Goal: Task Accomplishment & Management: Complete application form

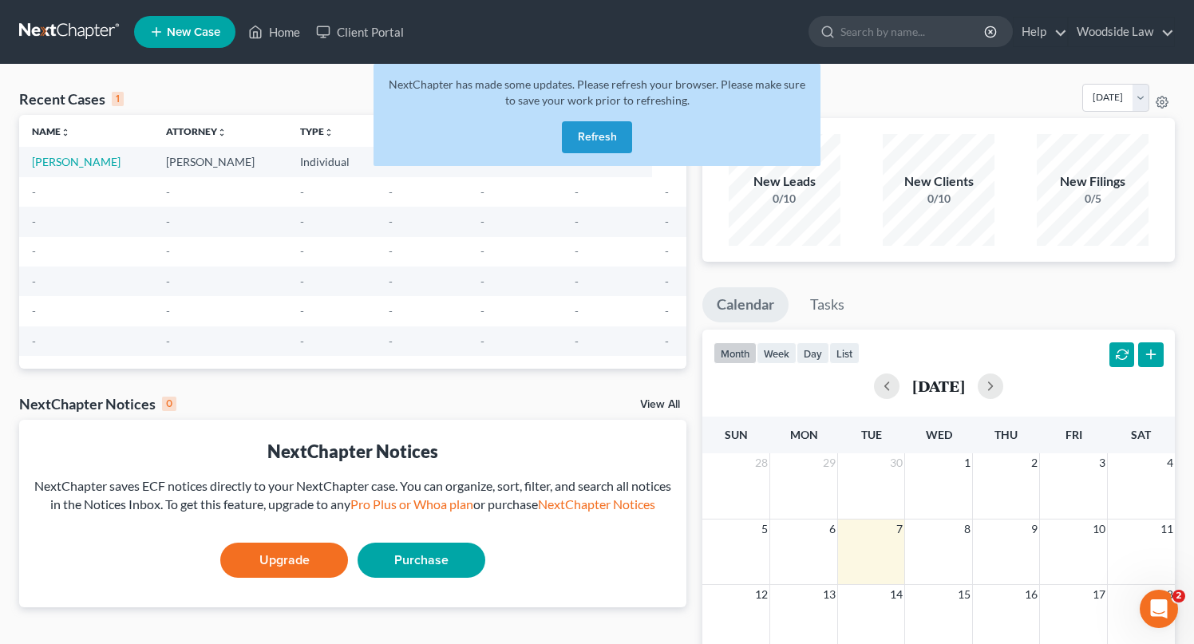
click at [578, 138] on button "Refresh" at bounding box center [597, 137] width 70 height 32
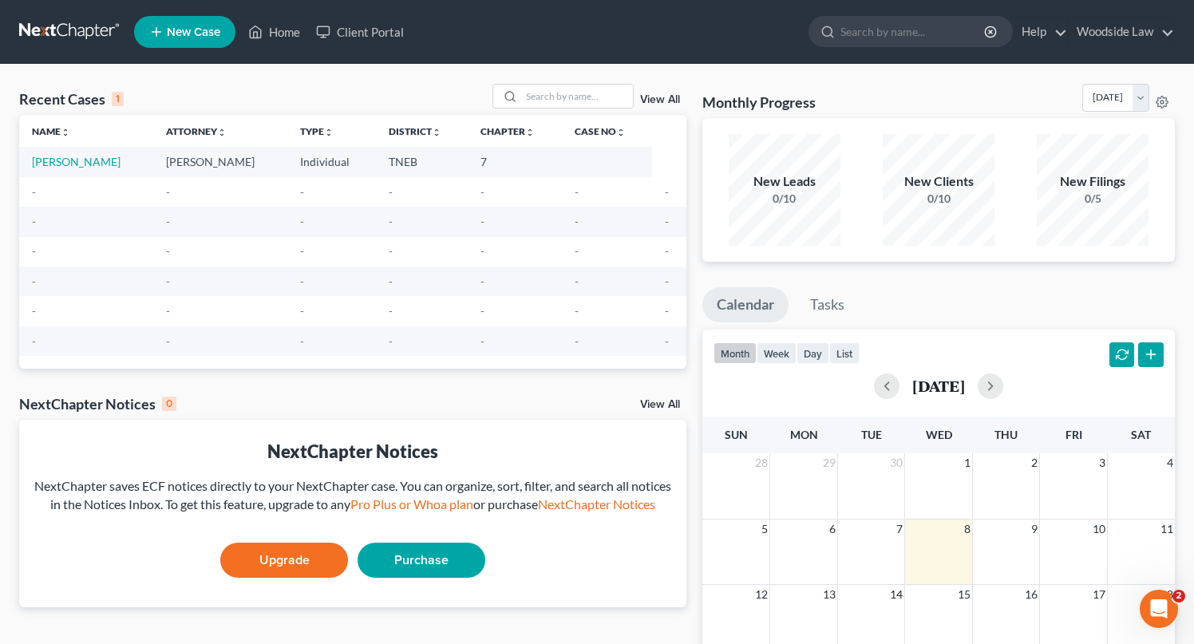
click at [207, 32] on span "New Case" at bounding box center [193, 32] width 53 height 12
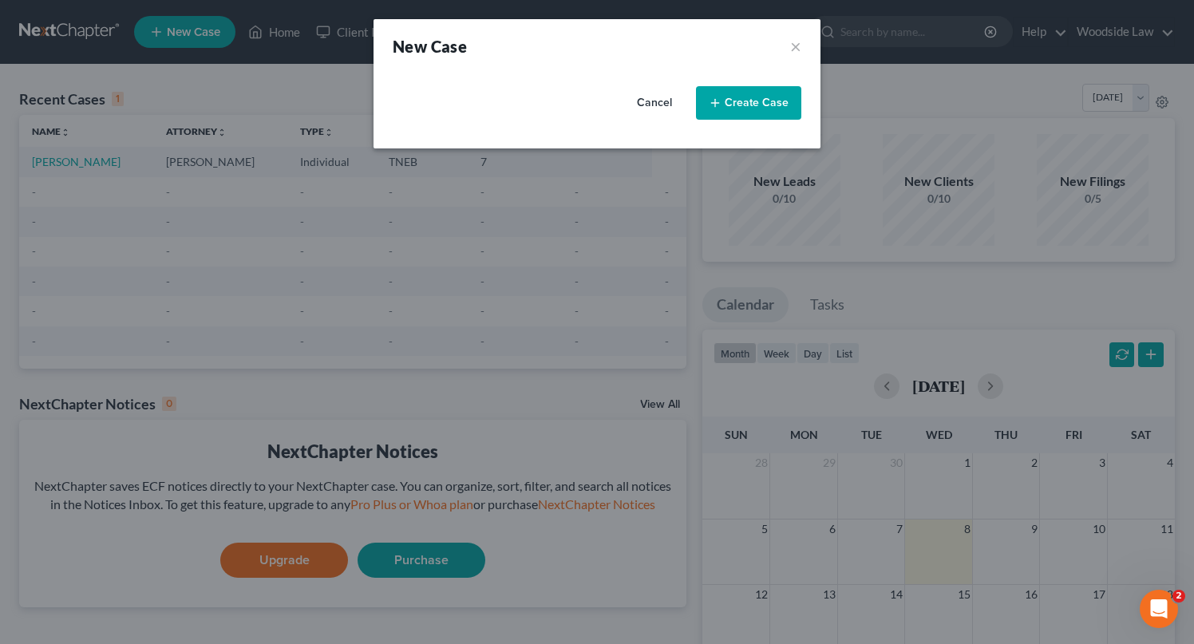
select select "74"
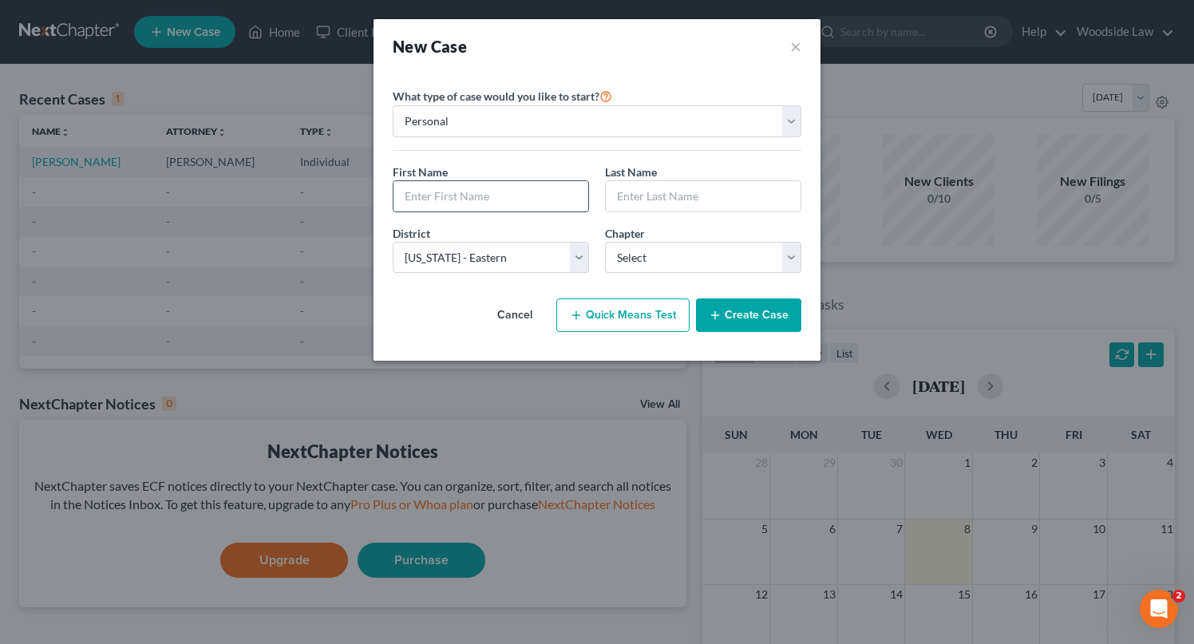
click at [491, 200] on input "text" at bounding box center [490, 196] width 195 height 30
type input "Scott"
type input "Harris"
select select "0"
click at [775, 322] on button "Create Case" at bounding box center [748, 315] width 105 height 34
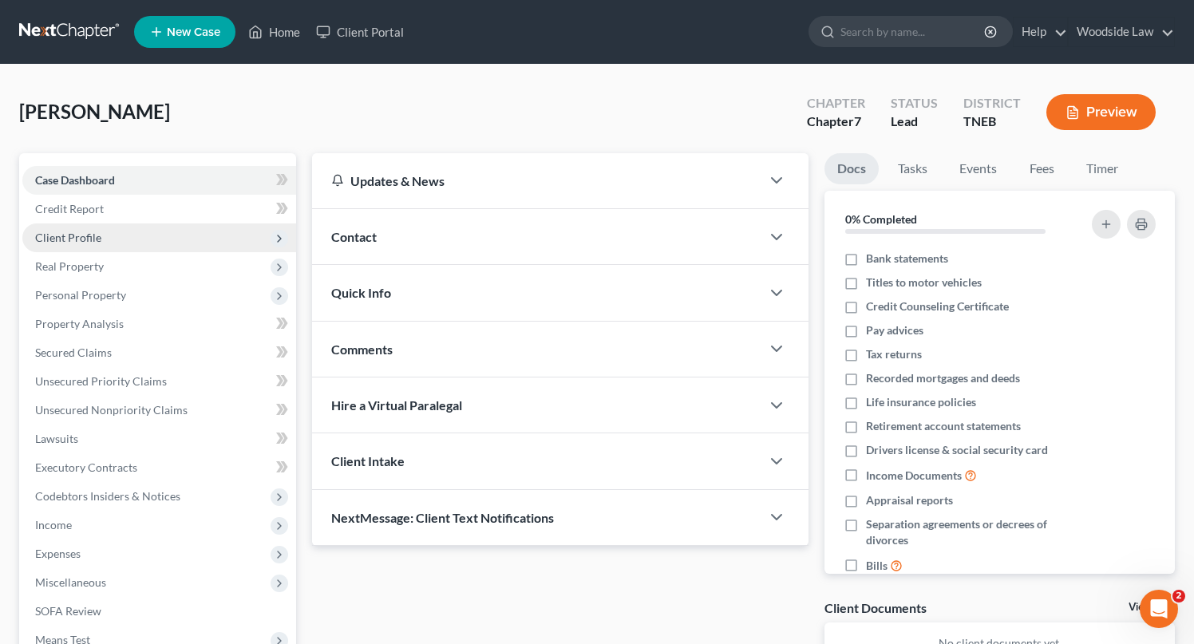
click at [77, 237] on span "Client Profile" at bounding box center [68, 238] width 66 height 14
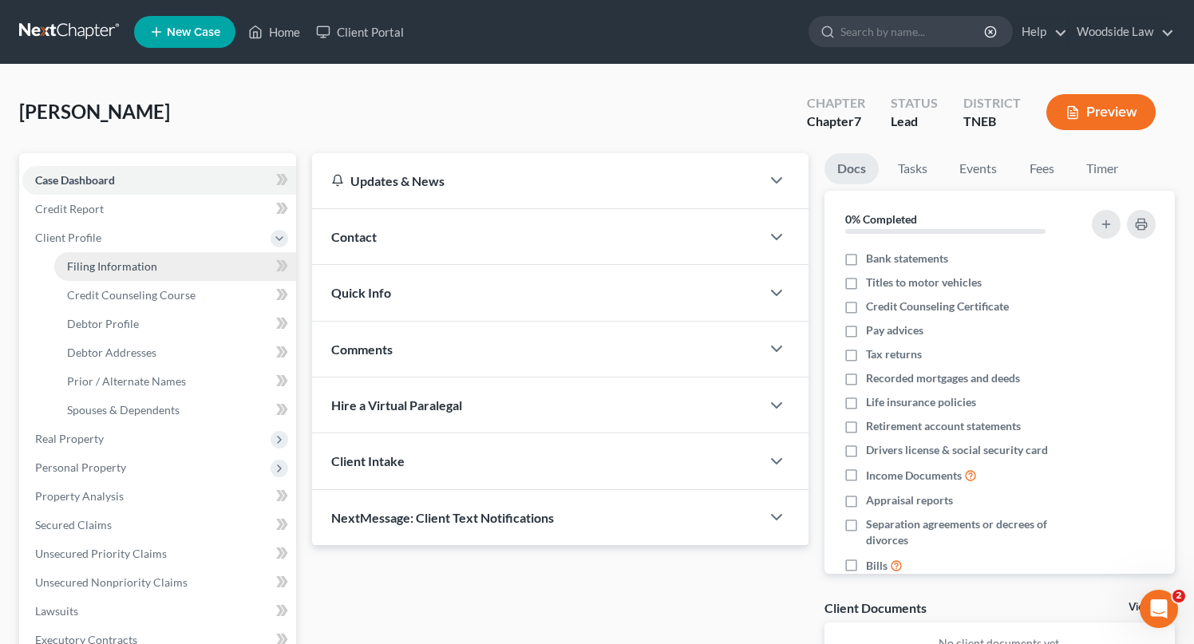
click at [96, 263] on span "Filing Information" at bounding box center [112, 266] width 90 height 14
select select "1"
select select "0"
select select "74"
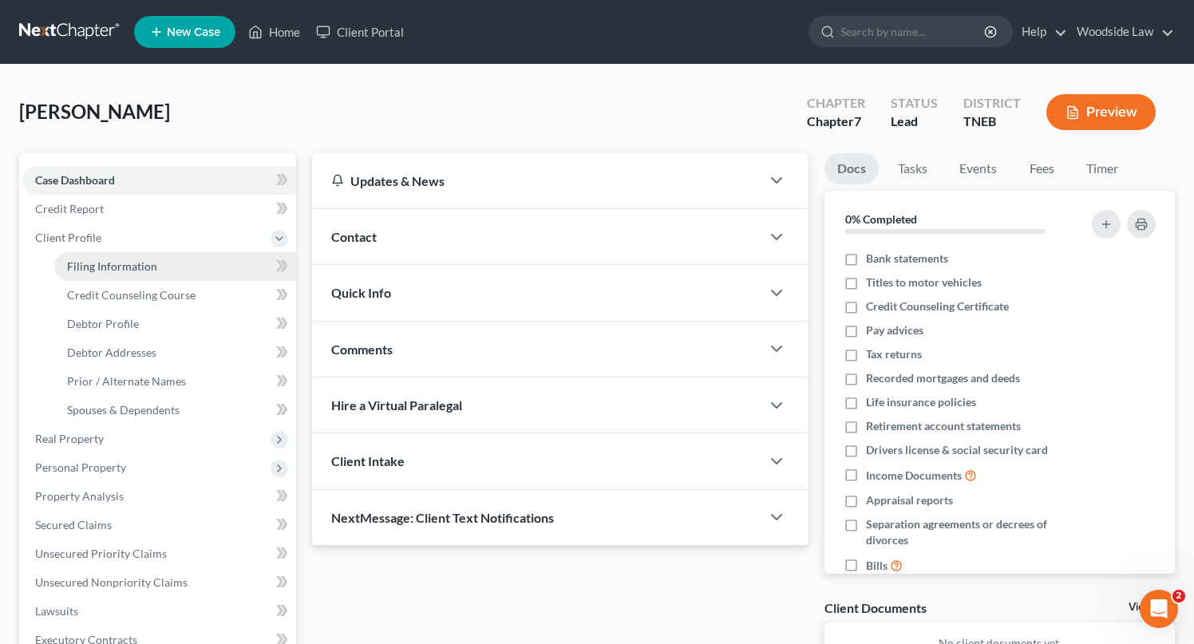
select select "44"
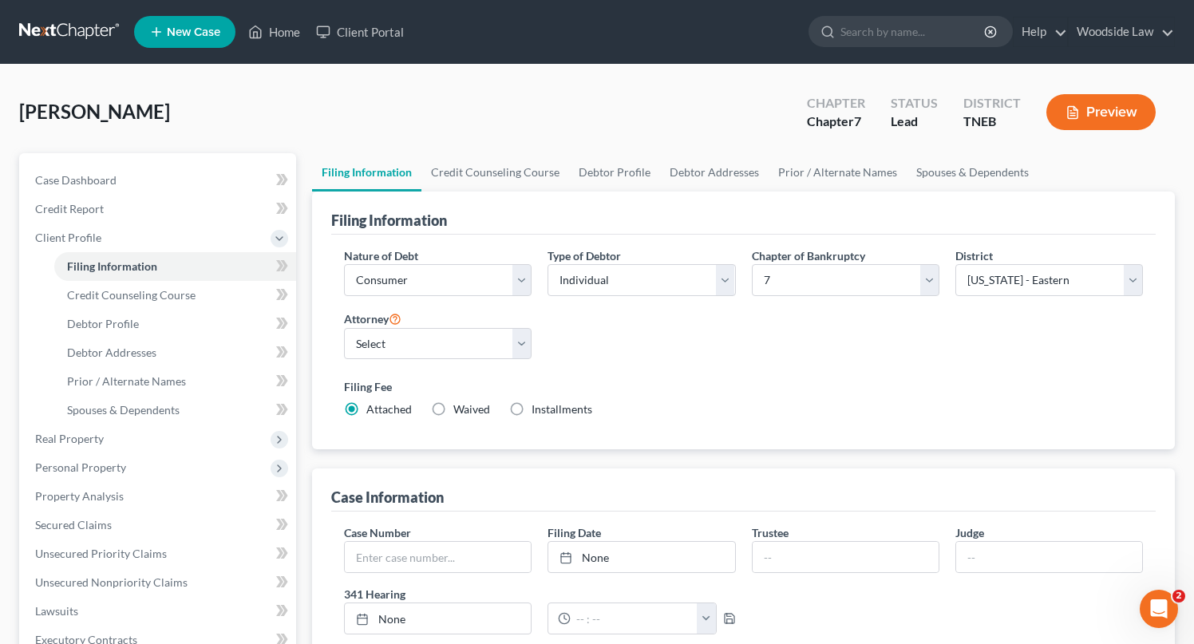
click at [531, 405] on label "Installments Installments" at bounding box center [561, 409] width 61 height 16
click at [538, 405] on input "Installments Installments" at bounding box center [543, 406] width 10 height 10
radio input "true"
radio input "false"
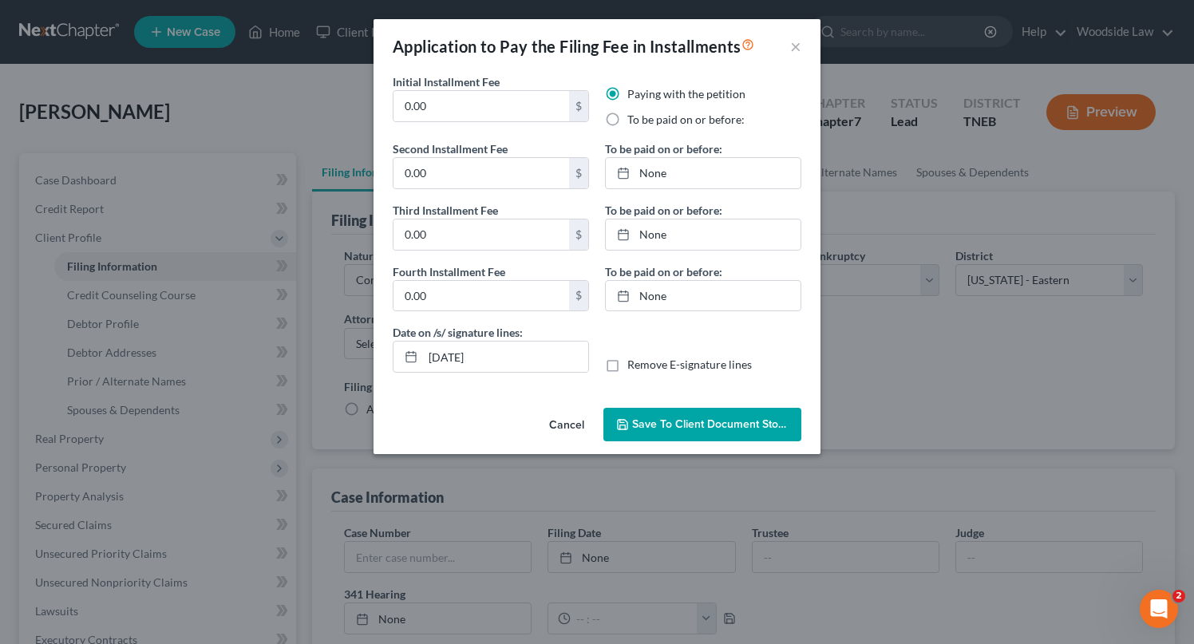
click at [566, 428] on button "Cancel" at bounding box center [566, 425] width 61 height 32
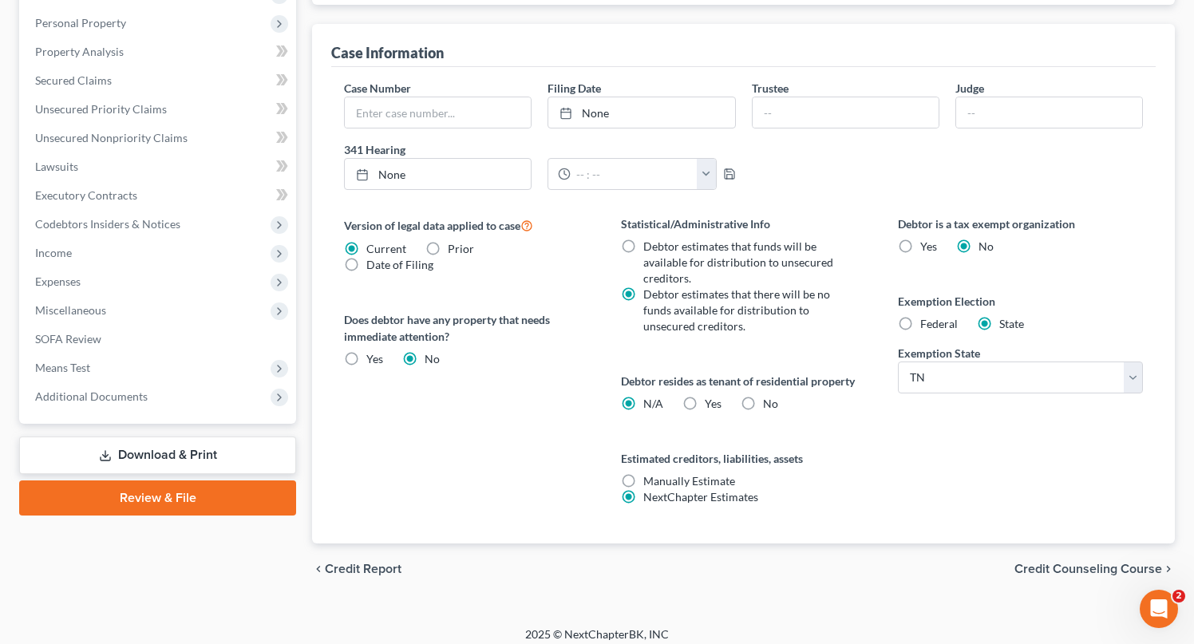
scroll to position [455, 0]
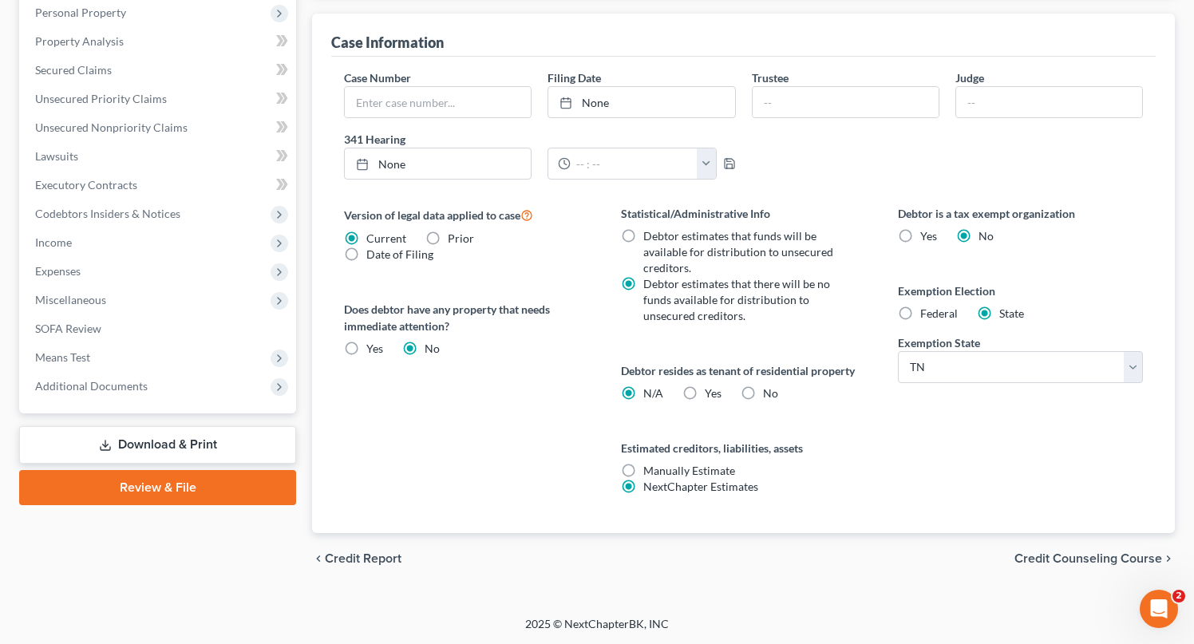
click at [705, 395] on label "Yes Yes" at bounding box center [713, 393] width 17 height 16
click at [711, 395] on input "Yes Yes" at bounding box center [716, 390] width 10 height 10
radio input "true"
radio input "false"
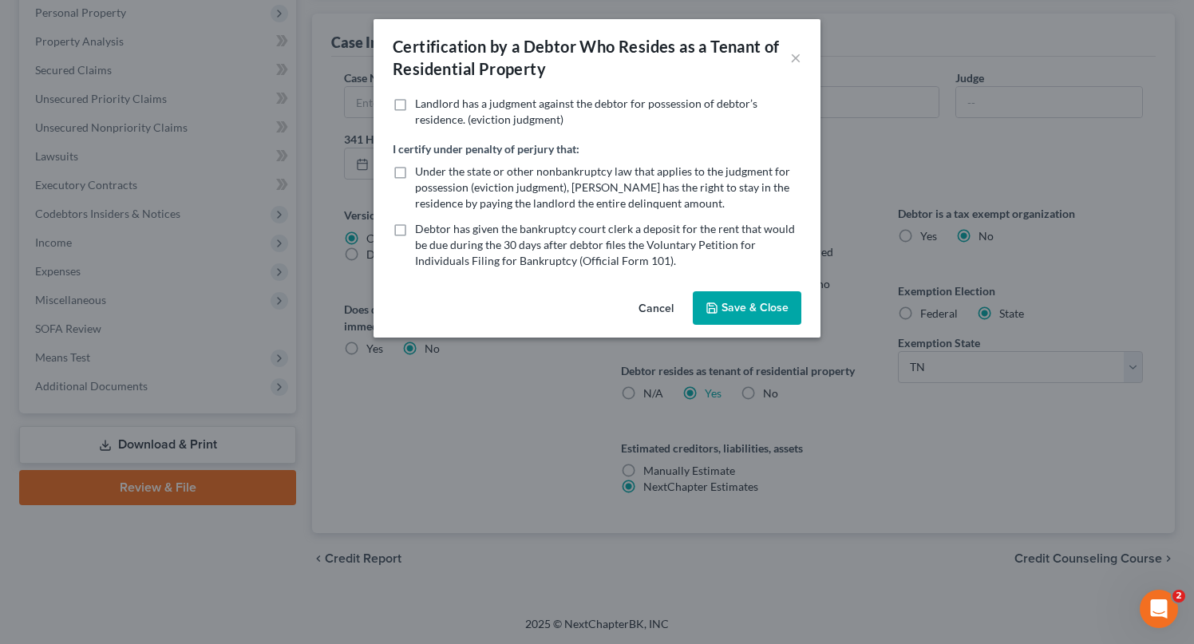
click at [738, 306] on button "Save & Close" at bounding box center [747, 308] width 109 height 34
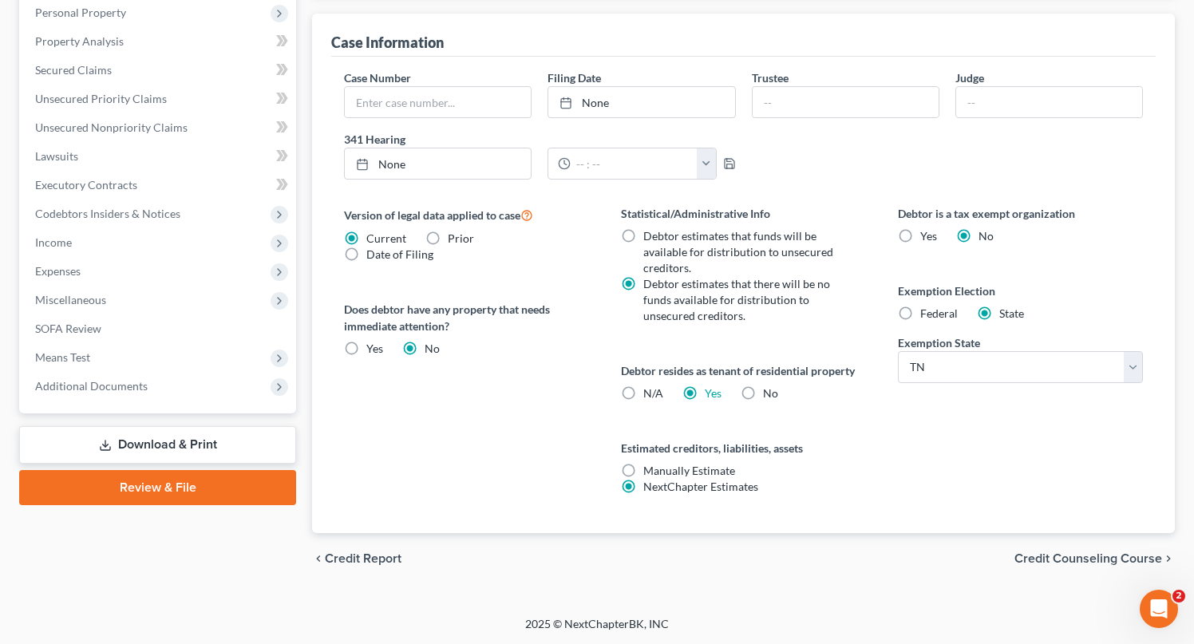
click at [1114, 552] on span "Credit Counseling Course" at bounding box center [1088, 558] width 148 height 13
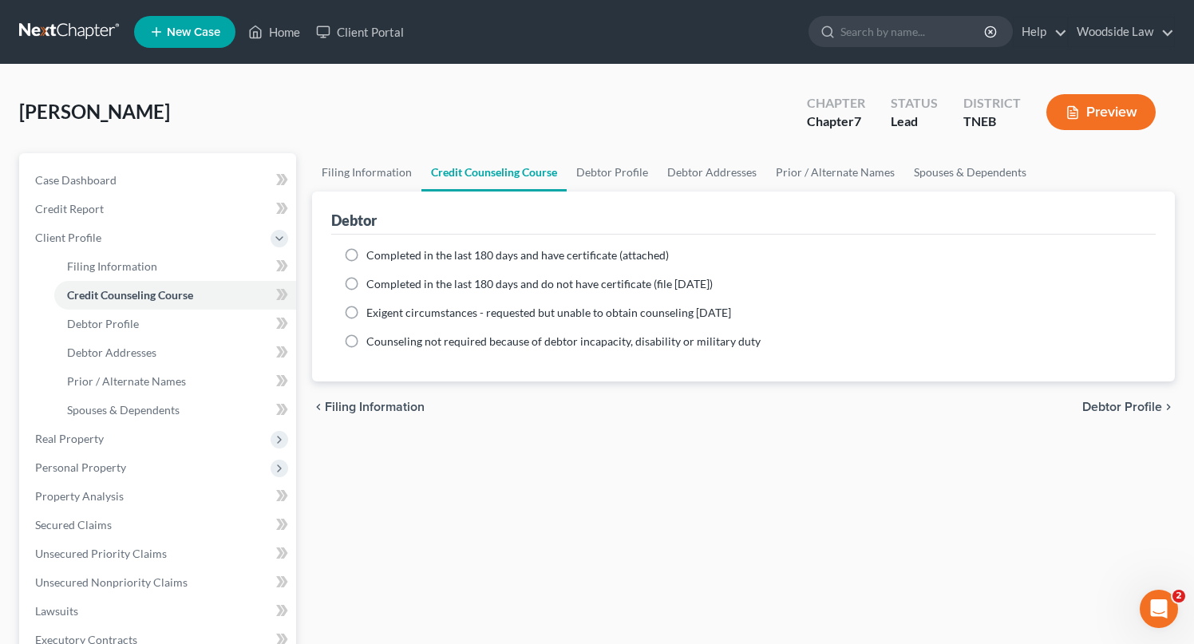
click at [366, 251] on label "Completed in the last 180 days and have certificate (attached)" at bounding box center [517, 255] width 302 height 16
click at [373, 251] on input "Completed in the last 180 days and have certificate (attached)" at bounding box center [378, 252] width 10 height 10
radio input "true"
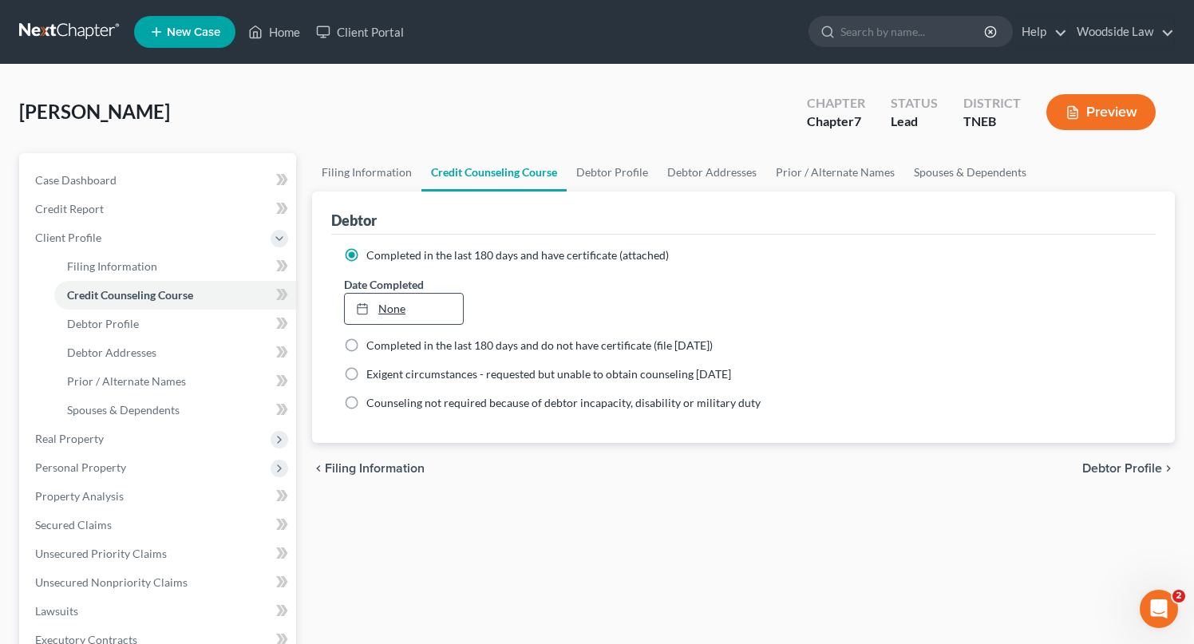
type input "10/8/2025"
click at [373, 318] on link "None" at bounding box center [404, 309] width 118 height 30
click at [1121, 473] on span "Debtor Profile" at bounding box center [1122, 468] width 80 height 13
select select "0"
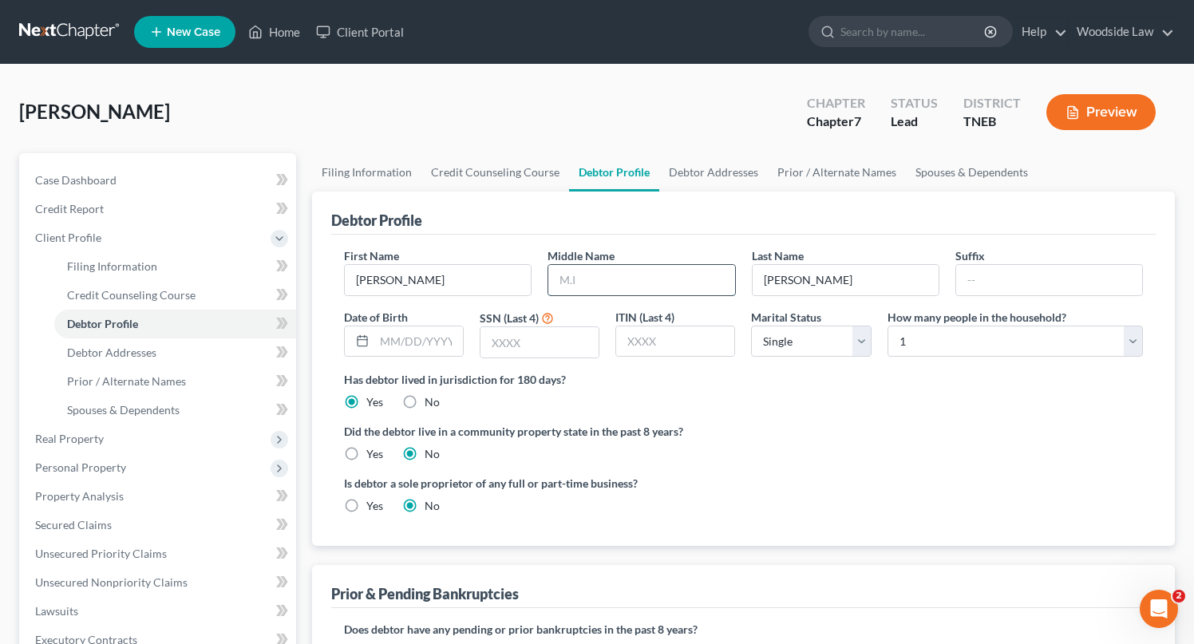
click at [628, 265] on input "text" at bounding box center [641, 280] width 186 height 30
type input "Anthony"
type input "8462"
click at [803, 347] on select "Select Single Married Separated Divorced Widowed" at bounding box center [811, 342] width 120 height 32
select select "3"
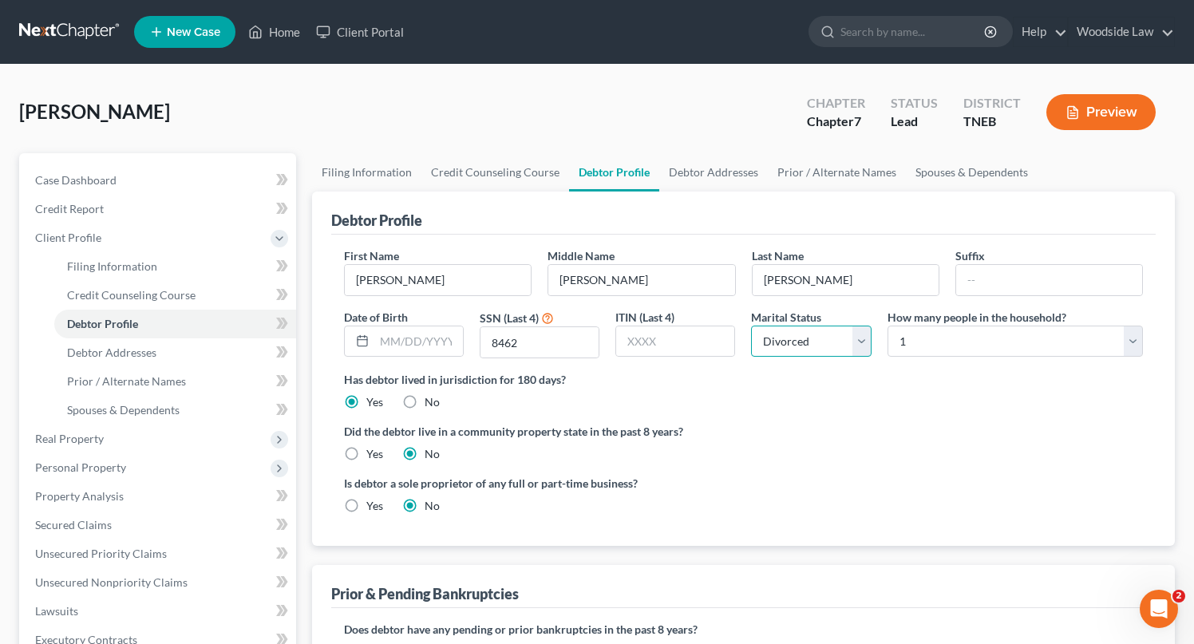
click at [751, 326] on select "Select Single Married Separated Divorced Widowed" at bounding box center [811, 342] width 120 height 32
click at [1047, 338] on select "Select 1 2 3 4 5 6 7 8 9 10 11 12 13 14 15 16 17 18 19 20" at bounding box center [1014, 342] width 255 height 32
click at [1047, 330] on select "Select 1 2 3 4 5 6 7 8 9 10 11 12 13 14 15 16 17 18 19 20" at bounding box center [1014, 342] width 255 height 32
select select "3"
click at [887, 326] on select "Select 1 2 3 4 5 6 7 8 9 10 11 12 13 14 15 16 17 18 19 20" at bounding box center [1014, 342] width 255 height 32
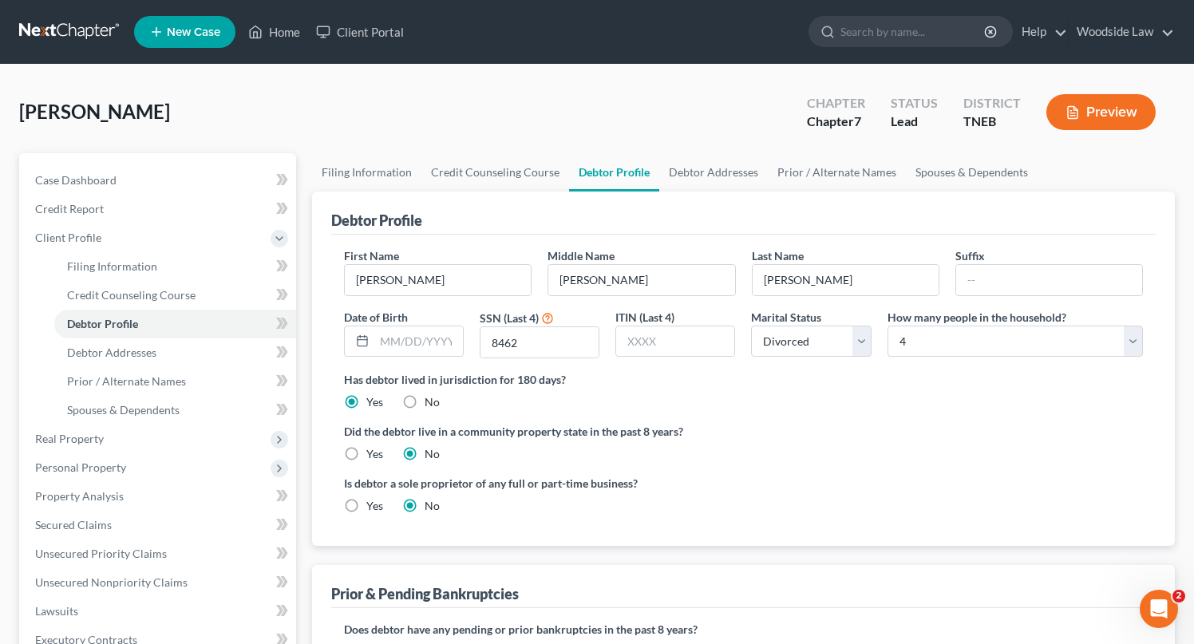
click at [1012, 397] on div "Has debtor lived in jurisdiction for 180 days? Yes No Debtor must reside in jur…" at bounding box center [743, 390] width 799 height 39
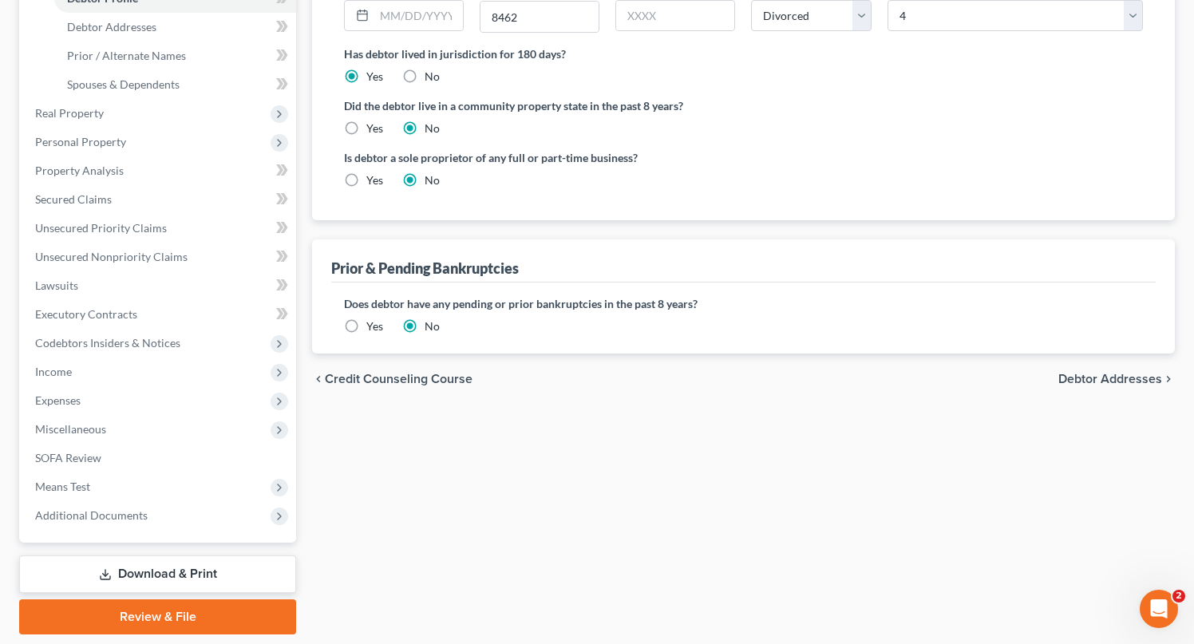
scroll to position [324, 0]
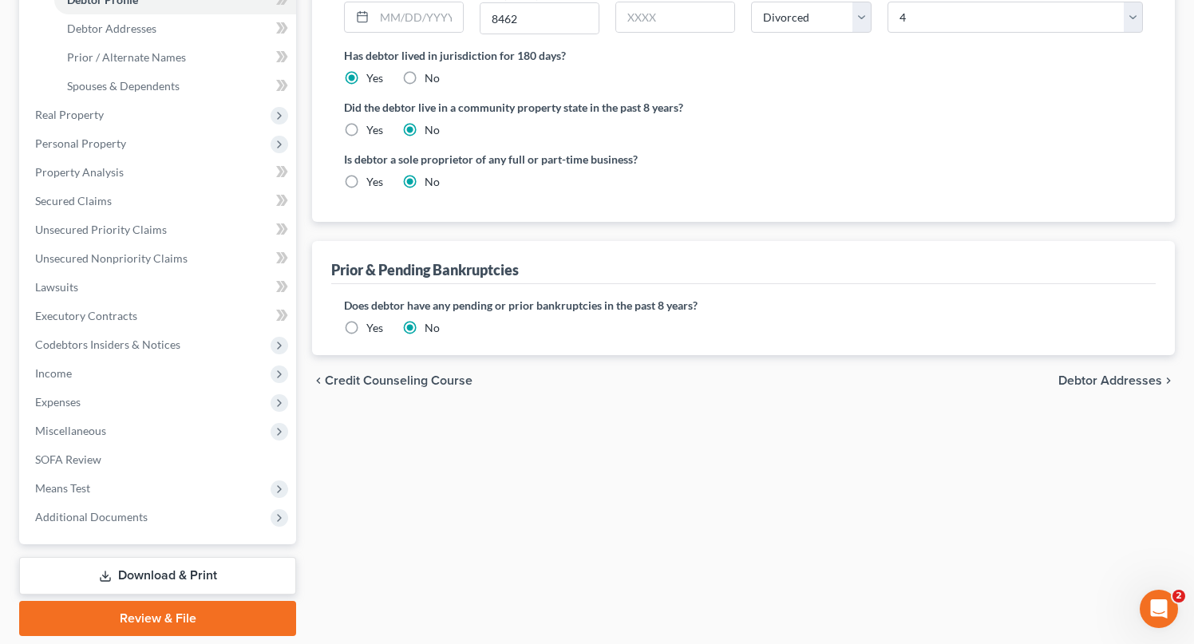
click at [1119, 375] on span "Debtor Addresses" at bounding box center [1110, 380] width 104 height 13
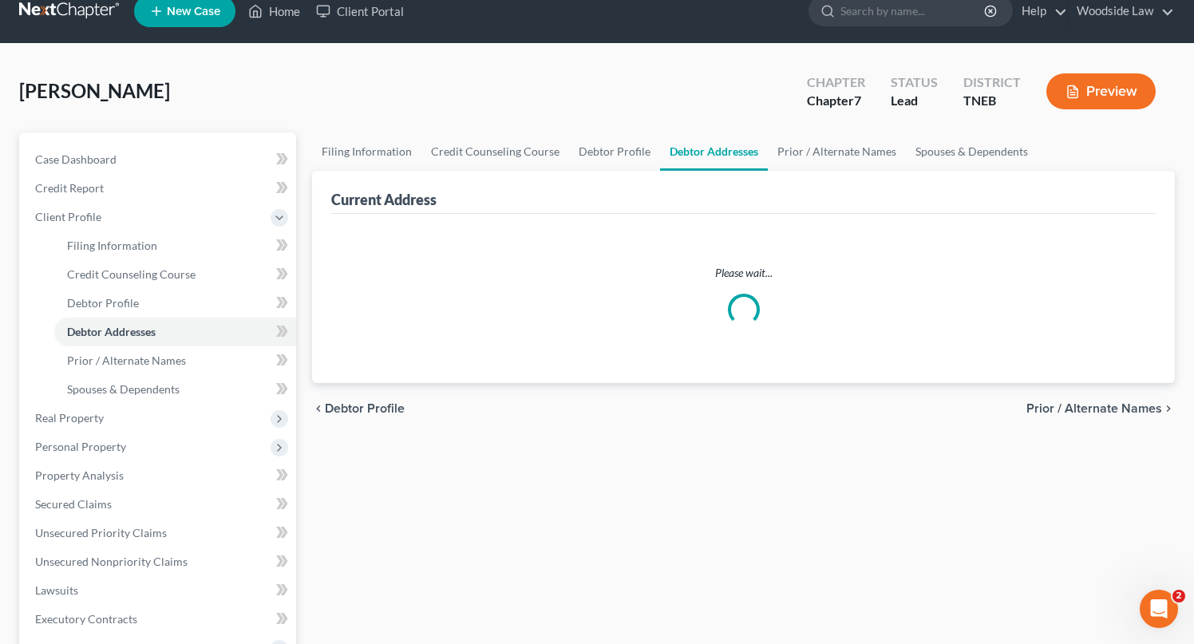
select select "0"
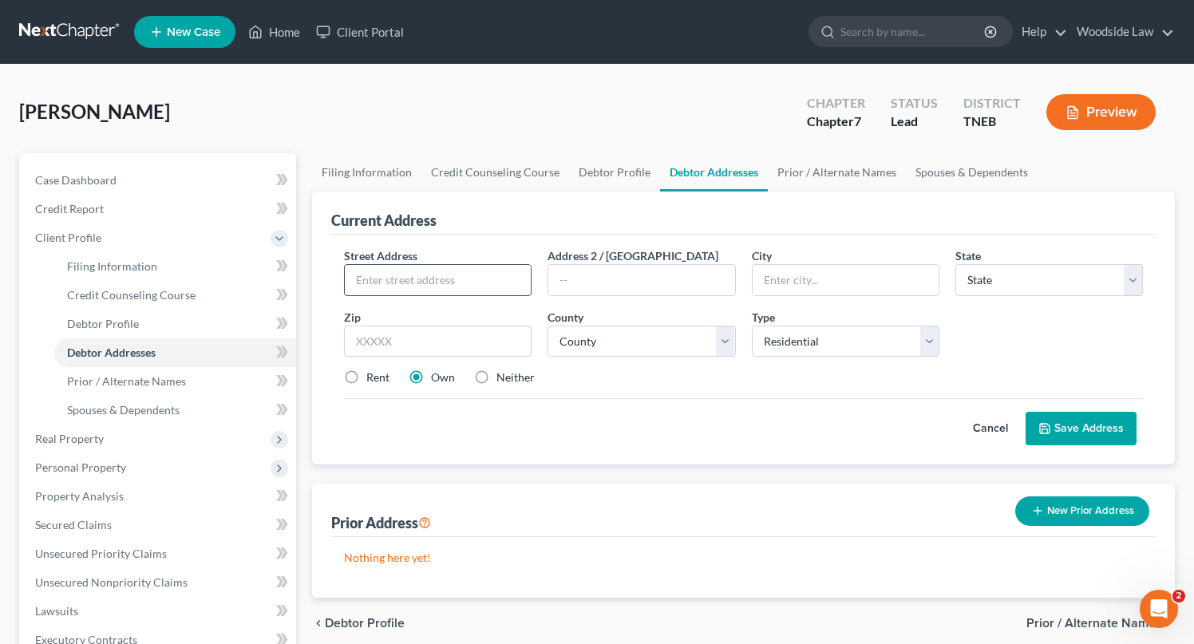
click at [454, 272] on input "text" at bounding box center [438, 280] width 186 height 30
type input "9116 Snowy Pointe Way"
type input "37931"
type input "Knoxville"
select select "44"
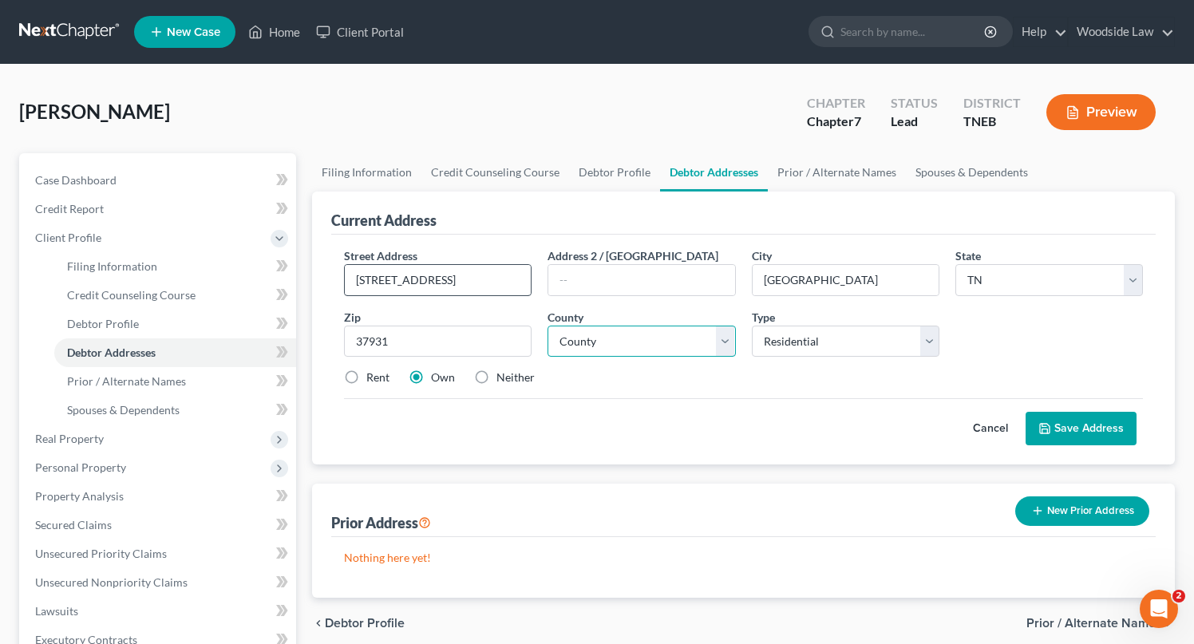
select select "46"
click at [366, 377] on label "Rent" at bounding box center [377, 377] width 23 height 16
click at [373, 377] on input "Rent" at bounding box center [378, 374] width 10 height 10
radio input "true"
click at [427, 275] on input "9116 Snowy Pointe Way" at bounding box center [438, 280] width 186 height 30
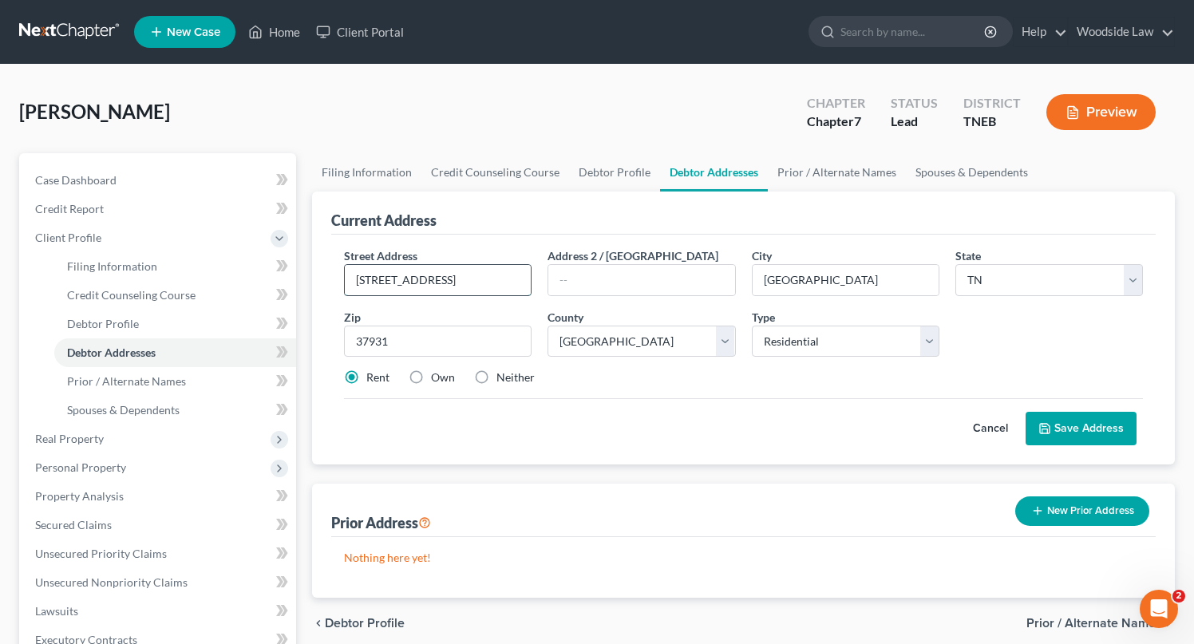
click at [505, 282] on input "9116 Snowypointe Way" at bounding box center [438, 280] width 186 height 30
type input "9116 Snowypointe Way"
click at [1103, 425] on button "Save Address" at bounding box center [1080, 429] width 111 height 34
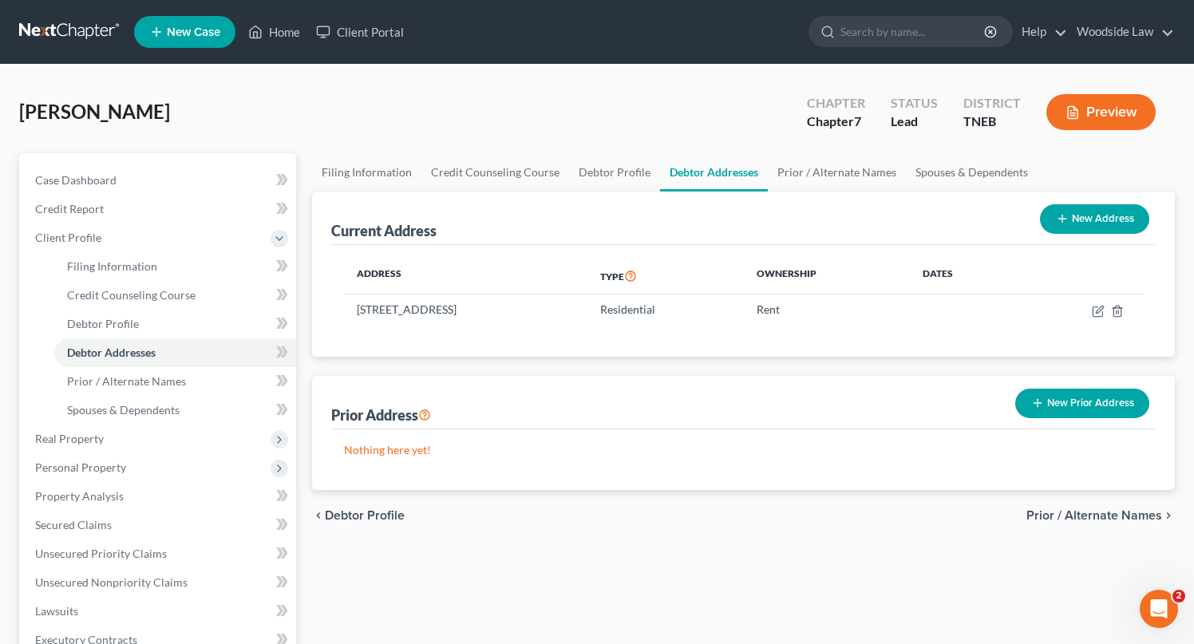
click at [1092, 398] on button "New Prior Address" at bounding box center [1082, 404] width 134 height 30
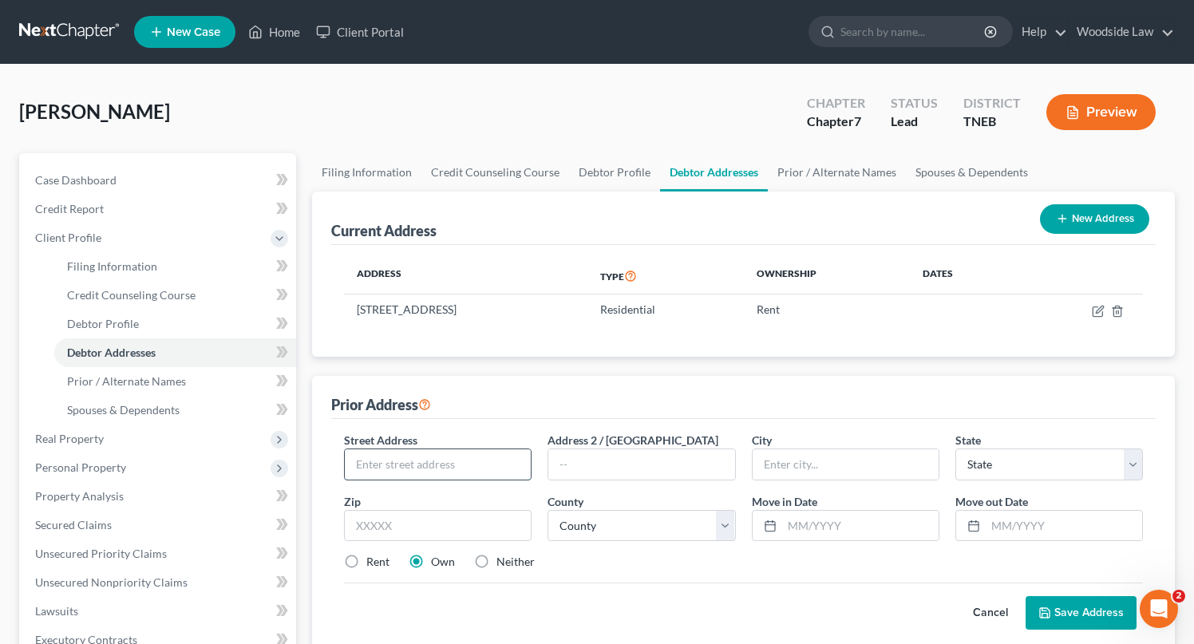
click at [507, 476] on input "text" at bounding box center [438, 464] width 186 height 30
type input "612 Dunnview Lane"
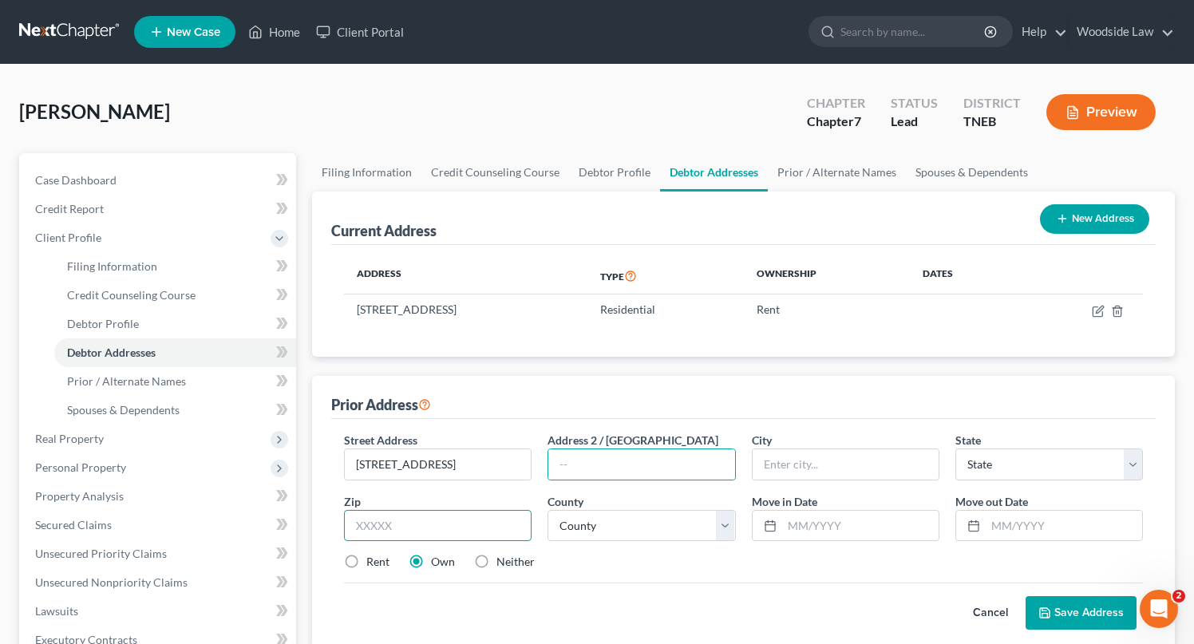
click at [480, 521] on input "text" at bounding box center [438, 526] width 188 height 32
type input "37934"
click at [366, 562] on label "Rent" at bounding box center [377, 562] width 23 height 16
click at [373, 562] on input "Rent" at bounding box center [378, 559] width 10 height 10
radio input "true"
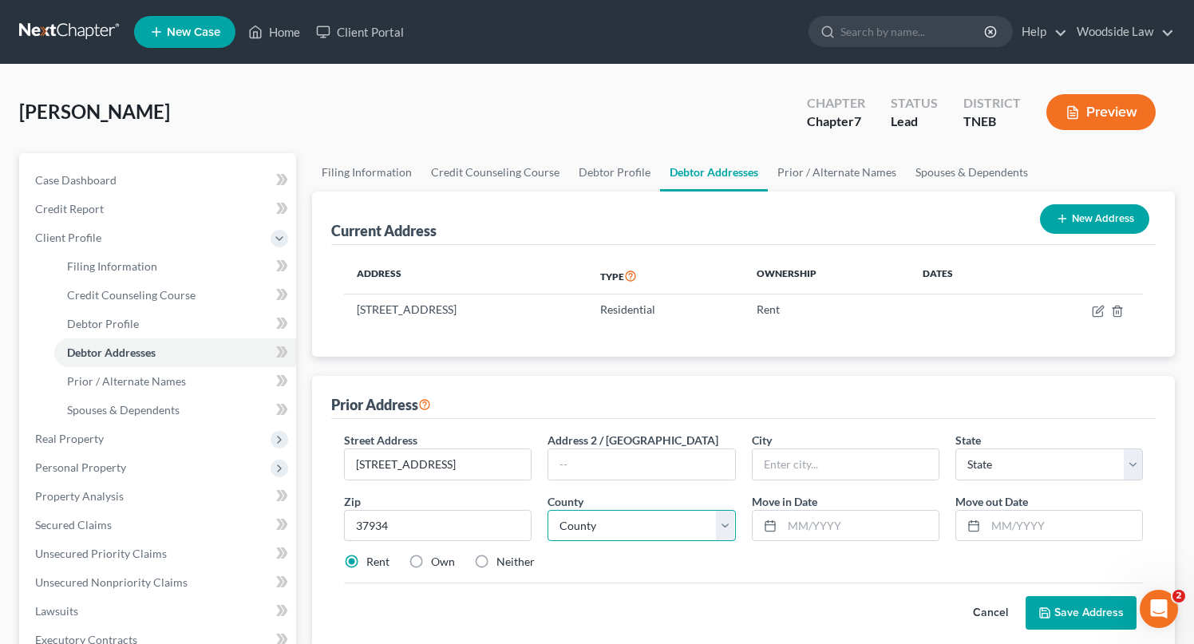
click at [655, 522] on select "County" at bounding box center [641, 526] width 188 height 32
click at [719, 529] on select "County" at bounding box center [641, 526] width 188 height 32
click at [409, 527] on input "37934" at bounding box center [438, 526] width 188 height 32
click at [631, 537] on select "County" at bounding box center [641, 526] width 188 height 32
click at [431, 526] on input "37934" at bounding box center [438, 526] width 188 height 32
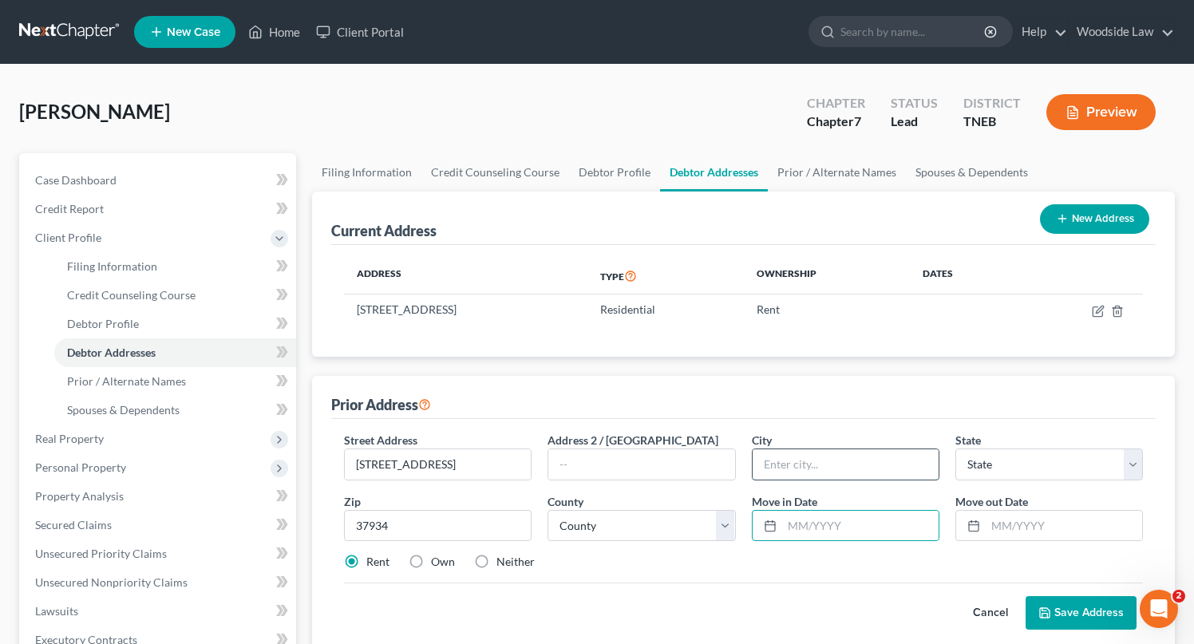
click at [819, 470] on input "text" at bounding box center [845, 464] width 186 height 30
click at [405, 533] on input "37934" at bounding box center [438, 526] width 188 height 32
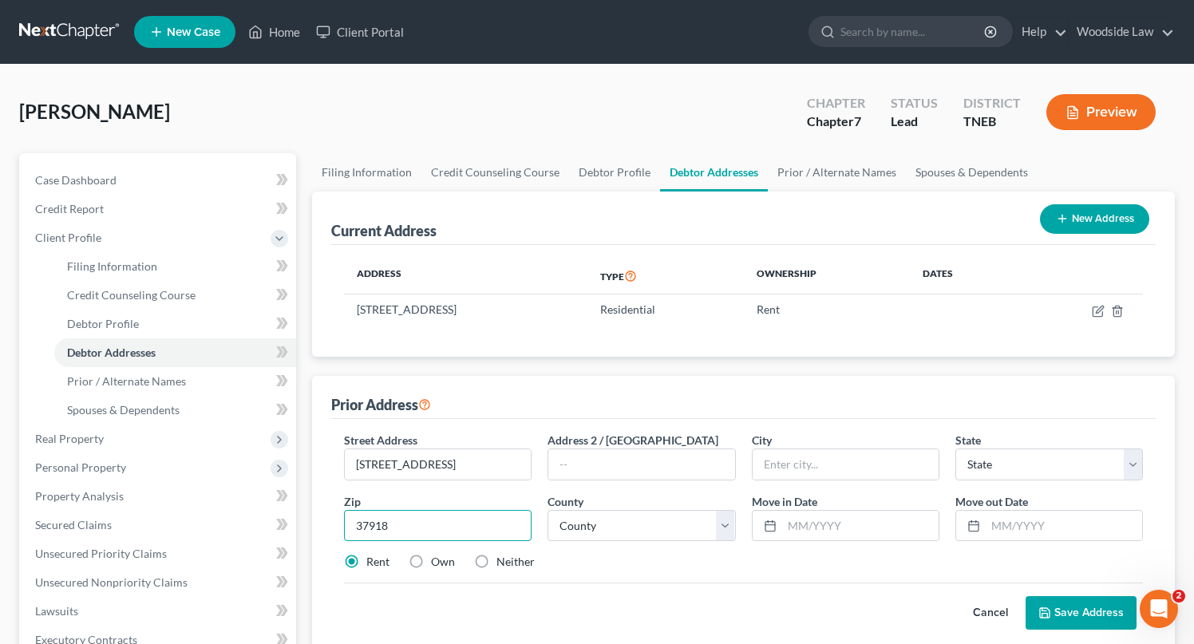
type input "37918"
type input "Knoxville"
select select "44"
click at [399, 529] on input "37918" at bounding box center [438, 526] width 188 height 32
type input "37934"
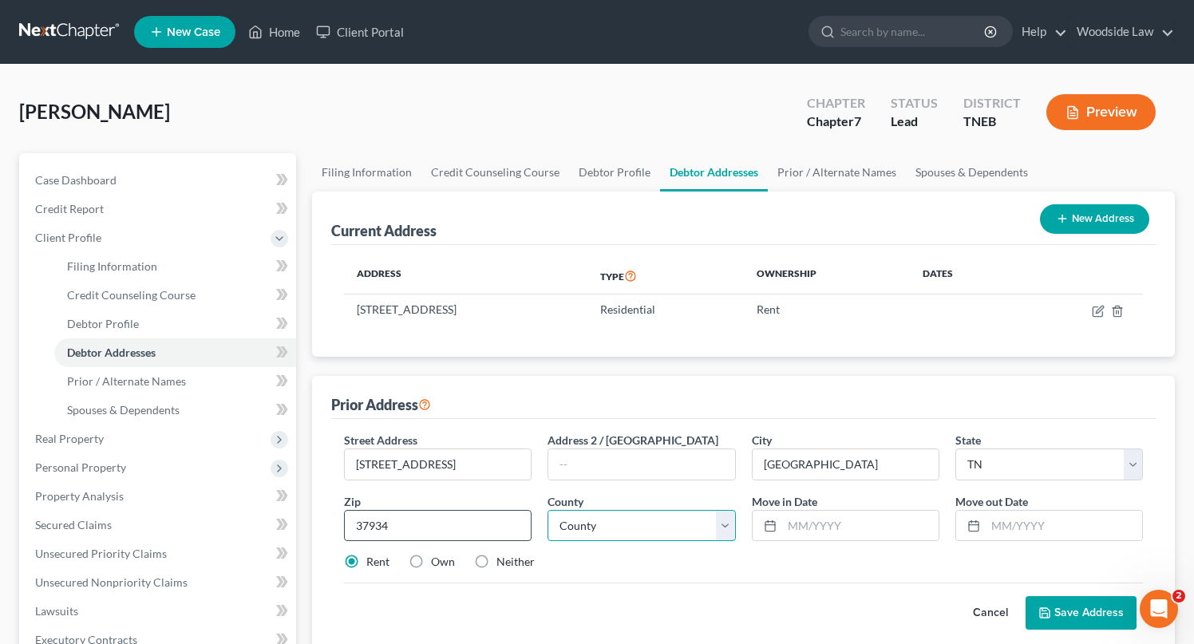
select select "46"
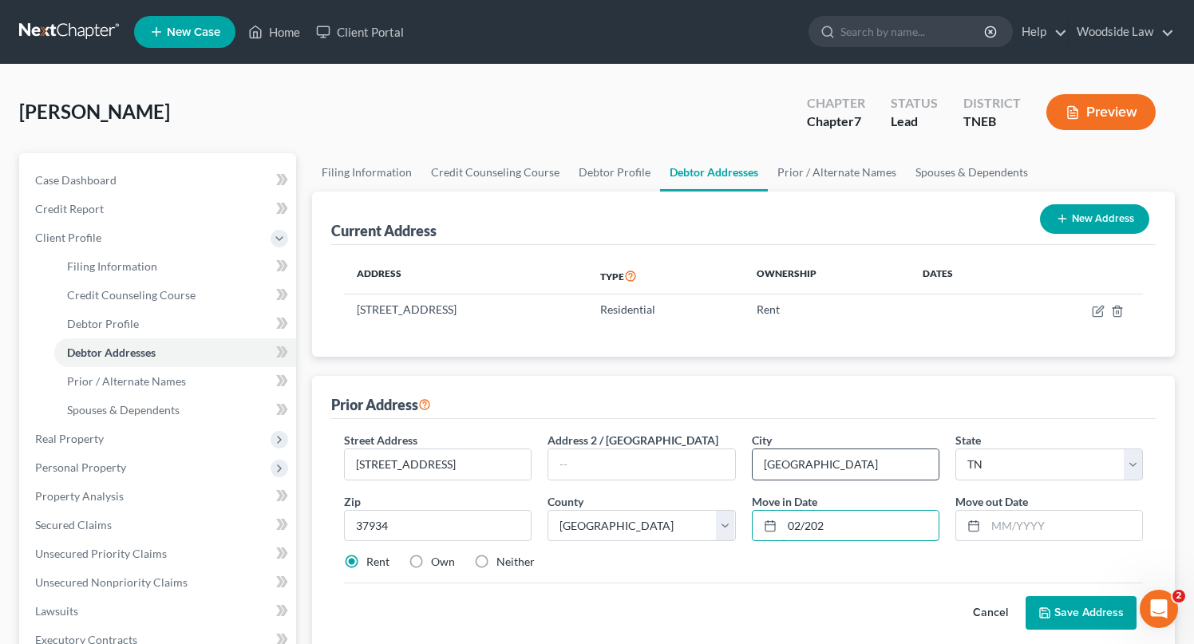
type input "02/2022"
click at [1016, 516] on input "text" at bounding box center [1063, 526] width 156 height 30
type input "02/2025"
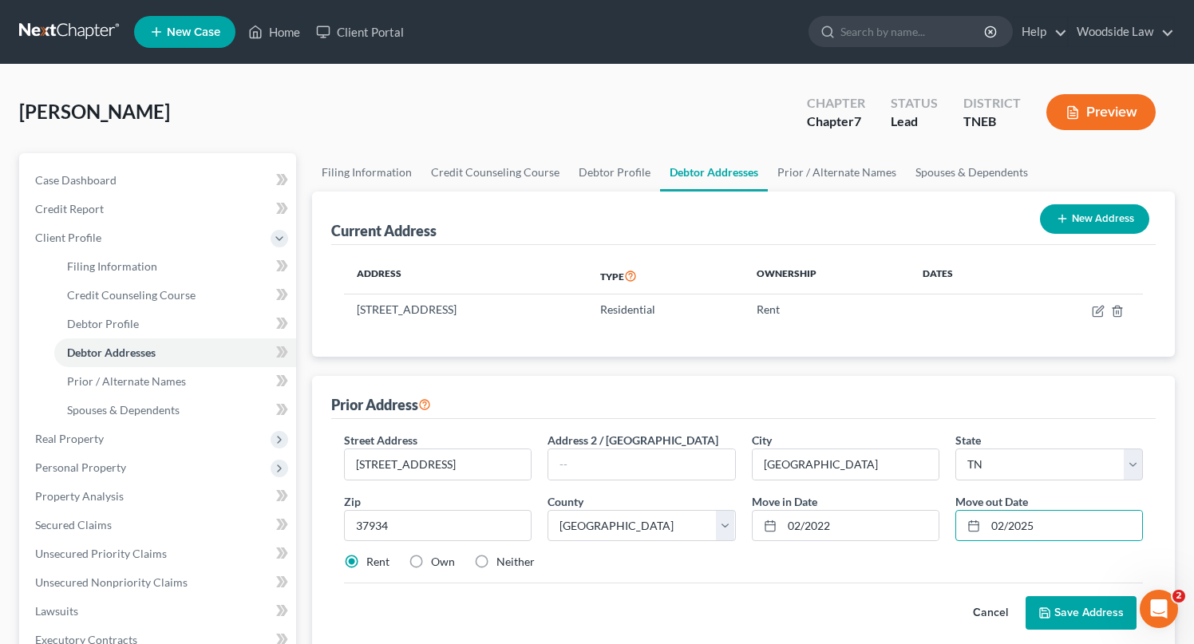
click at [1077, 606] on button "Save Address" at bounding box center [1080, 613] width 111 height 34
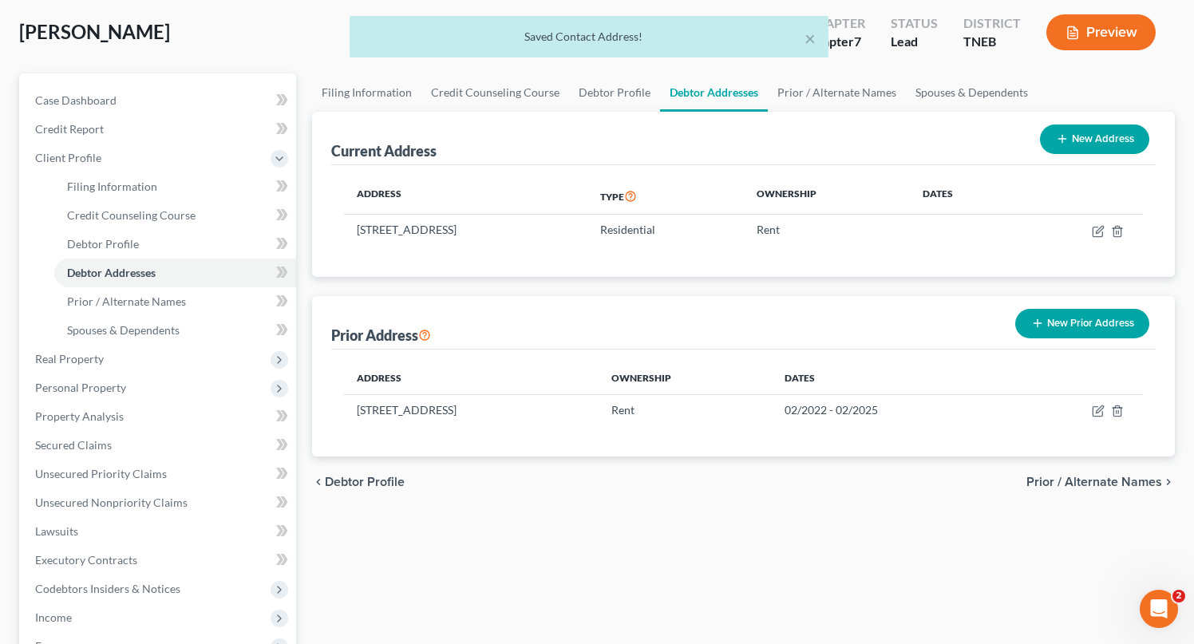
scroll to position [78, 0]
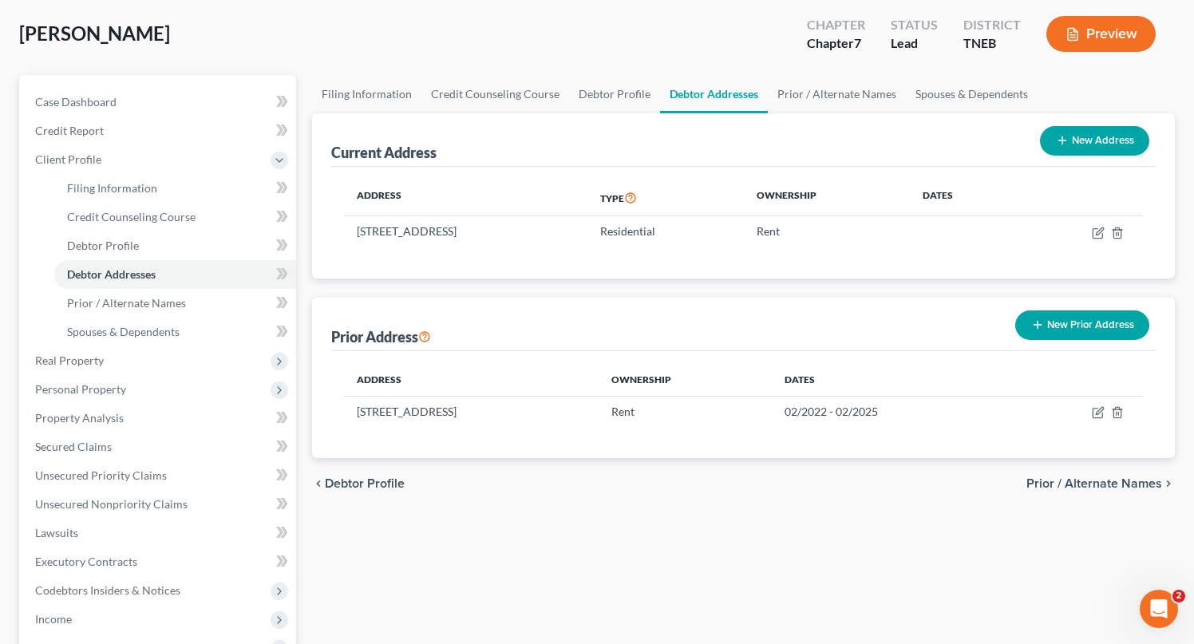
click at [1107, 481] on span "Prior / Alternate Names" at bounding box center [1094, 483] width 136 height 13
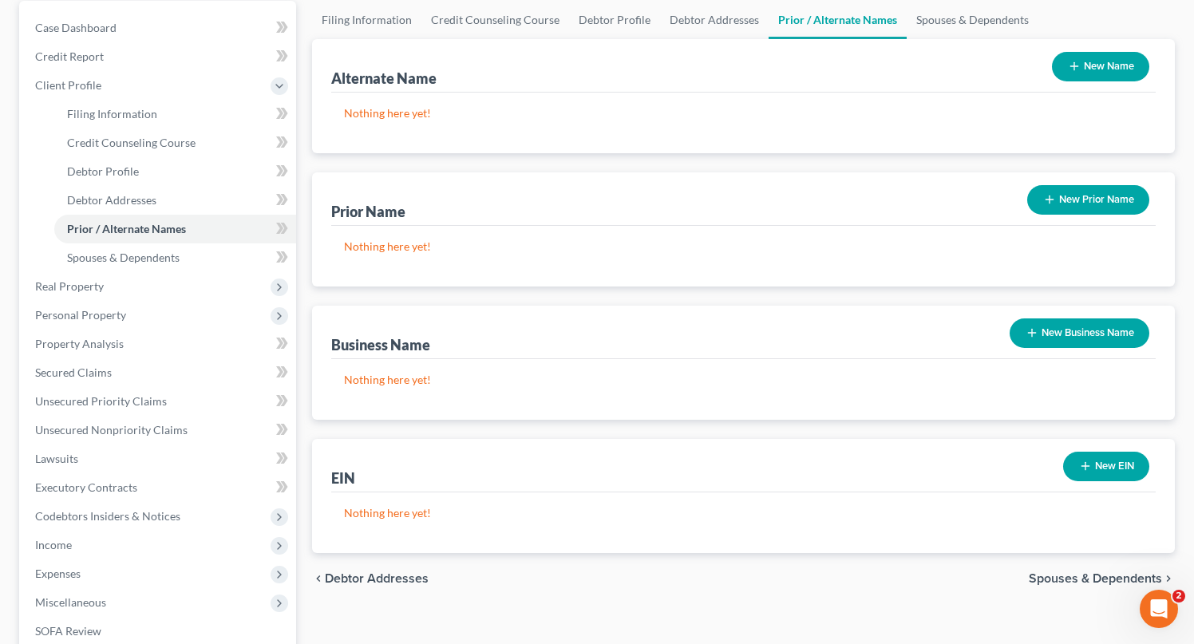
click at [1106, 580] on span "Spouses & Dependents" at bounding box center [1094, 578] width 133 height 13
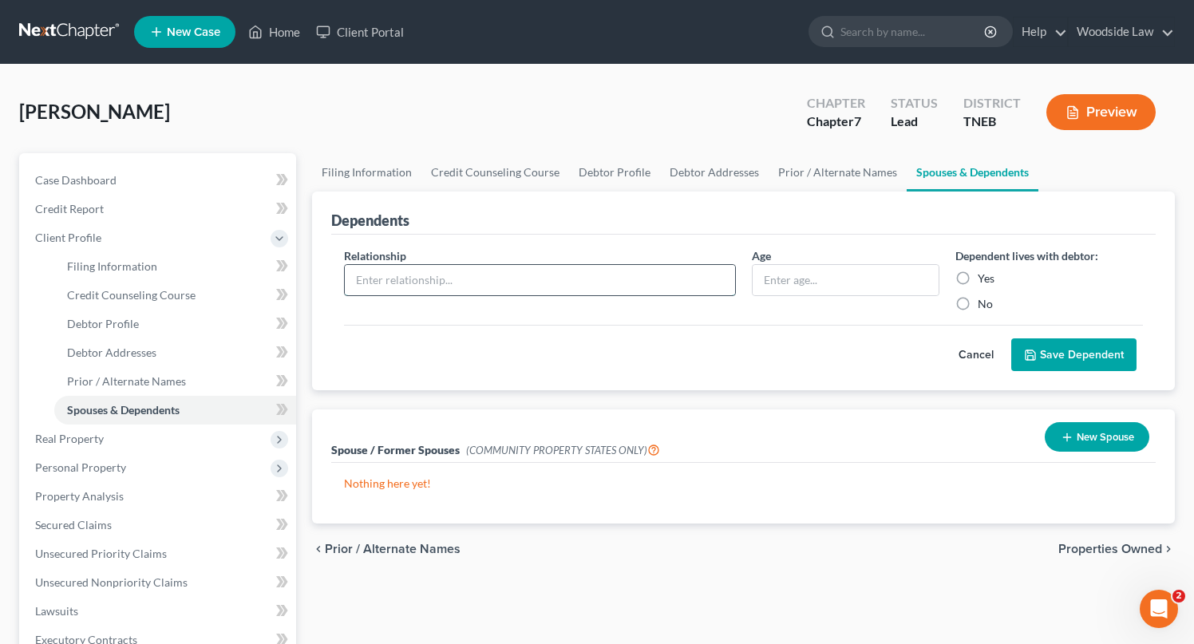
click at [562, 278] on input "text" at bounding box center [540, 280] width 390 height 30
type input "Child"
click at [843, 282] on input "text" at bounding box center [845, 280] width 186 height 30
type input "18"
click at [977, 300] on label "No" at bounding box center [984, 304] width 15 height 16
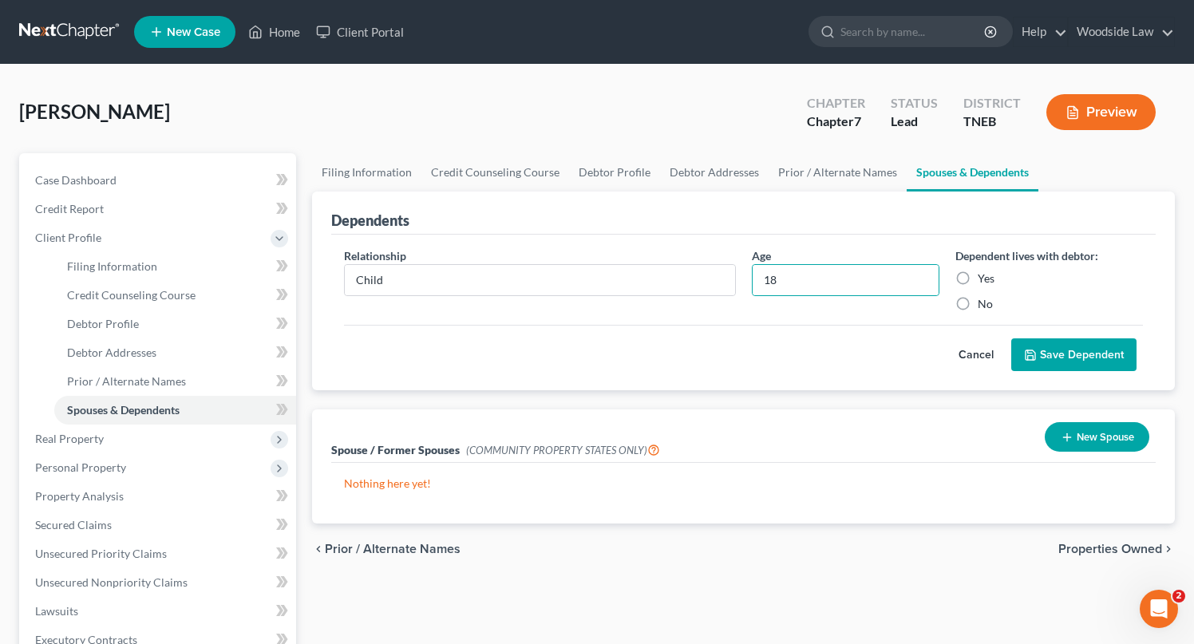
click at [984, 300] on input "No" at bounding box center [989, 301] width 10 height 10
radio input "true"
click at [1069, 344] on button "Save Dependent" at bounding box center [1073, 355] width 125 height 34
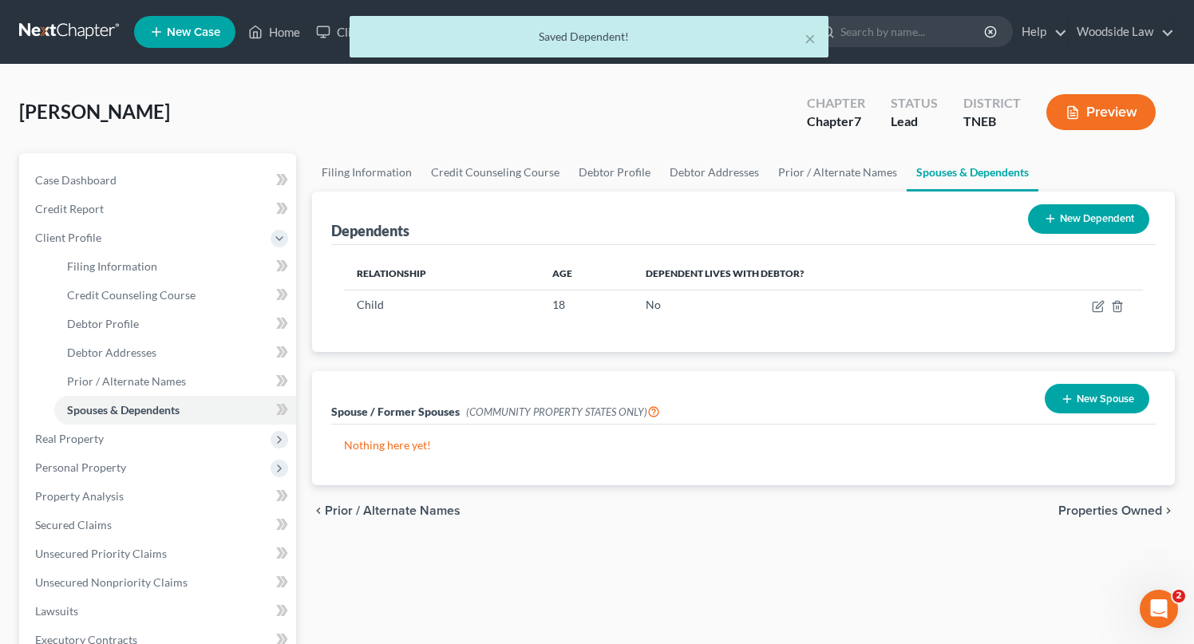
click at [1111, 216] on button "New Dependent" at bounding box center [1088, 219] width 121 height 30
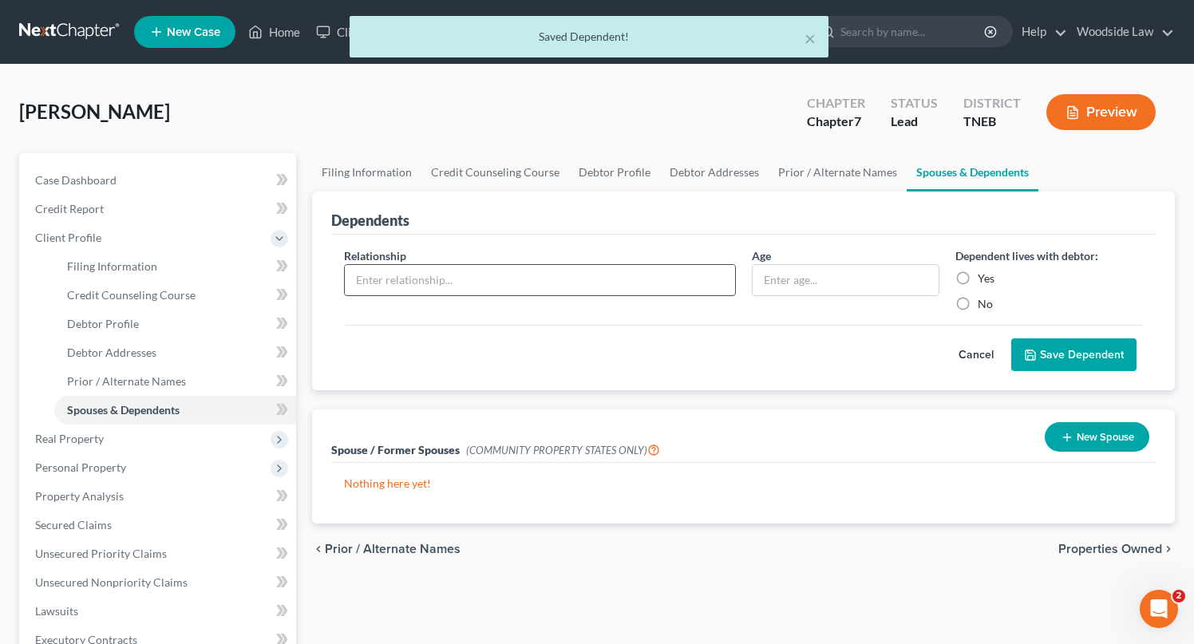
click at [526, 286] on input "text" at bounding box center [540, 280] width 390 height 30
type input "Child"
click at [779, 284] on input "text" at bounding box center [845, 280] width 186 height 30
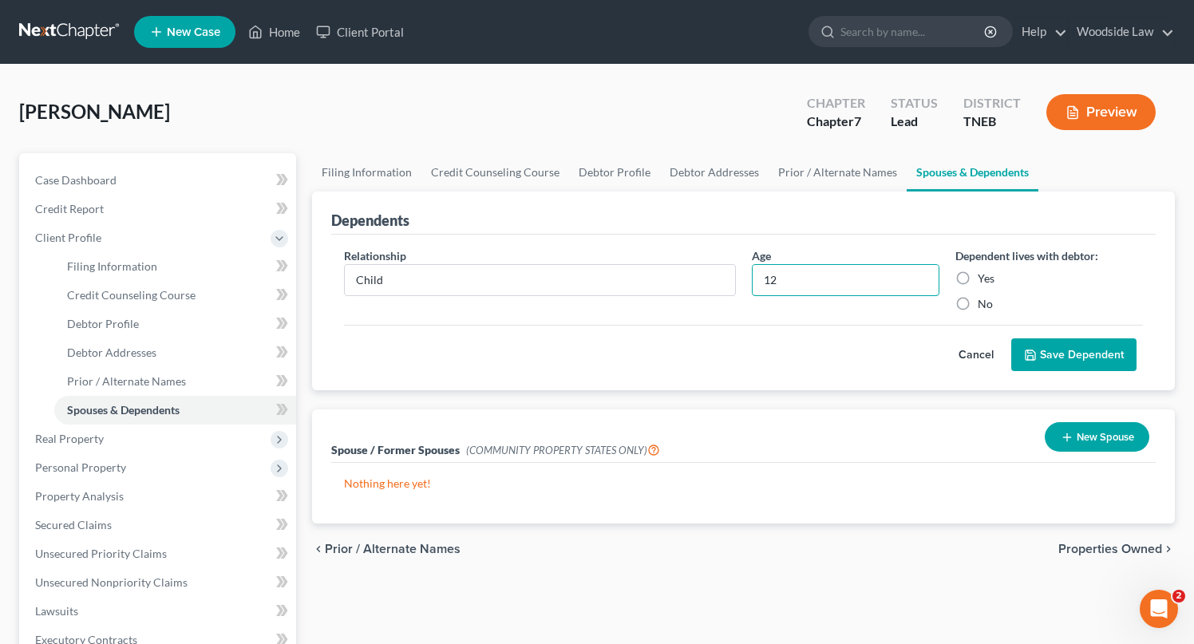
type input "12"
click at [977, 302] on label "No" at bounding box center [984, 304] width 15 height 16
click at [984, 302] on input "No" at bounding box center [989, 301] width 10 height 10
radio input "true"
click at [1059, 360] on button "Save Dependent" at bounding box center [1073, 355] width 125 height 34
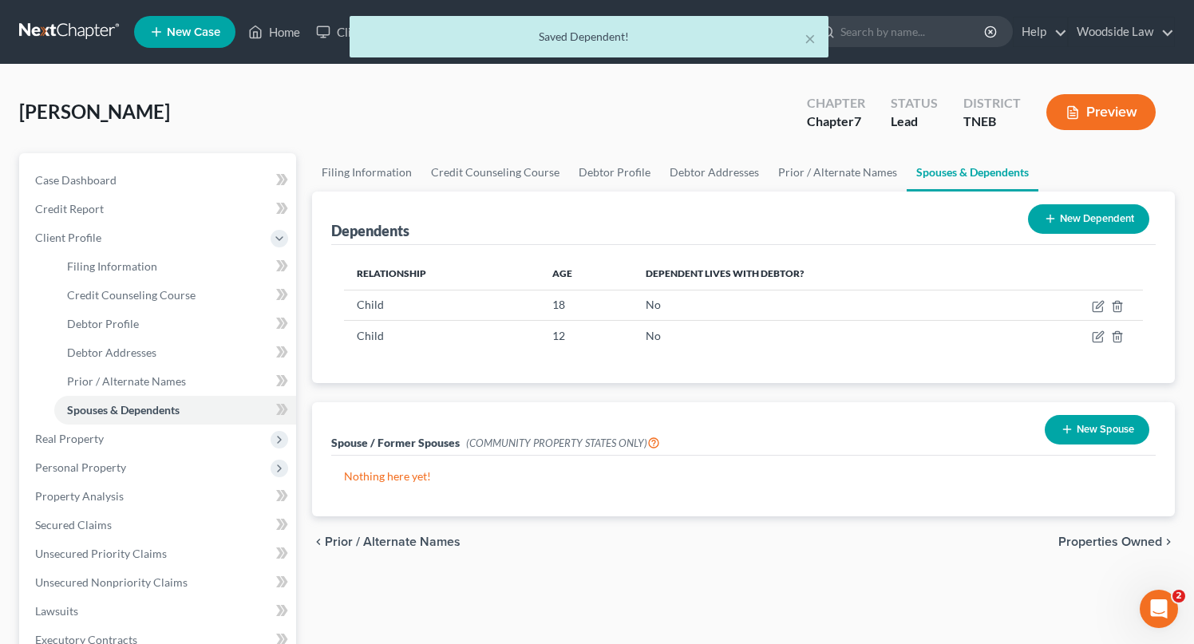
click at [1095, 217] on button "New Dependent" at bounding box center [1088, 219] width 121 height 30
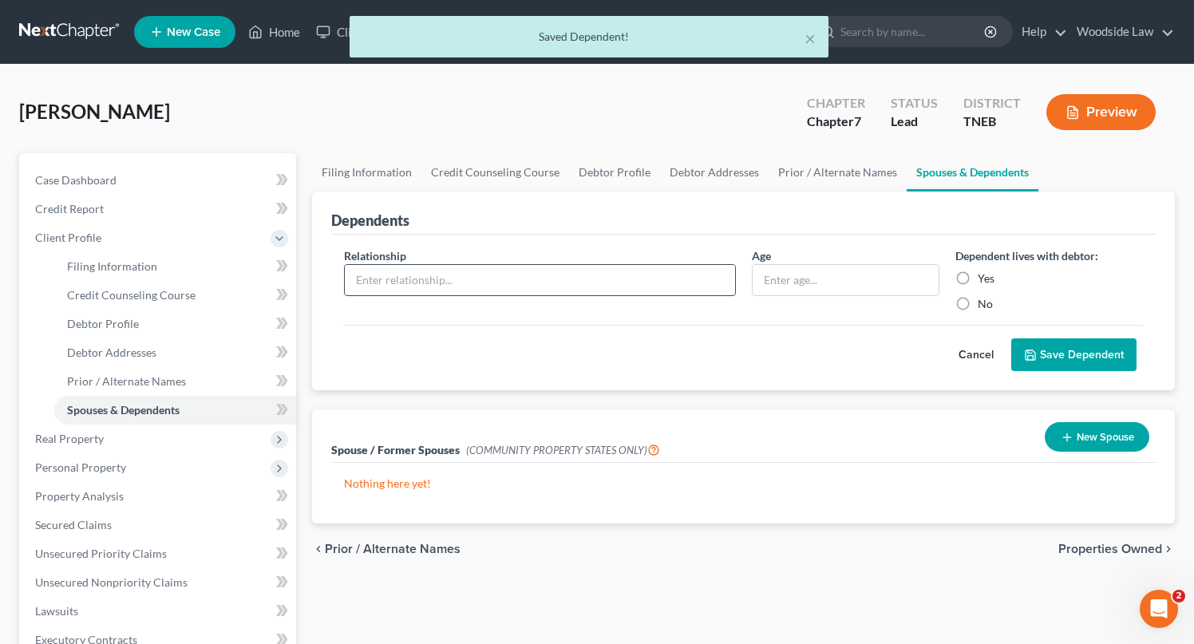
click at [532, 280] on input "text" at bounding box center [540, 280] width 390 height 30
type input "Child"
click at [817, 271] on input "text" at bounding box center [845, 280] width 186 height 30
type input "15"
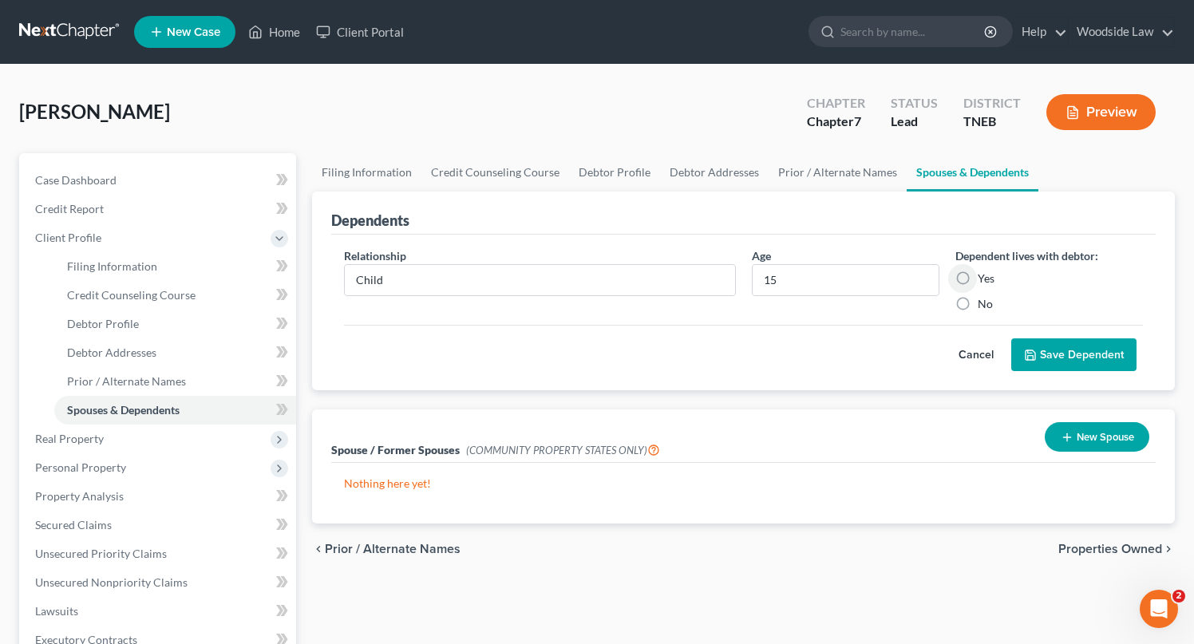
click at [977, 302] on label "No" at bounding box center [984, 304] width 15 height 16
click at [984, 302] on input "No" at bounding box center [989, 301] width 10 height 10
radio input "true"
click at [1088, 338] on button "Save Dependent" at bounding box center [1073, 355] width 125 height 34
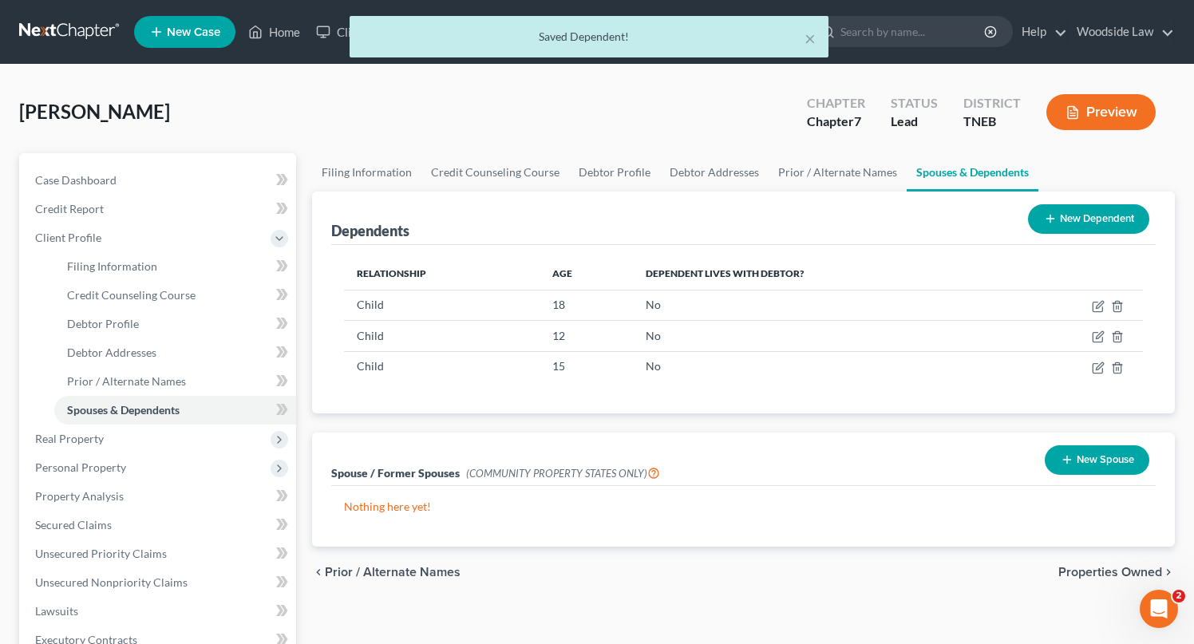
click at [1107, 573] on span "Properties Owned" at bounding box center [1110, 572] width 104 height 13
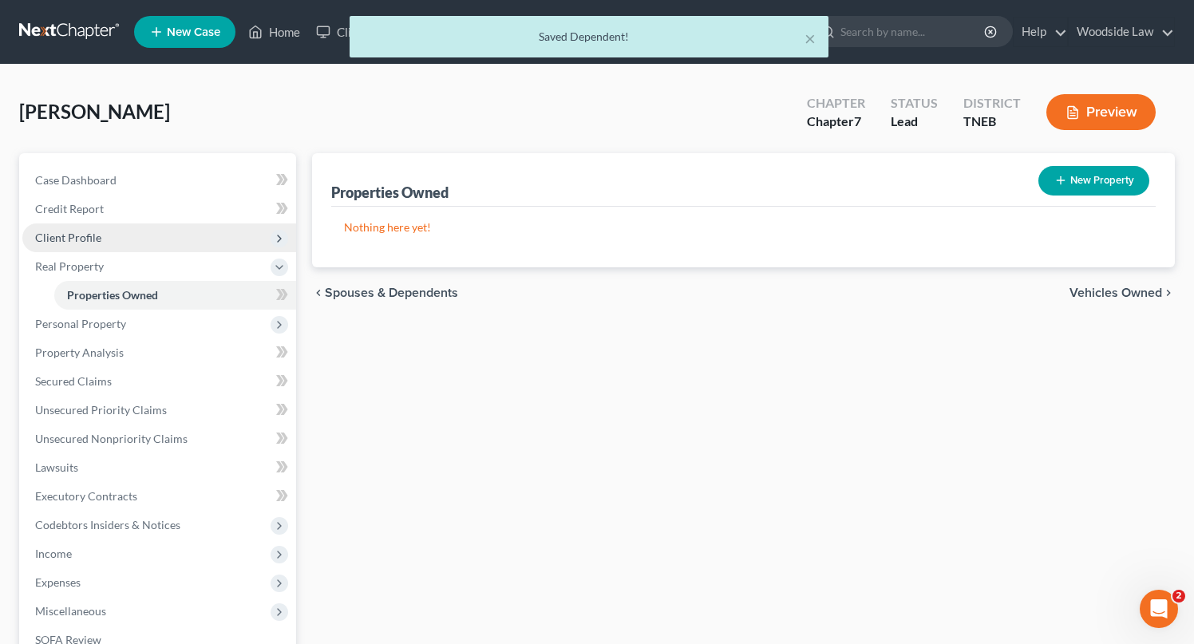
click at [77, 246] on span "Client Profile" at bounding box center [159, 237] width 274 height 29
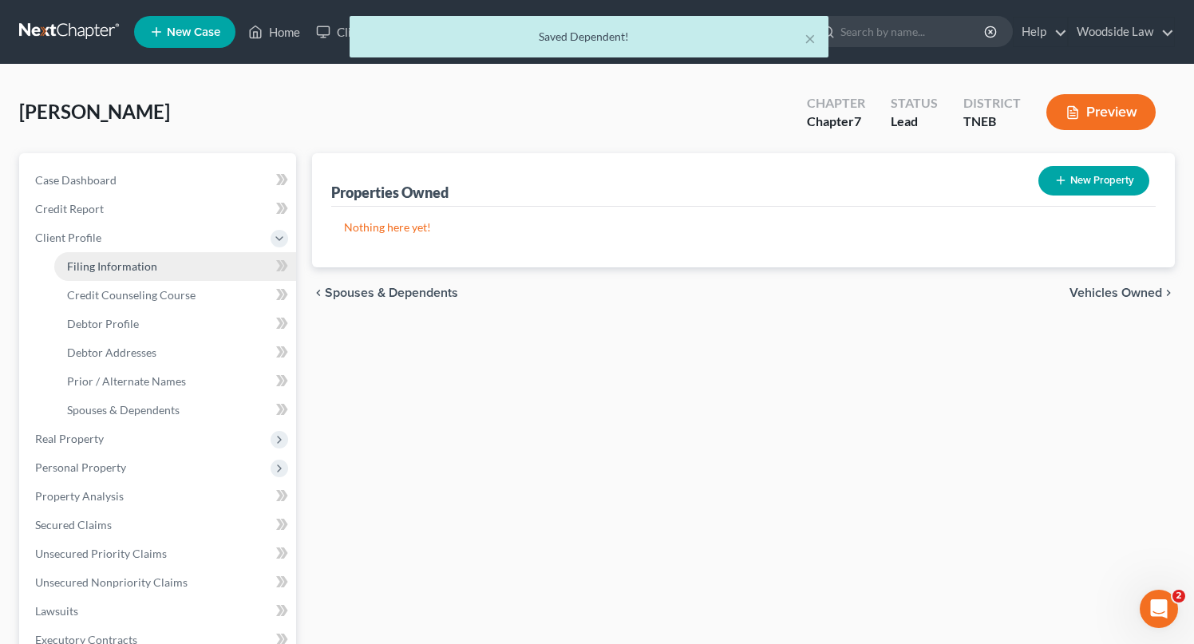
click at [106, 265] on span "Filing Information" at bounding box center [112, 266] width 90 height 14
select select "1"
select select "0"
select select "74"
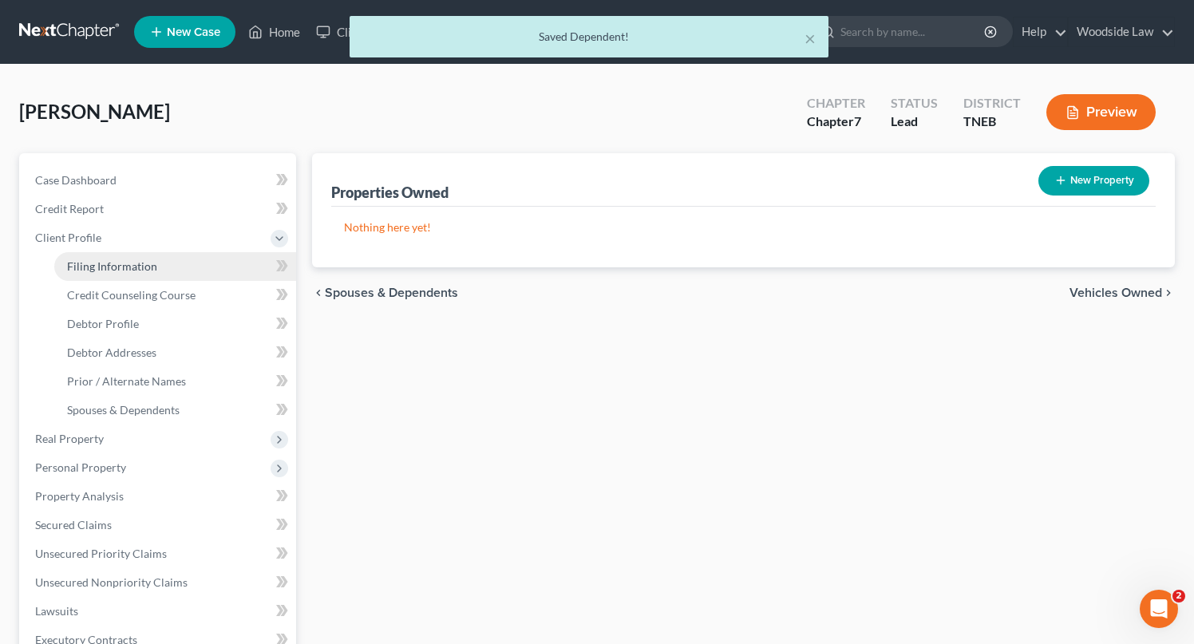
select select "0"
select select "44"
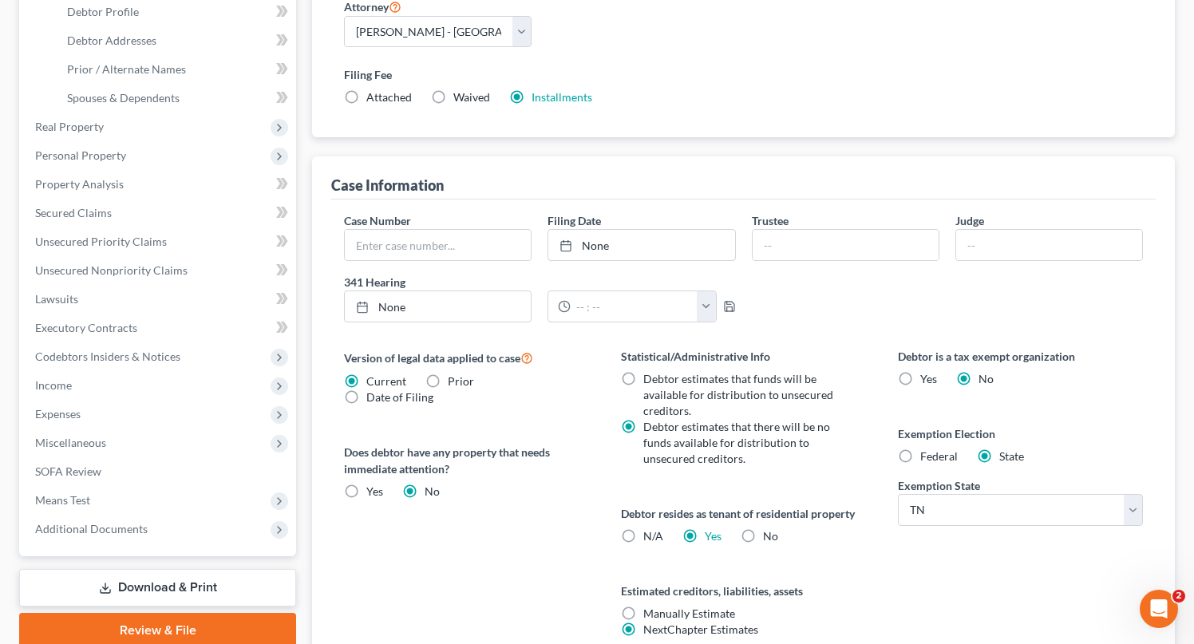
scroll to position [455, 0]
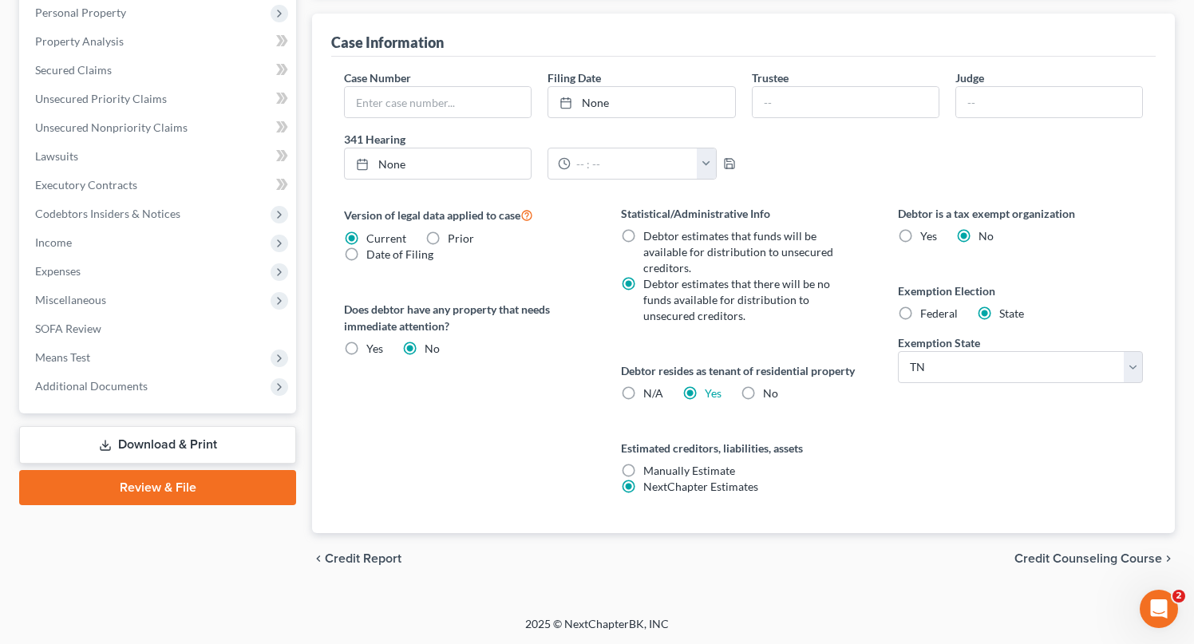
click at [1073, 564] on span "Credit Counseling Course" at bounding box center [1088, 558] width 148 height 13
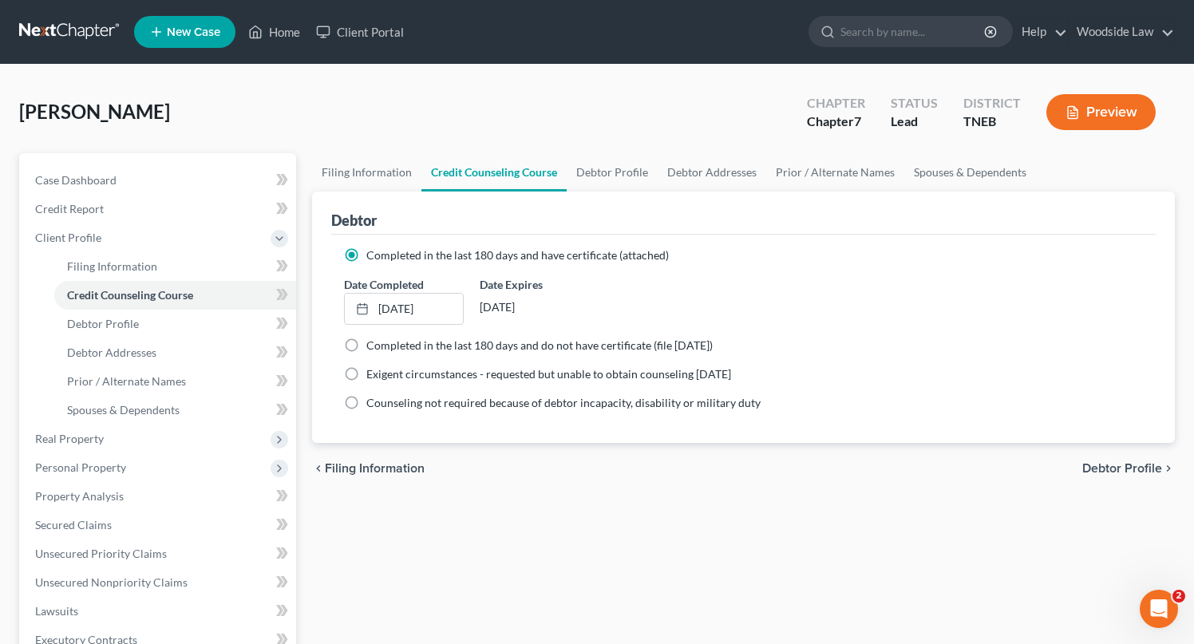
click at [1120, 470] on span "Debtor Profile" at bounding box center [1122, 468] width 80 height 13
select select "3"
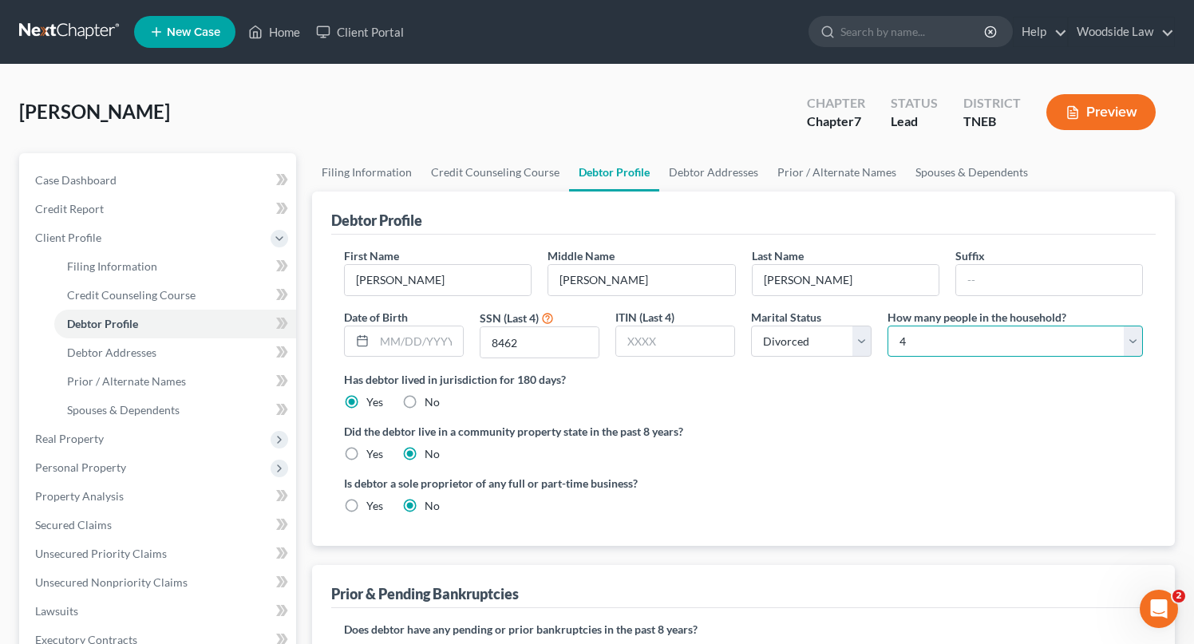
click at [1018, 344] on select "Select 1 2 3 4 5 6 7 8 9 10 11 12 13 14 15 16 17 18 19 20" at bounding box center [1014, 342] width 255 height 32
select select "0"
click at [887, 326] on select "Select 1 2 3 4 5 6 7 8 9 10 11 12 13 14 15 16 17 18 19 20" at bounding box center [1014, 342] width 255 height 32
click at [905, 507] on div "Is debtor a sole proprietor of any full or part-time business? Yes No" at bounding box center [743, 501] width 815 height 52
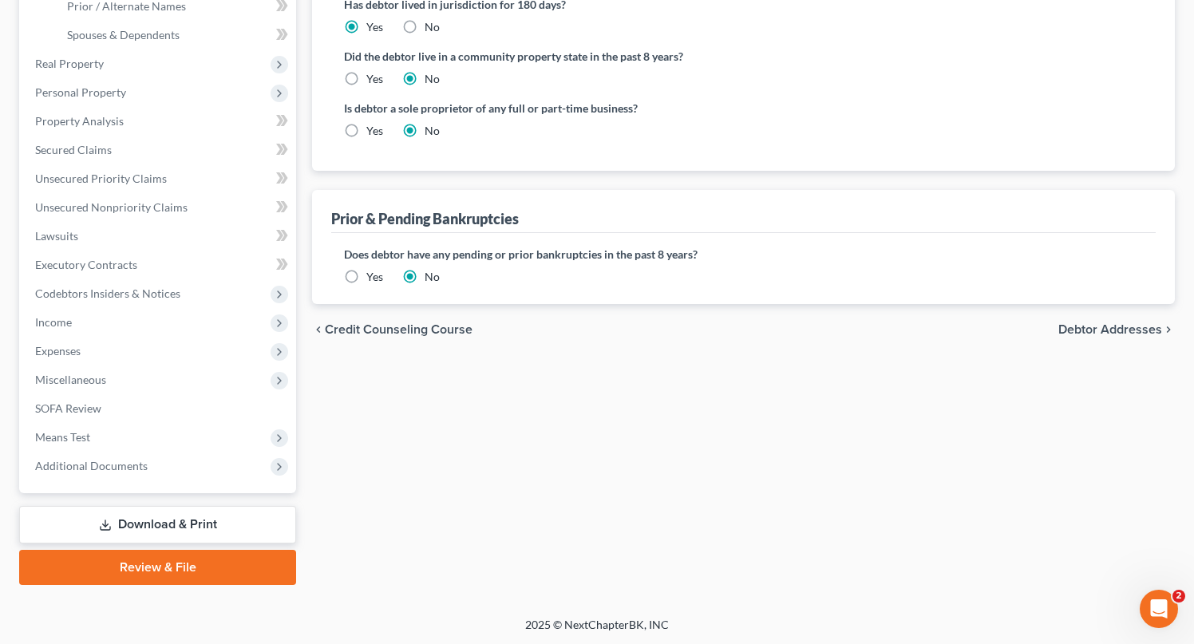
click at [1092, 327] on span "Debtor Addresses" at bounding box center [1110, 329] width 104 height 13
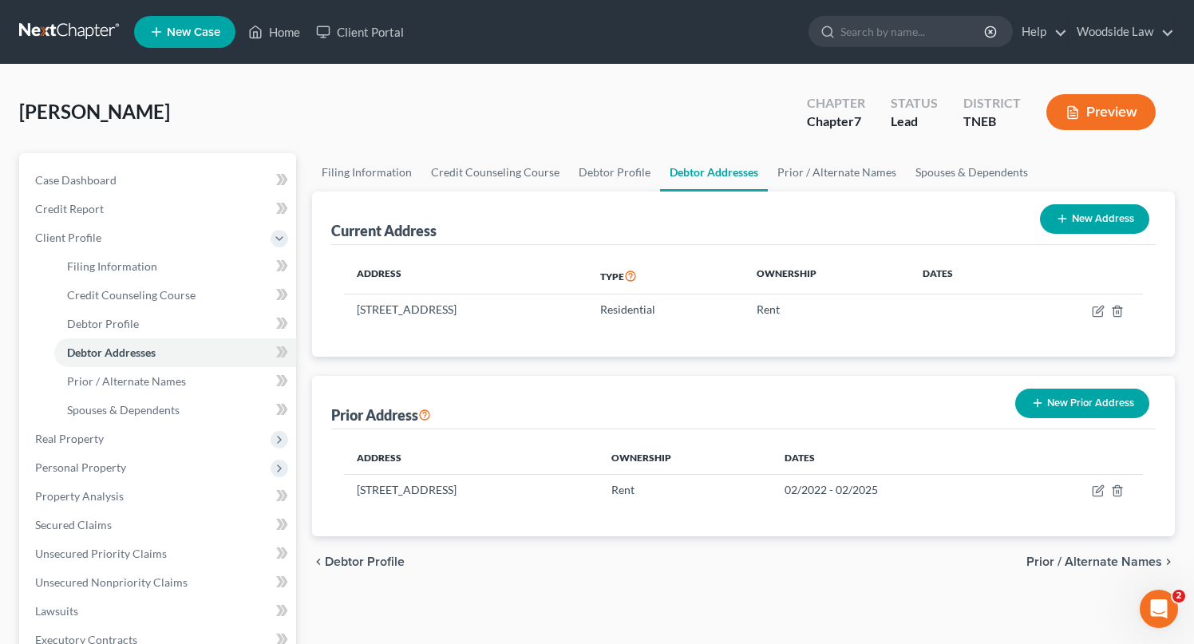
click at [1100, 562] on span "Prior / Alternate Names" at bounding box center [1094, 561] width 136 height 13
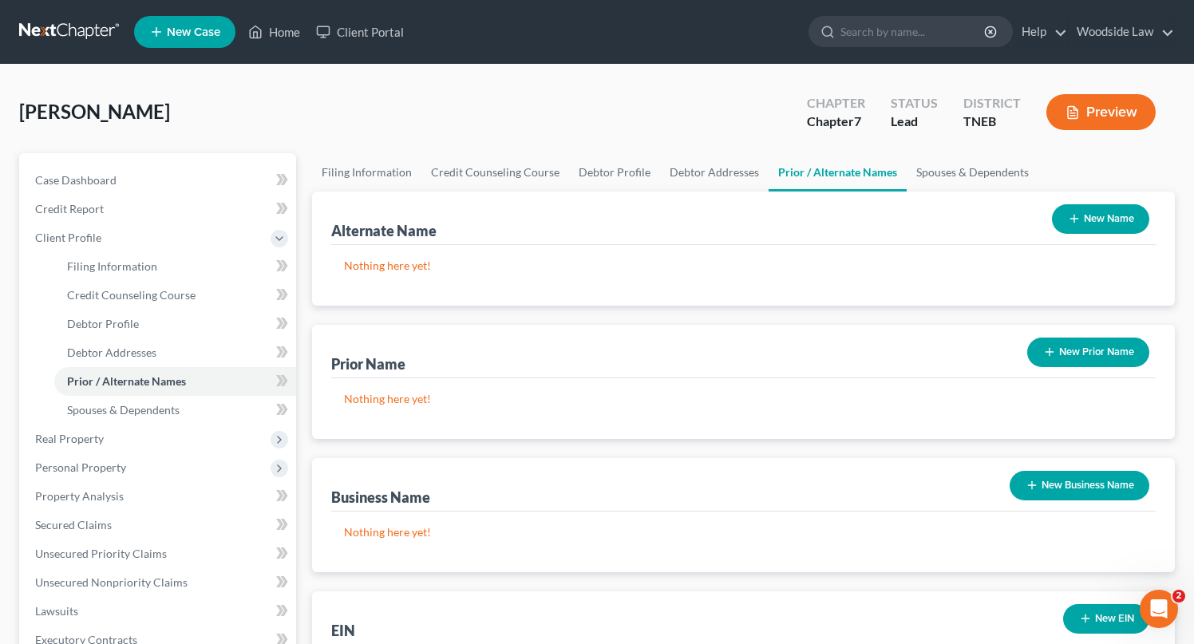
scroll to position [375, 0]
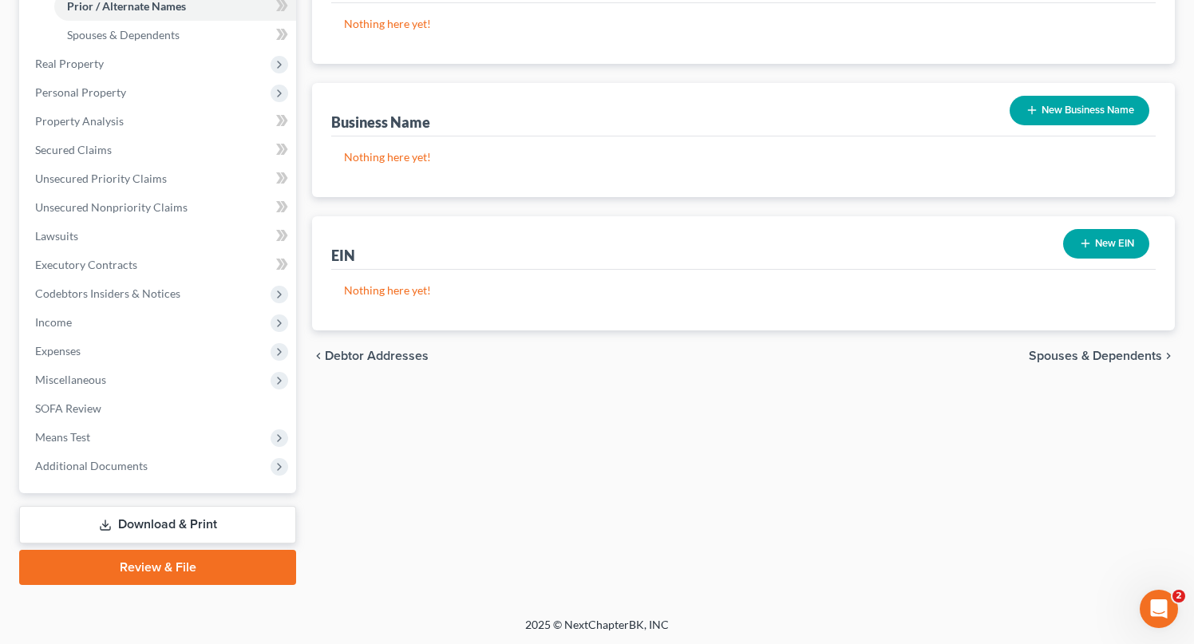
click at [1088, 353] on span "Spouses & Dependents" at bounding box center [1094, 355] width 133 height 13
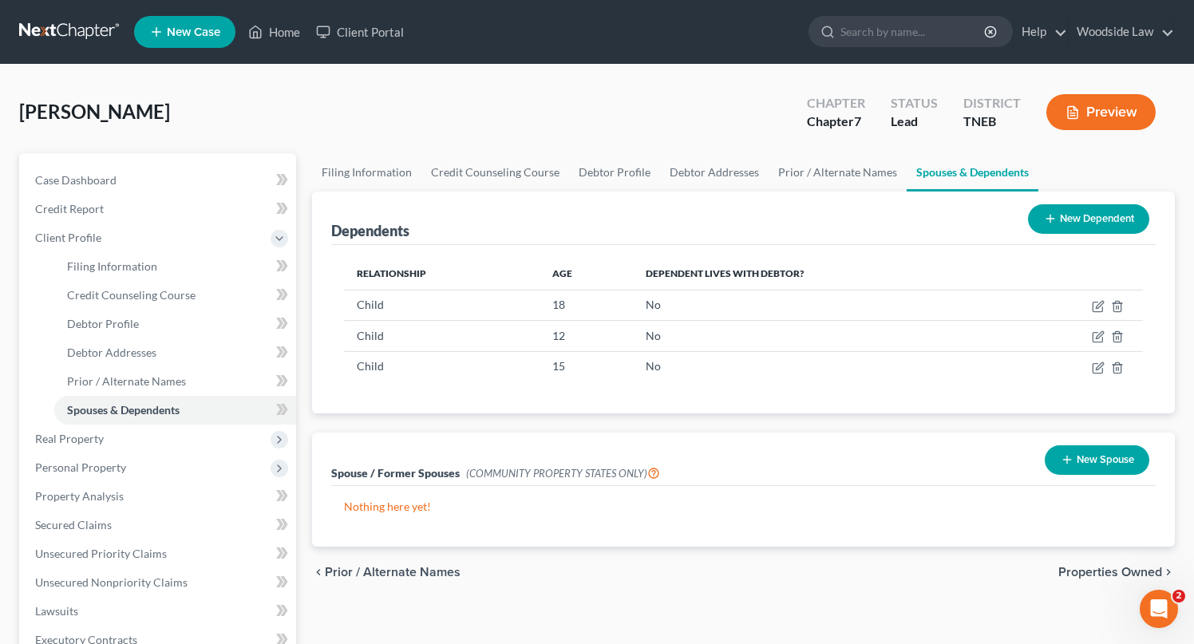
click at [1104, 578] on span "Properties Owned" at bounding box center [1110, 572] width 104 height 13
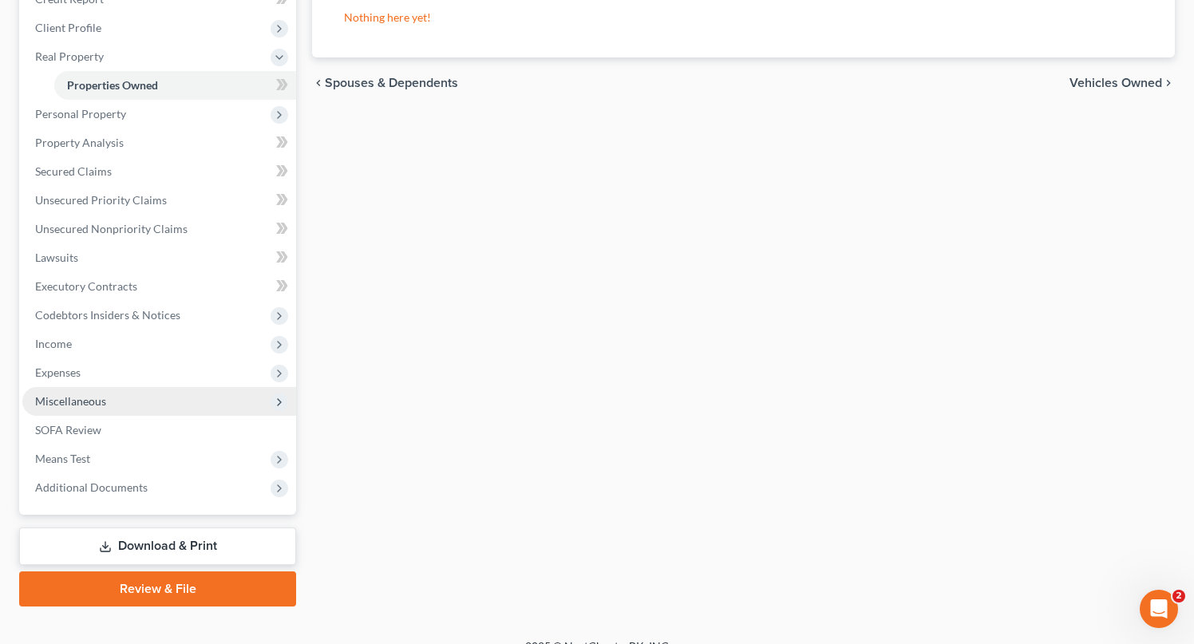
scroll to position [216, 0]
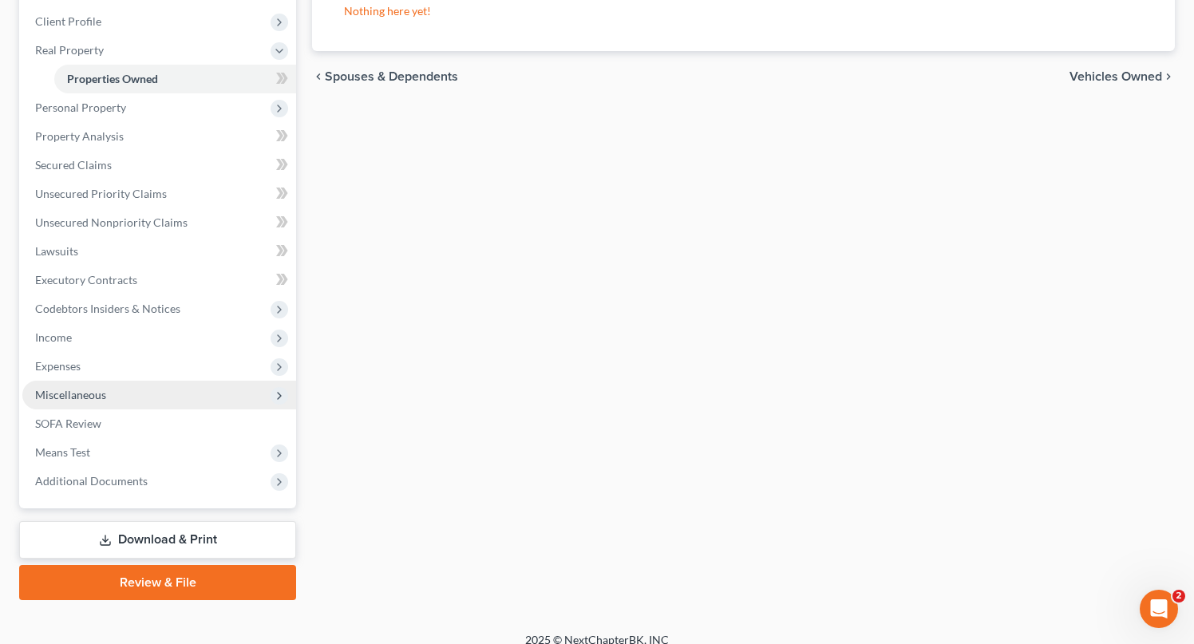
click at [76, 392] on span "Miscellaneous" at bounding box center [70, 395] width 71 height 14
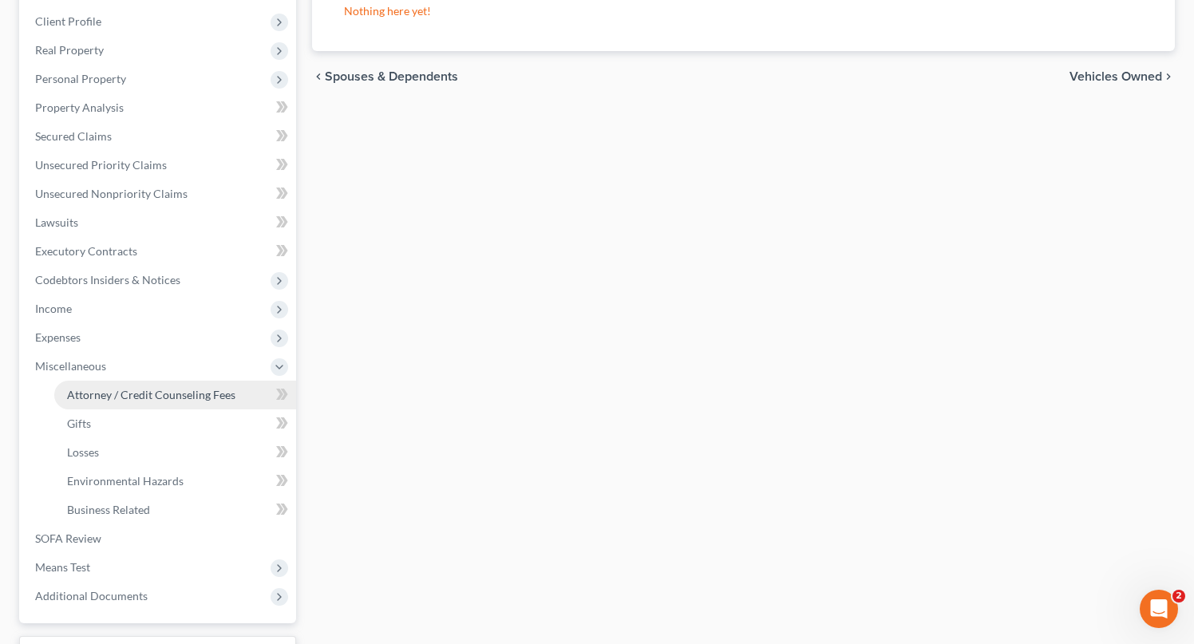
click at [135, 391] on span "Attorney / Credit Counseling Fees" at bounding box center [151, 395] width 168 height 14
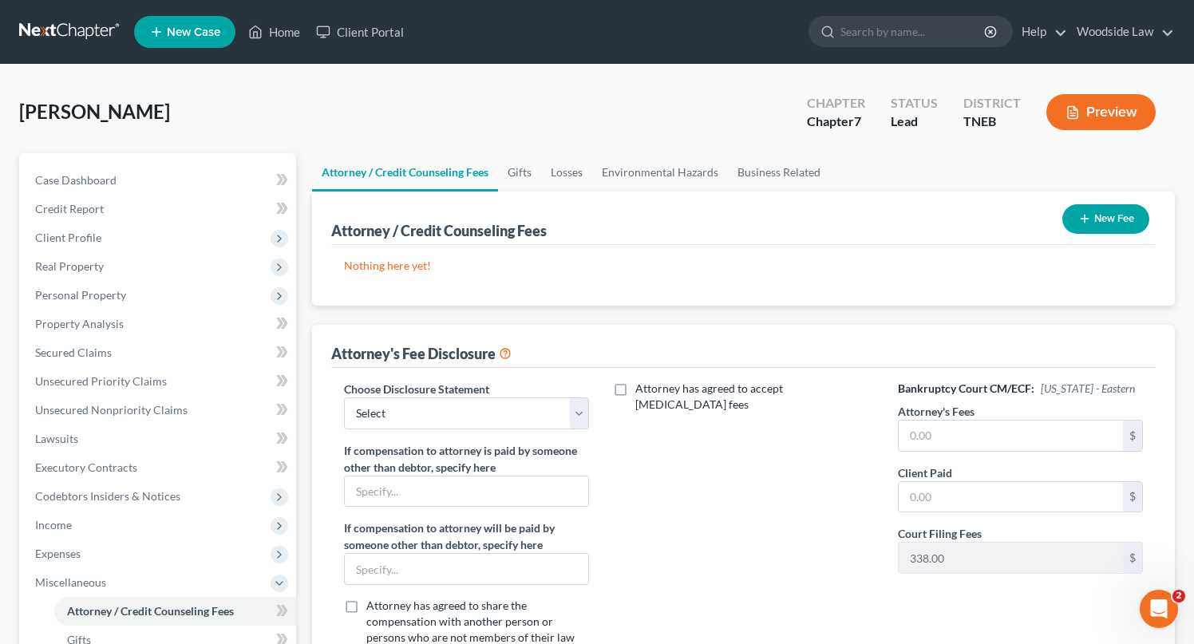
click at [1084, 222] on icon "button" at bounding box center [1084, 218] width 13 height 13
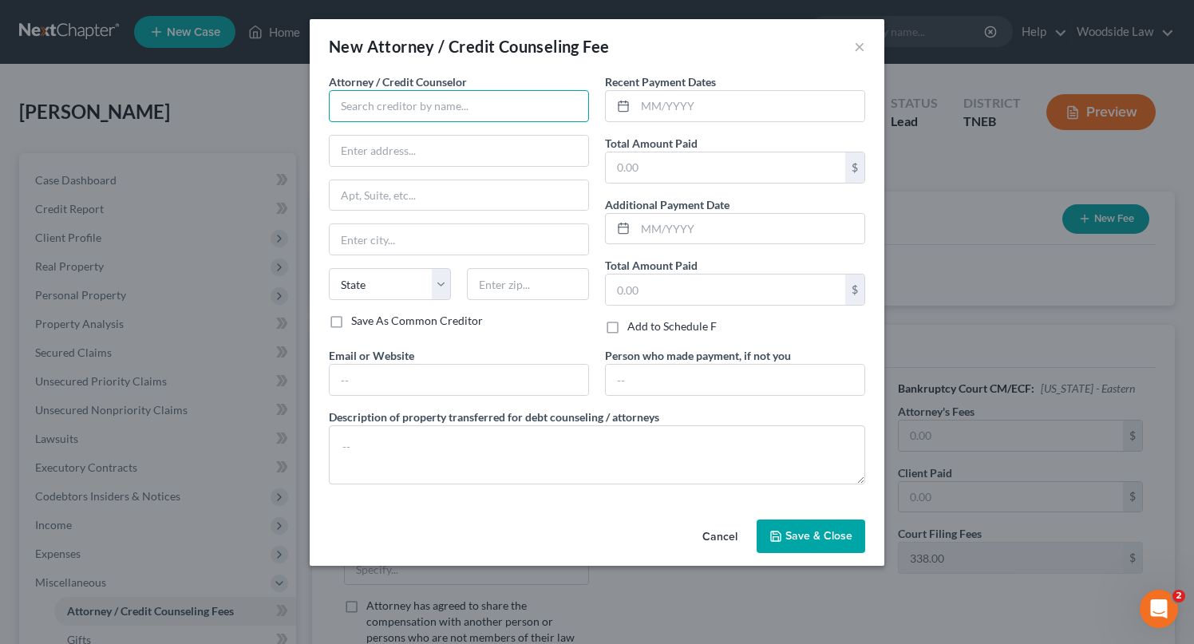
click at [403, 115] on input "text" at bounding box center [459, 106] width 260 height 32
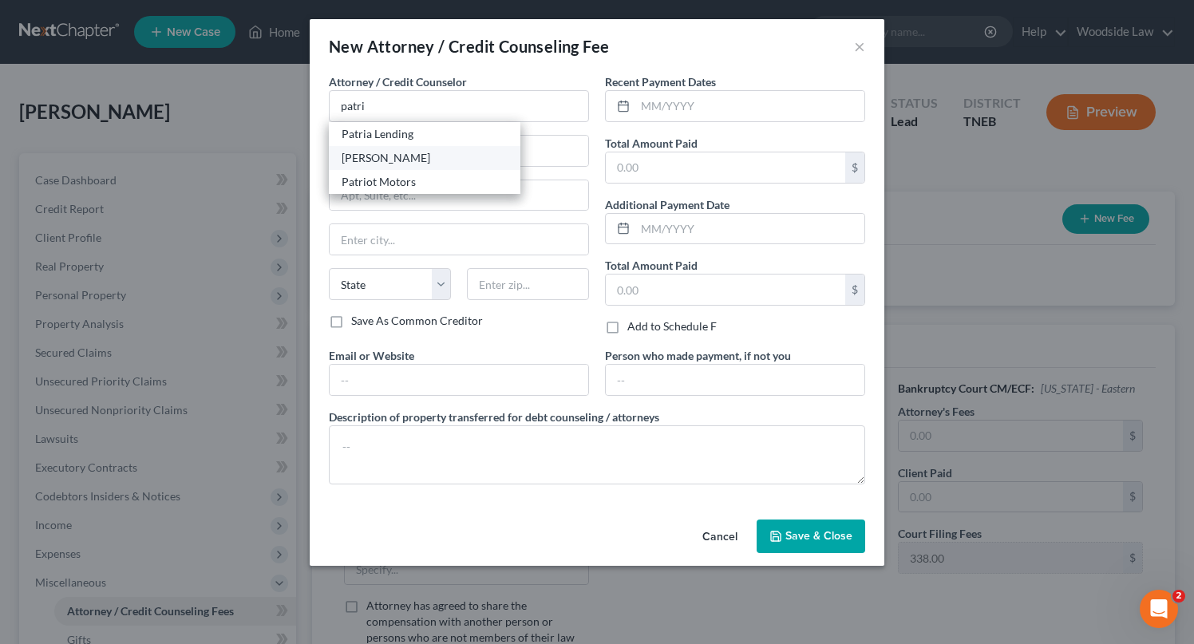
click at [407, 160] on div "Patrick C. Woodside, Jr." at bounding box center [424, 158] width 166 height 16
type input "Patrick C. Woodside, Jr."
type input "9724 Kingston Pike"
type input "Suite 504"
type input "Knoxville"
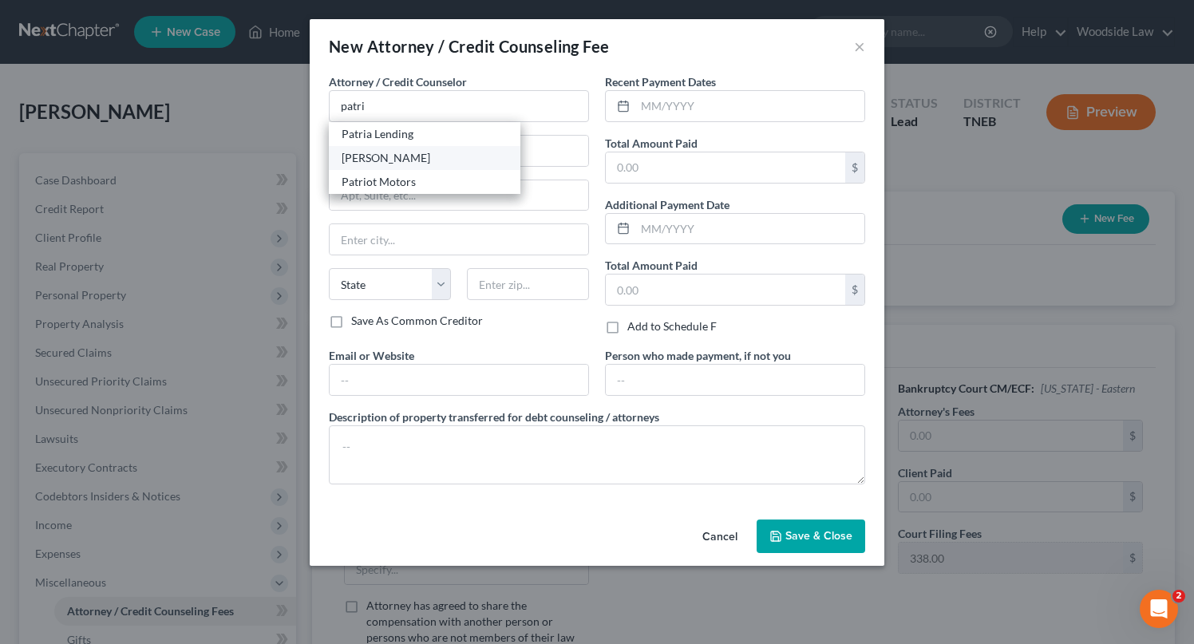
select select "44"
type input "37922"
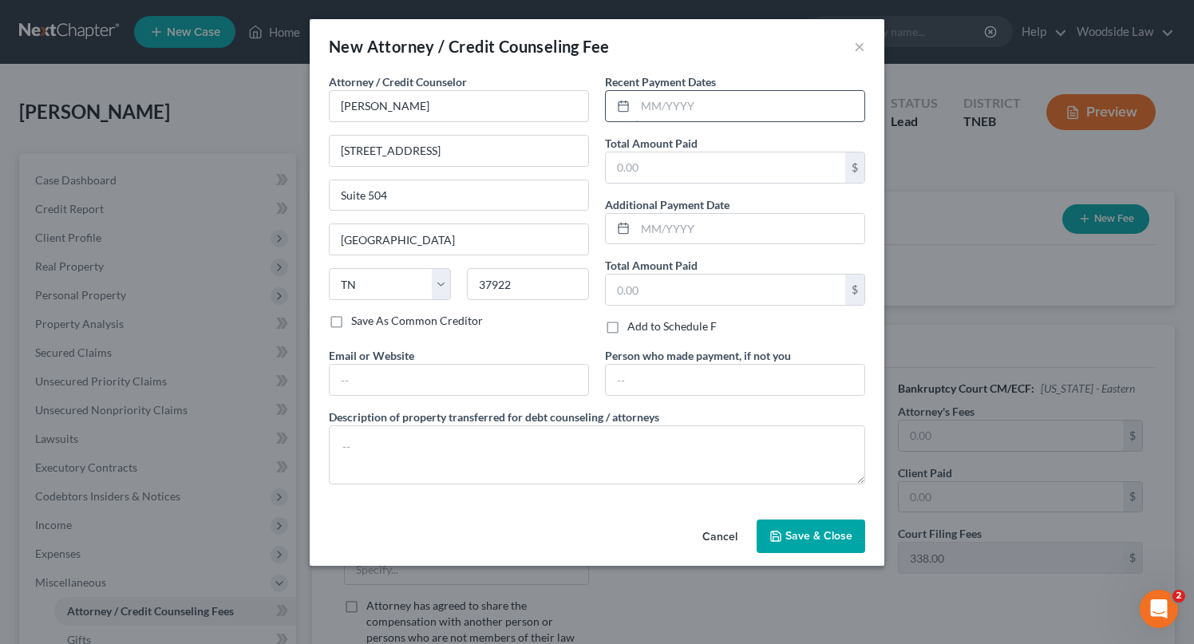
click at [748, 106] on input "text" at bounding box center [749, 106] width 229 height 30
type input "1"
type input "09/2025"
type input "800.00"
type input "[EMAIL_ADDRESS][DOMAIN_NAME]"
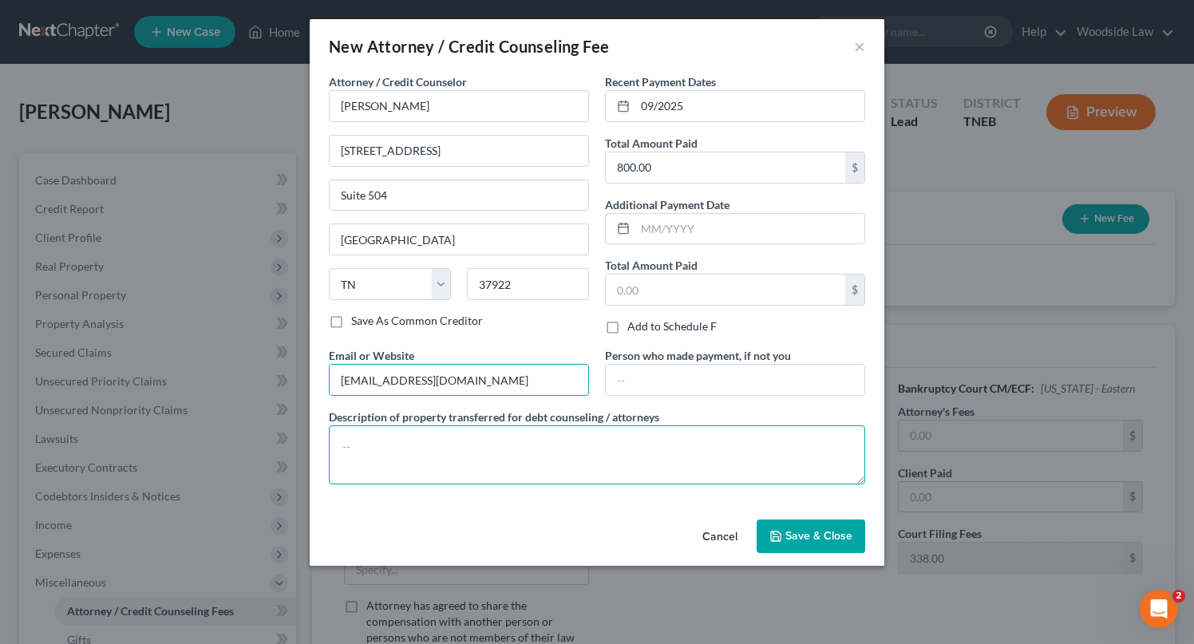
click at [463, 442] on textarea at bounding box center [597, 454] width 536 height 59
type textarea "Attorney Fees"
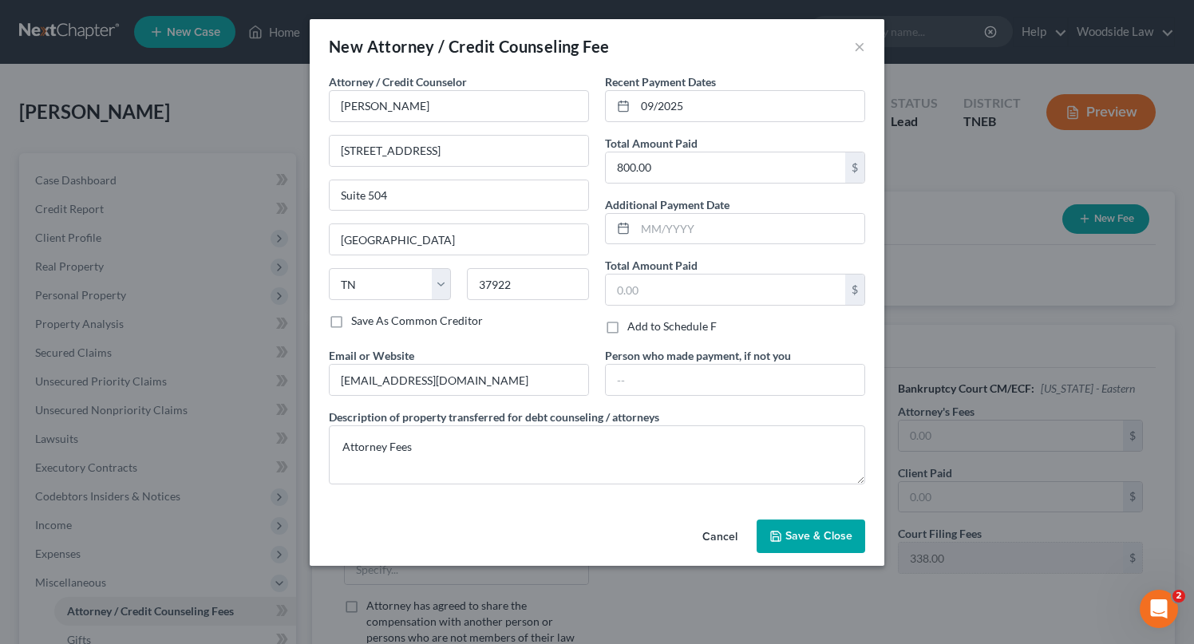
click at [786, 534] on span "Save & Close" at bounding box center [818, 536] width 67 height 14
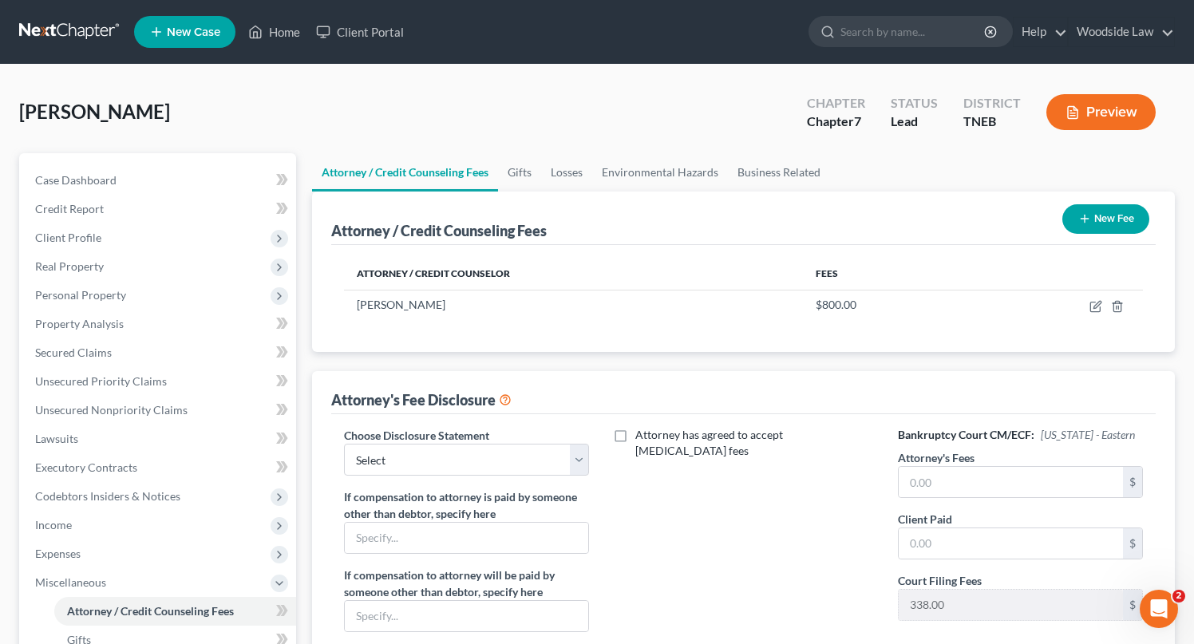
click at [1098, 215] on button "New Fee" at bounding box center [1105, 219] width 87 height 30
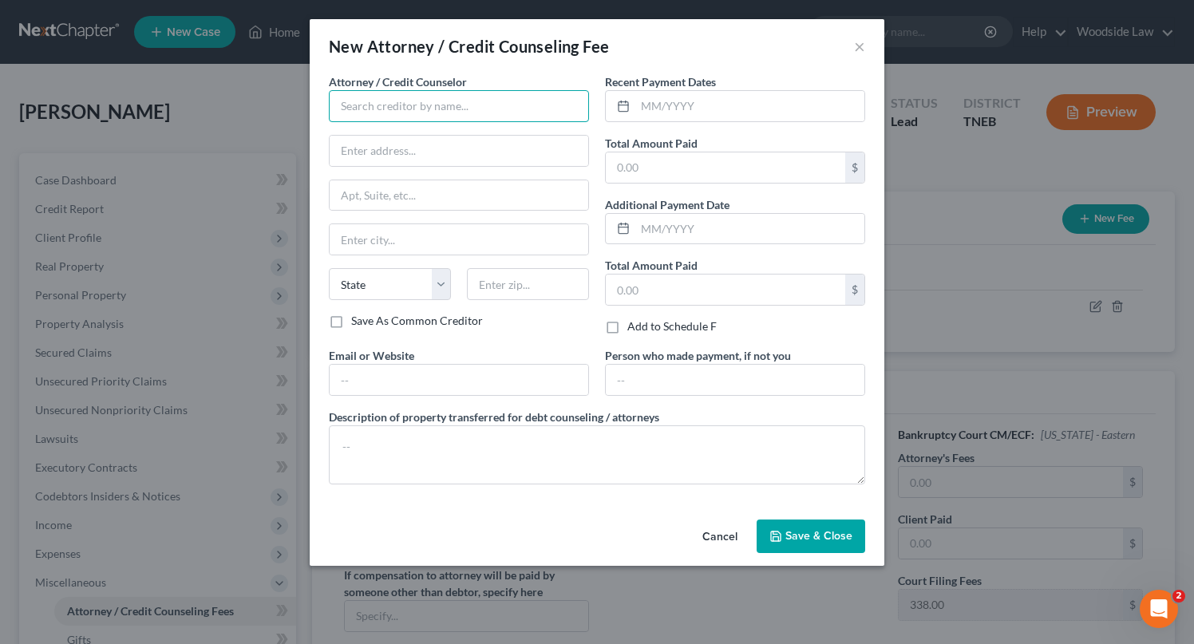
click at [470, 108] on input "text" at bounding box center [459, 106] width 260 height 32
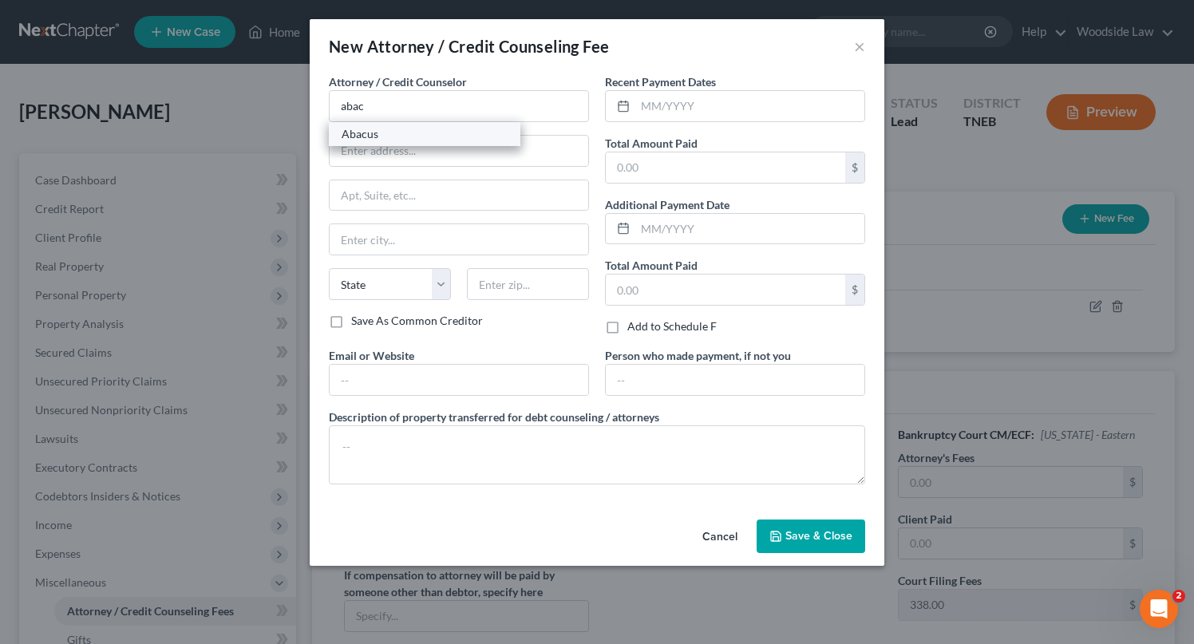
click at [431, 141] on div "Abacus" at bounding box center [424, 134] width 166 height 16
type input "Abacus"
type input "15760 Ventura Blvd"
type input "Encino"
select select "4"
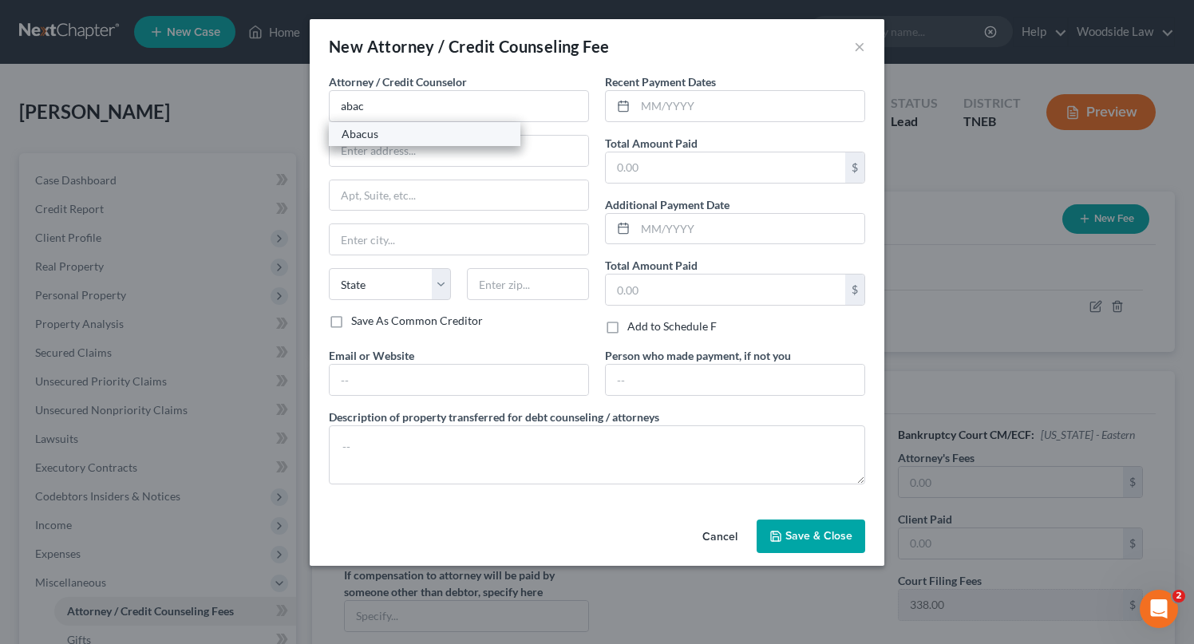
type input "91436"
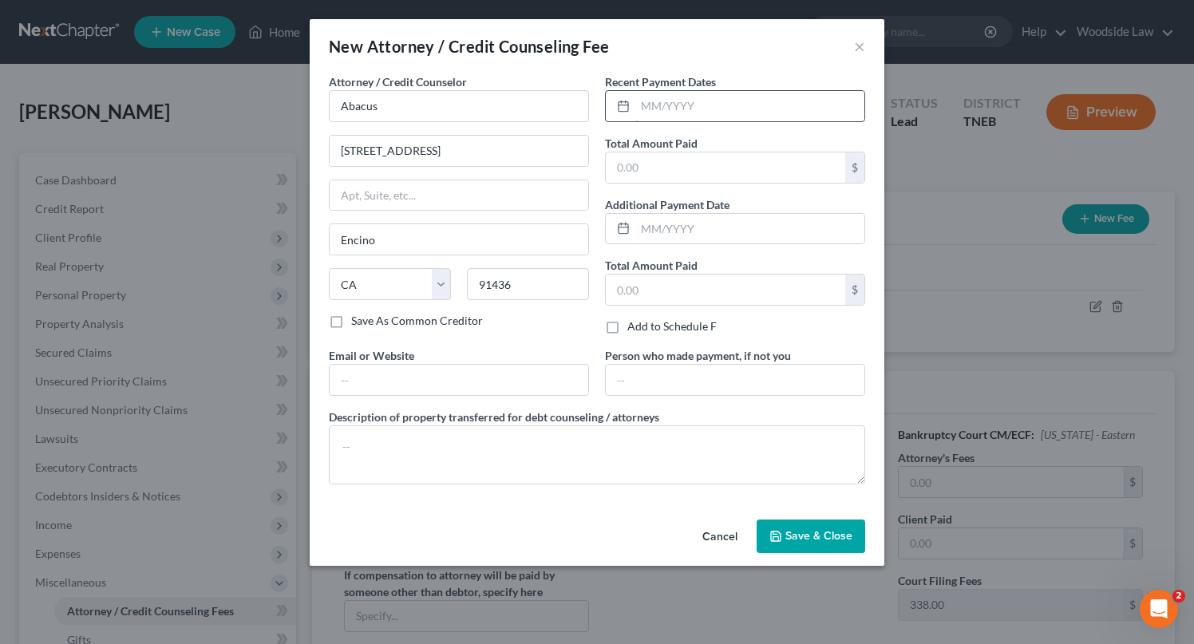
click at [710, 102] on input "text" at bounding box center [749, 106] width 229 height 30
type input "10/2025"
click at [758, 176] on input "text" at bounding box center [725, 167] width 239 height 30
type input "25.00"
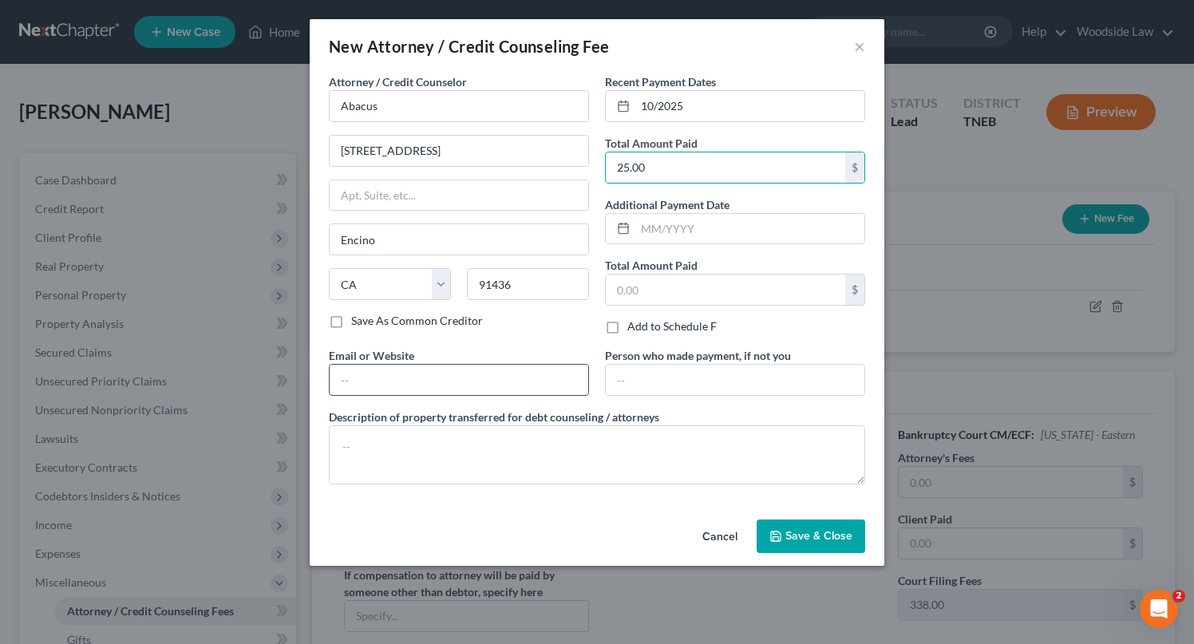
click at [472, 394] on input "text" at bounding box center [459, 380] width 259 height 30
type input "abacuscc.org"
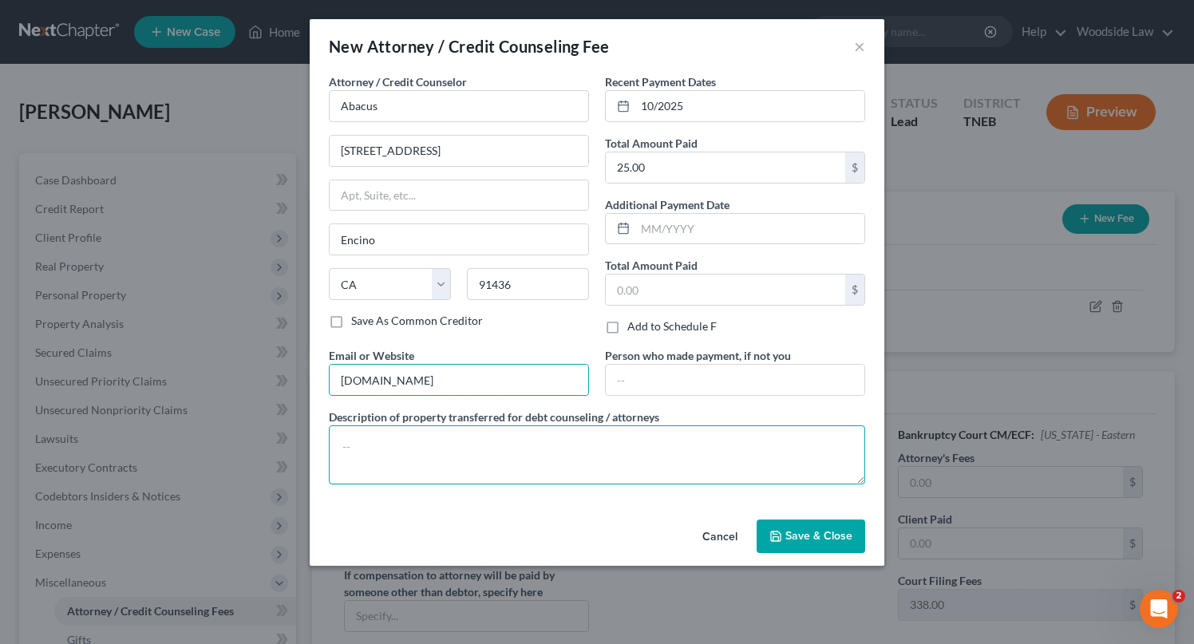
click at [468, 440] on textarea at bounding box center [597, 454] width 536 height 59
type textarea "Credit Counseling"
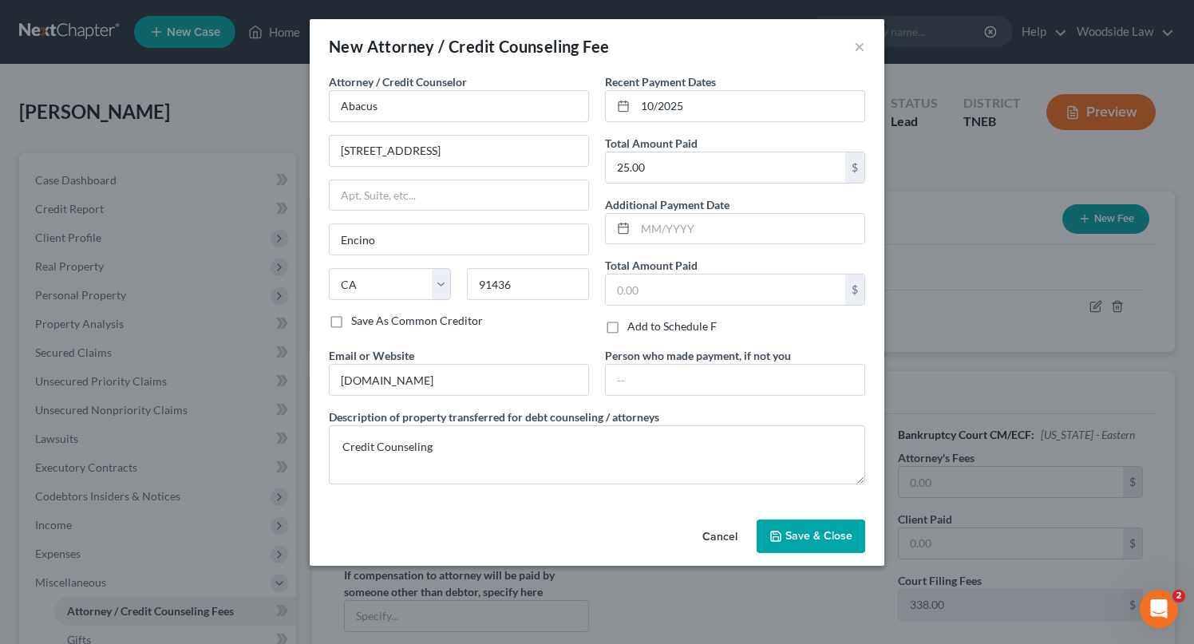
click at [828, 540] on span "Save & Close" at bounding box center [818, 536] width 67 height 14
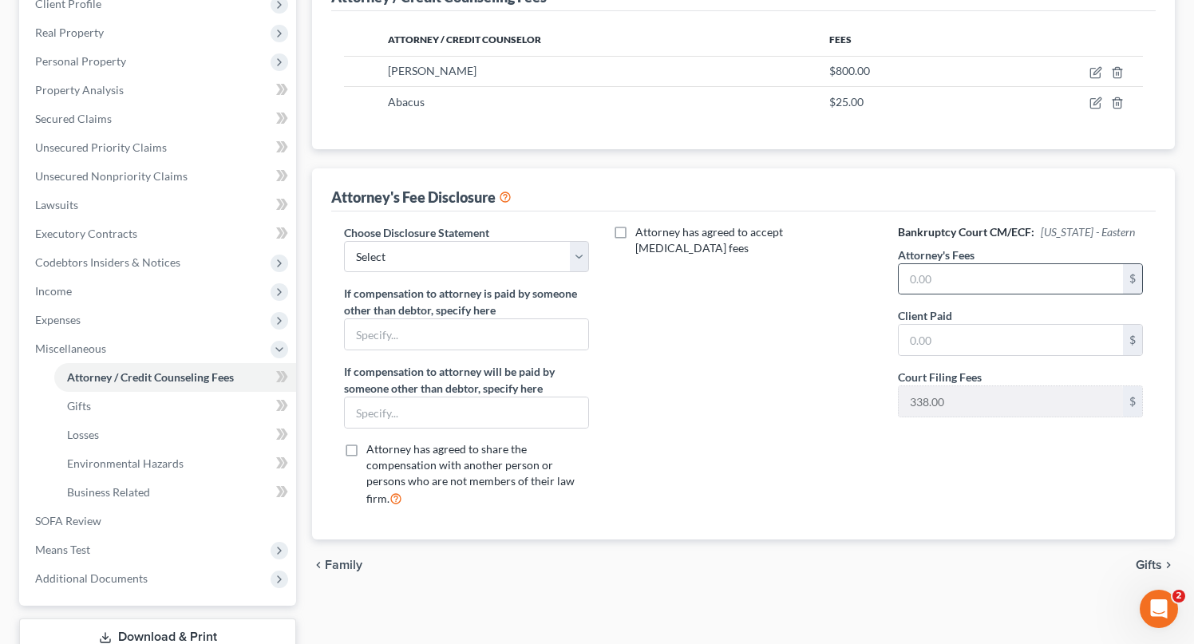
scroll to position [346, 0]
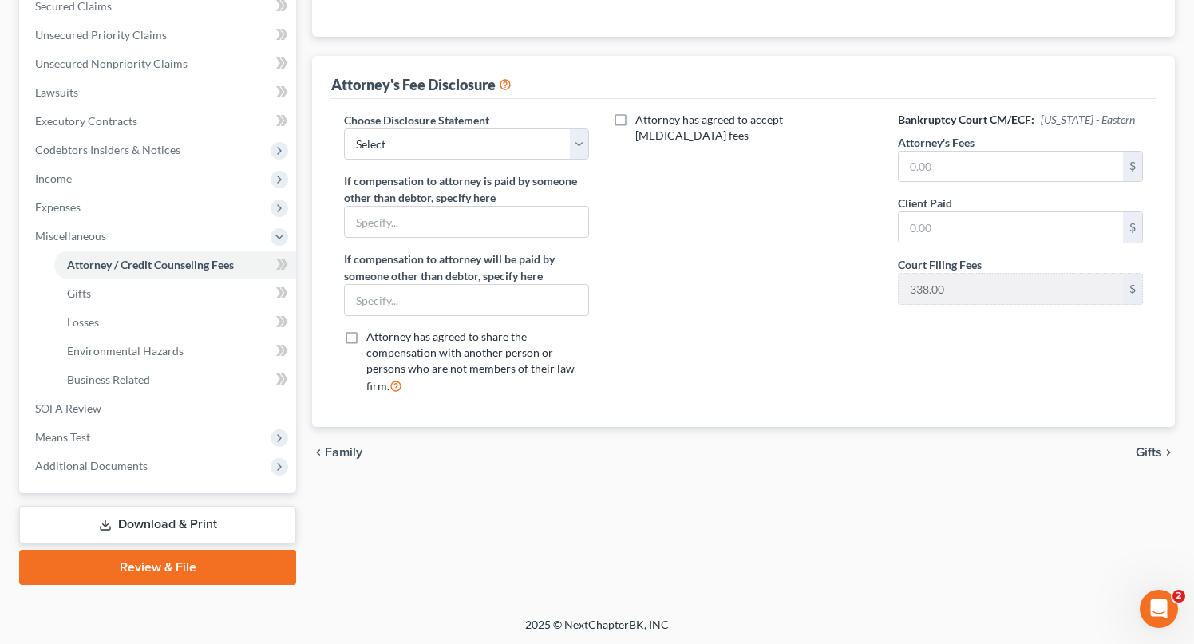
click at [1139, 446] on span "Gifts" at bounding box center [1148, 452] width 26 height 13
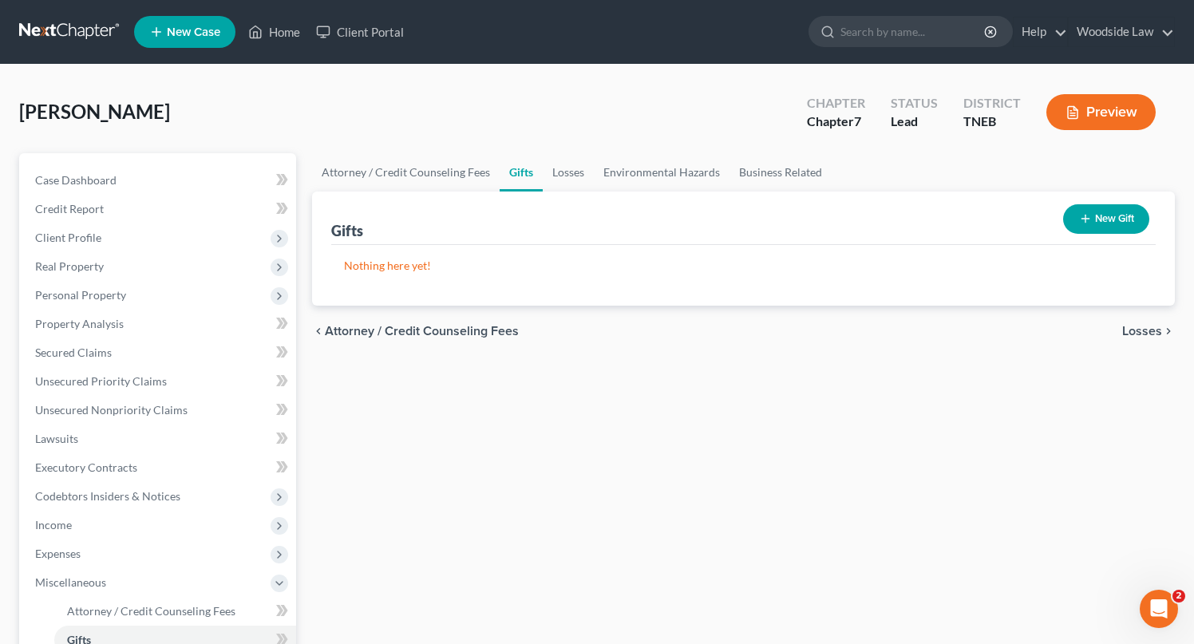
click at [1135, 325] on span "Losses" at bounding box center [1142, 331] width 40 height 13
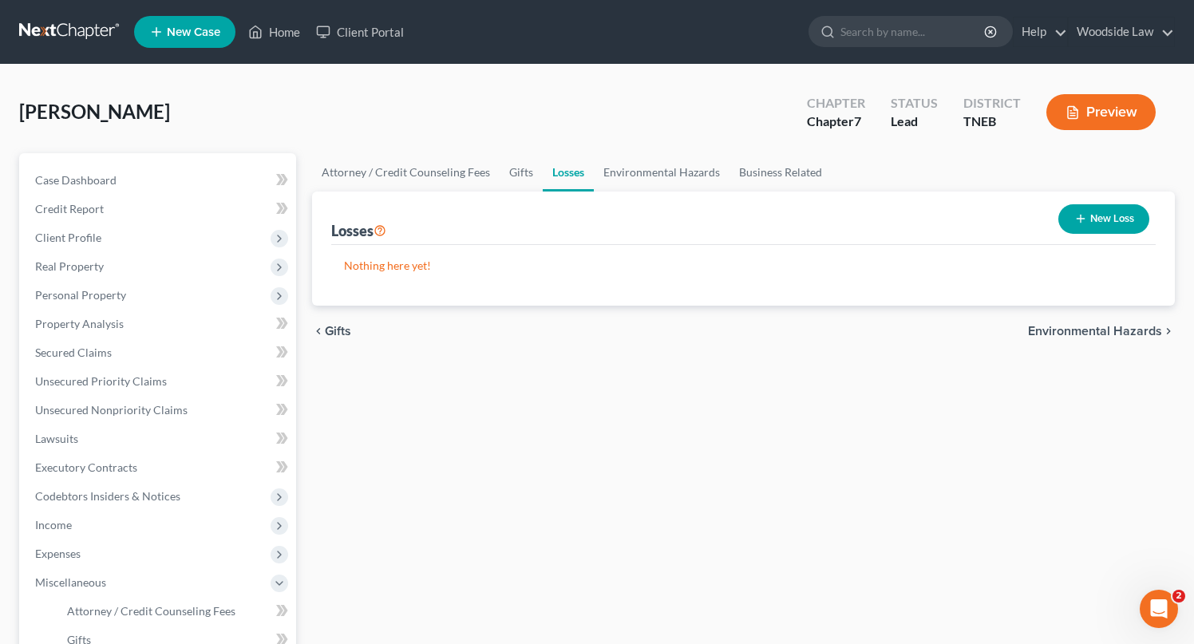
click at [1113, 327] on span "Environmental Hazards" at bounding box center [1095, 331] width 134 height 13
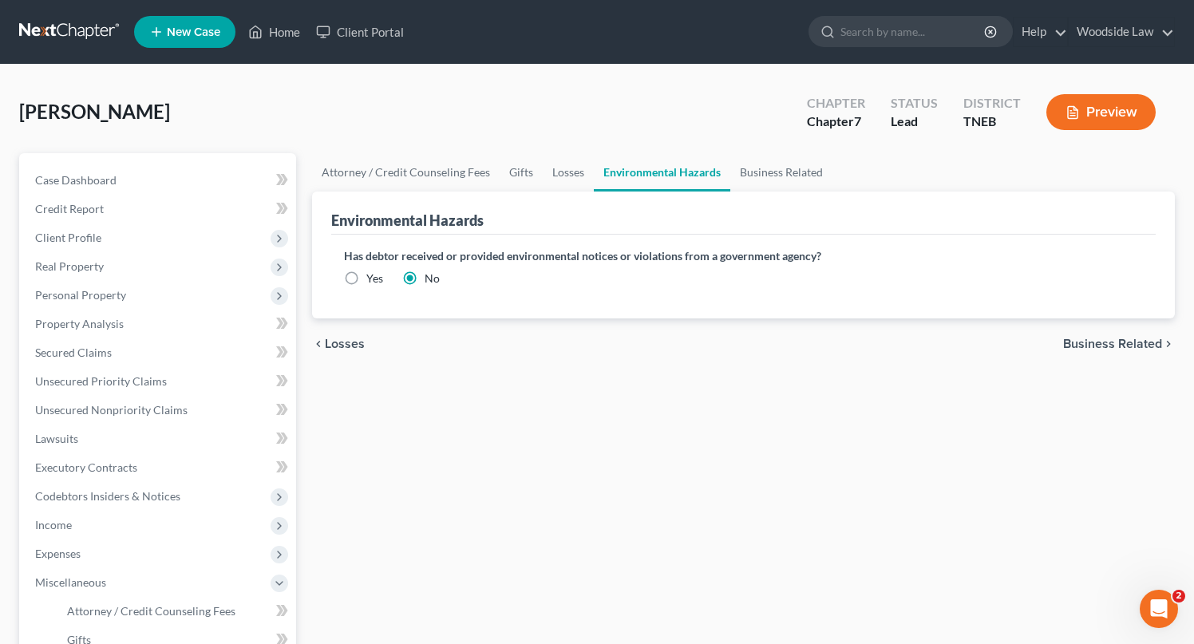
click at [1112, 338] on span "Business Related" at bounding box center [1112, 344] width 99 height 13
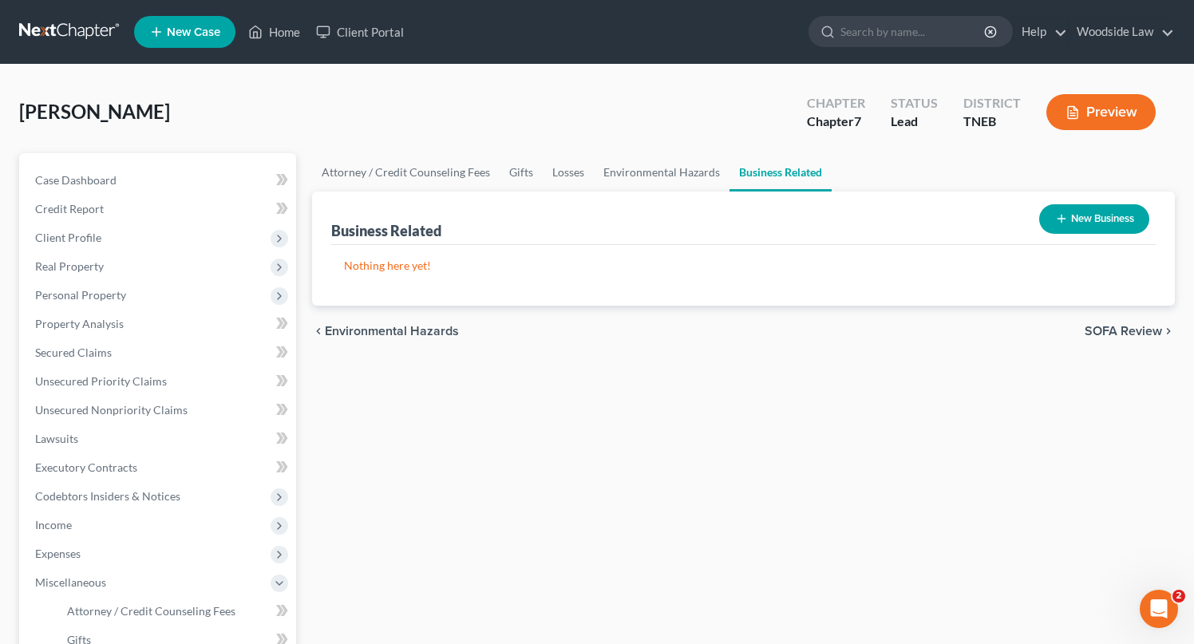
click at [1107, 327] on span "SOFA Review" at bounding box center [1122, 331] width 77 height 13
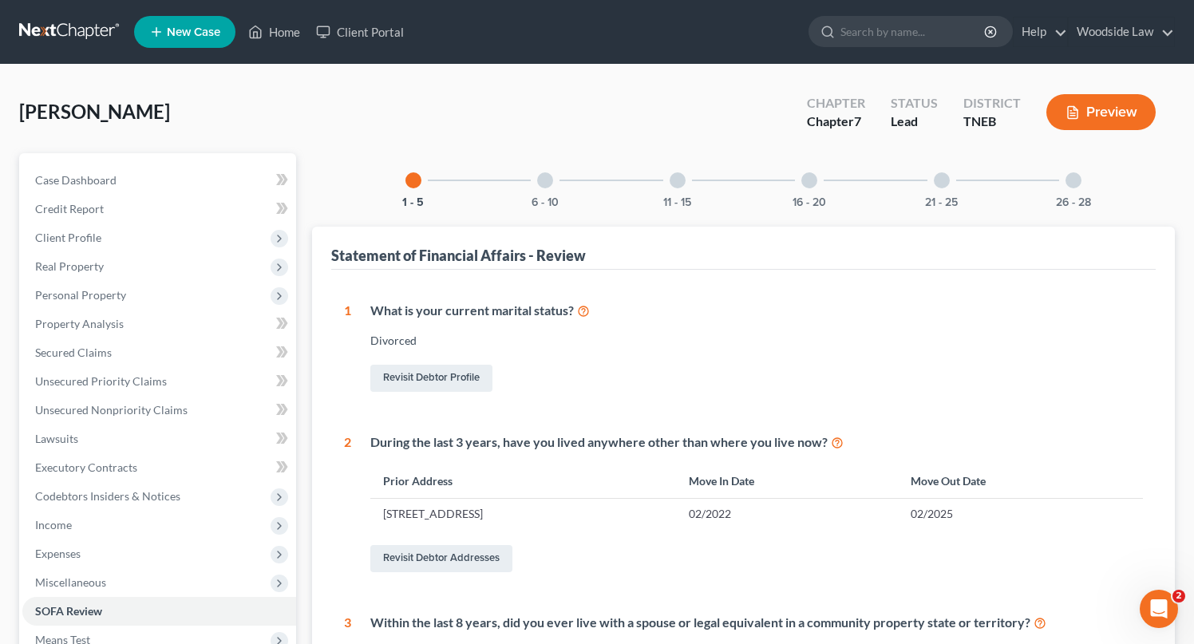
scroll to position [494, 0]
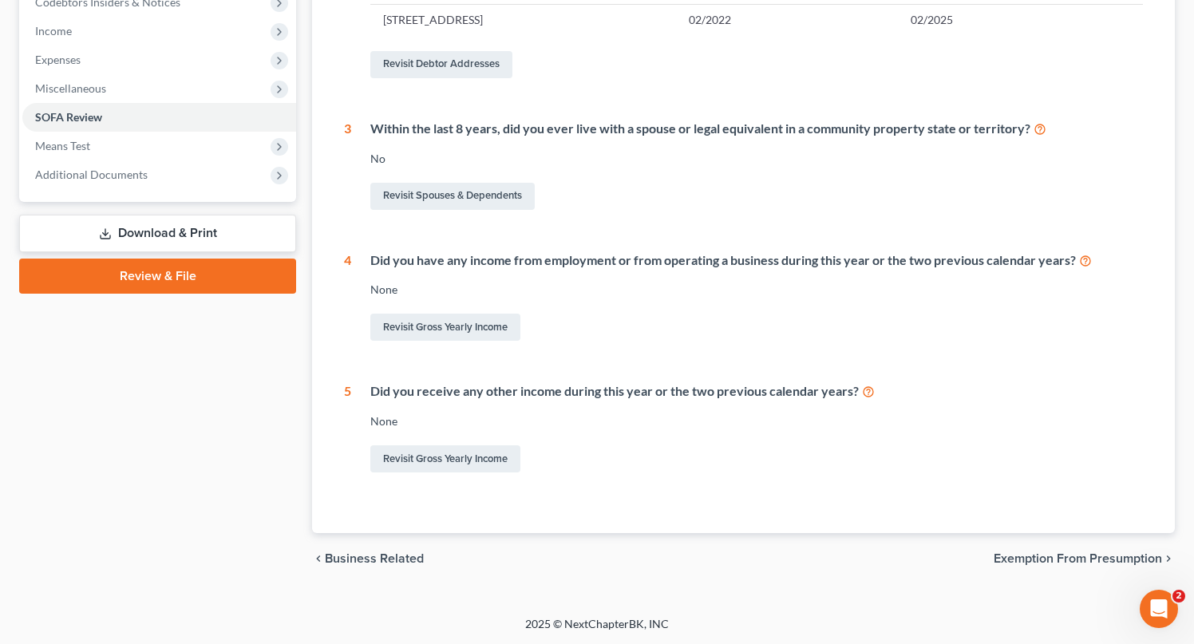
click at [1080, 555] on span "Exemption from Presumption" at bounding box center [1077, 558] width 168 height 13
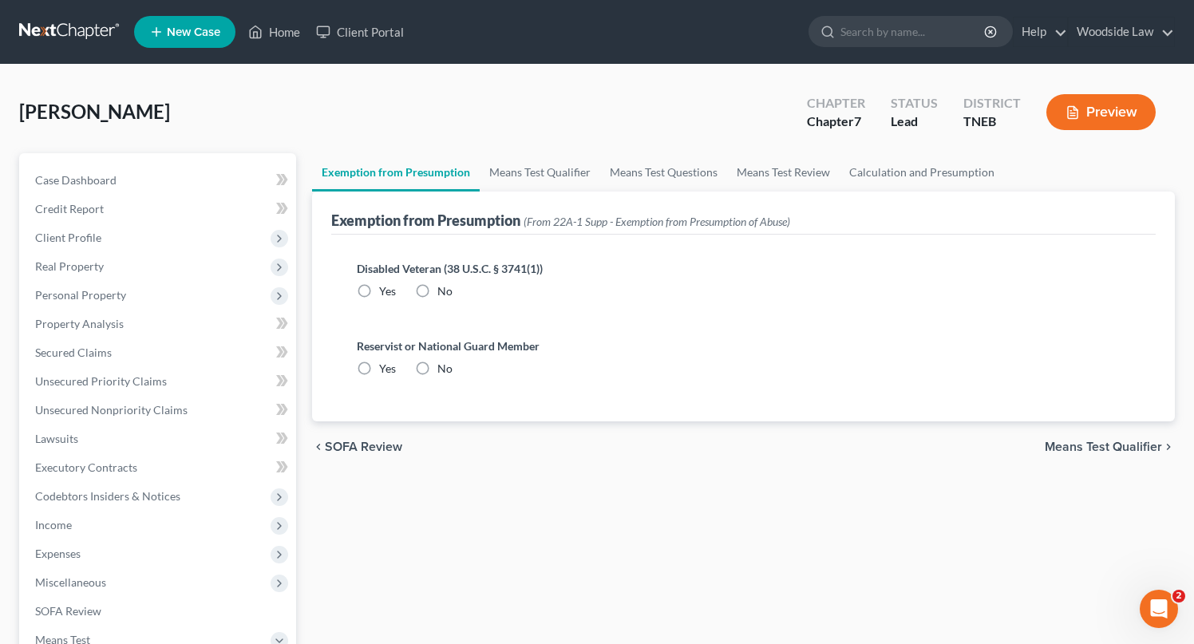
click at [437, 292] on label "No" at bounding box center [444, 291] width 15 height 16
click at [444, 292] on input "No" at bounding box center [449, 288] width 10 height 10
radio input "true"
click at [437, 367] on label "No" at bounding box center [444, 369] width 15 height 16
click at [444, 367] on input "No" at bounding box center [449, 366] width 10 height 10
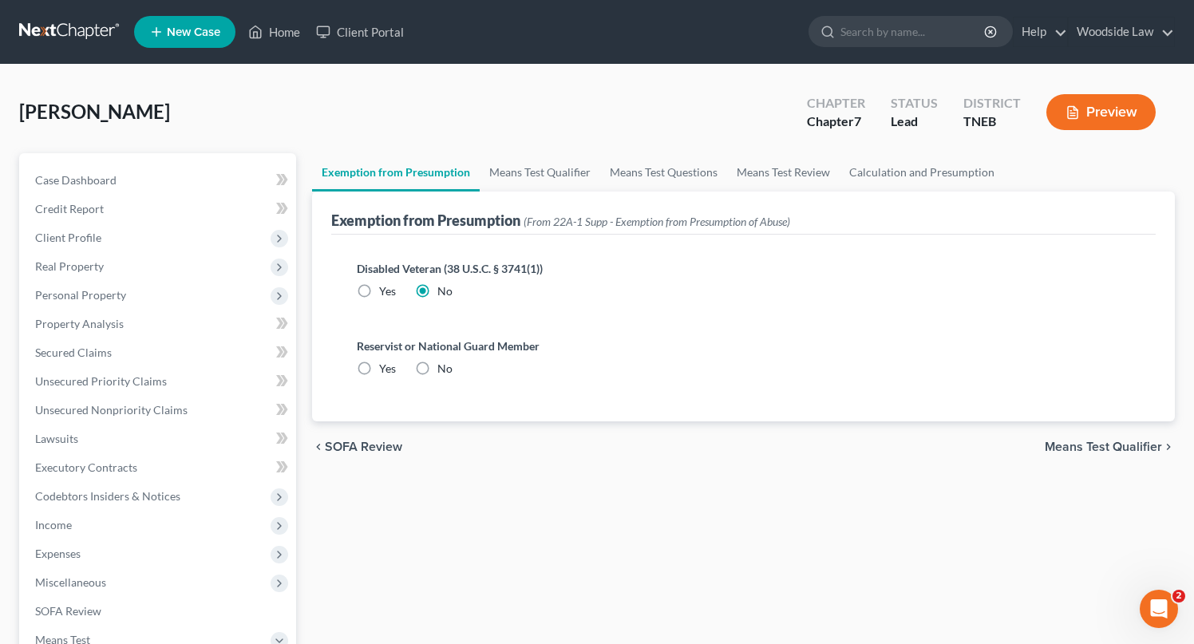
radio input "true"
click at [1105, 444] on span "Means Test Qualifier" at bounding box center [1102, 446] width 117 height 13
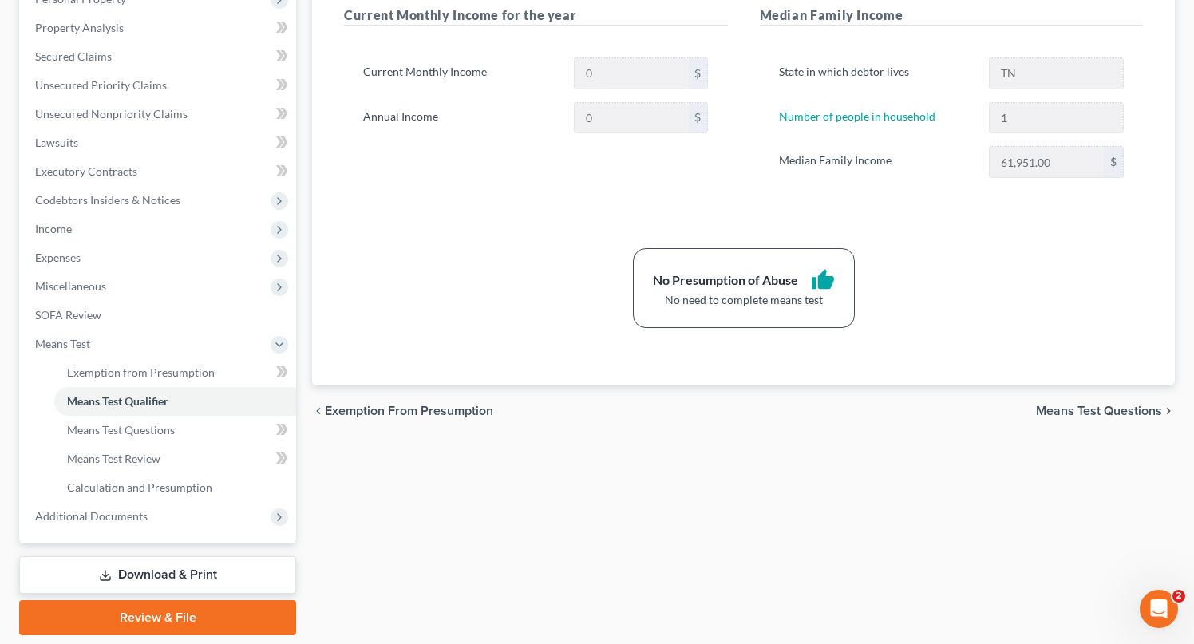
scroll to position [346, 0]
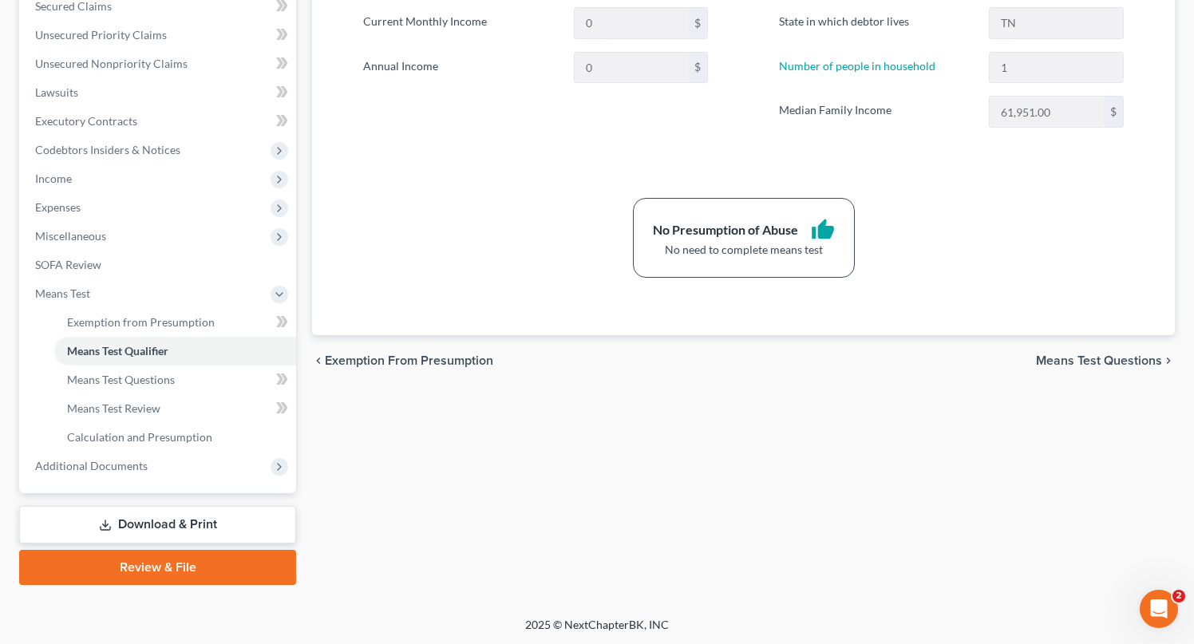
click at [1090, 357] on span "Means Test Questions" at bounding box center [1099, 360] width 126 height 13
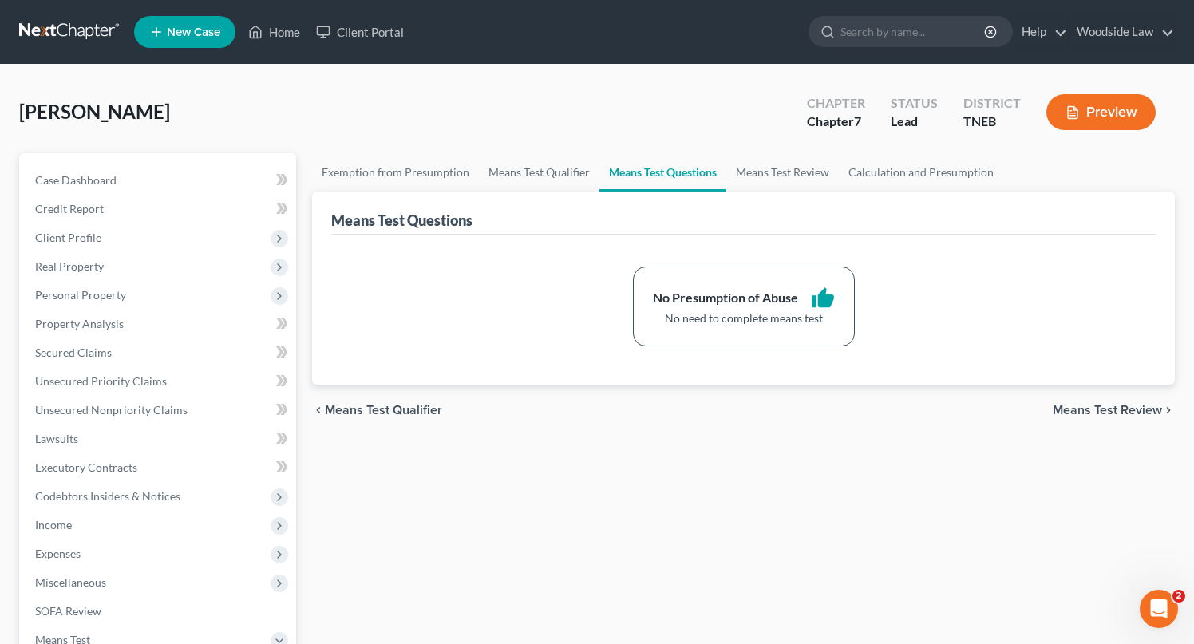
click at [1098, 407] on span "Means Test Review" at bounding box center [1106, 410] width 109 height 13
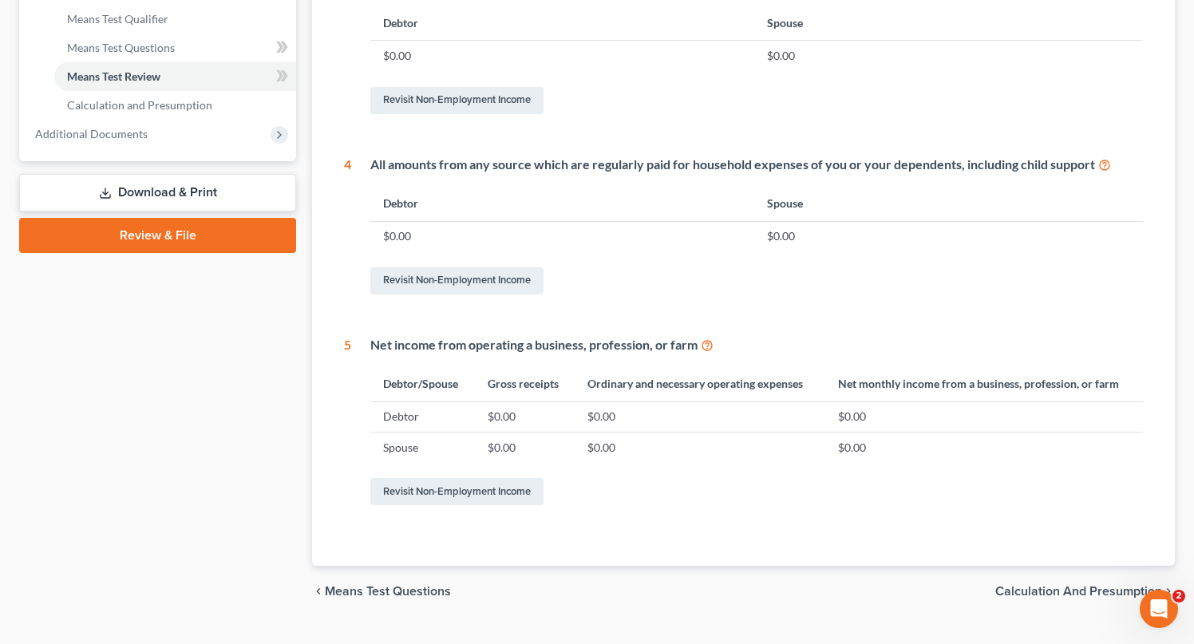
scroll to position [711, 0]
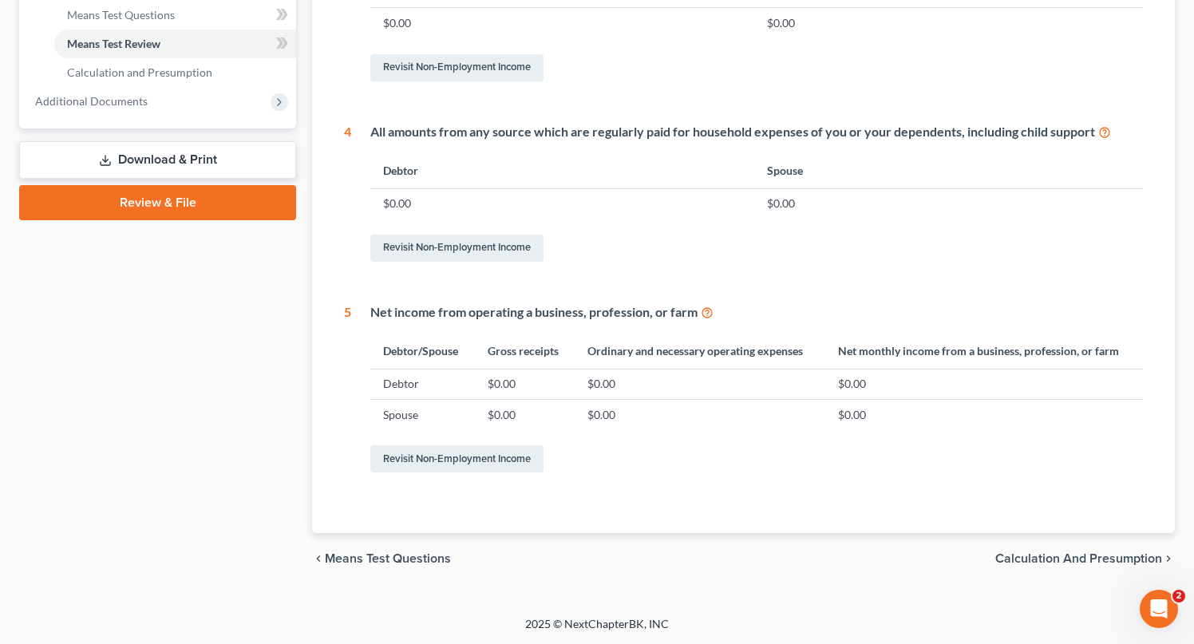
click at [1062, 559] on span "Calculation and Presumption" at bounding box center [1078, 558] width 167 height 13
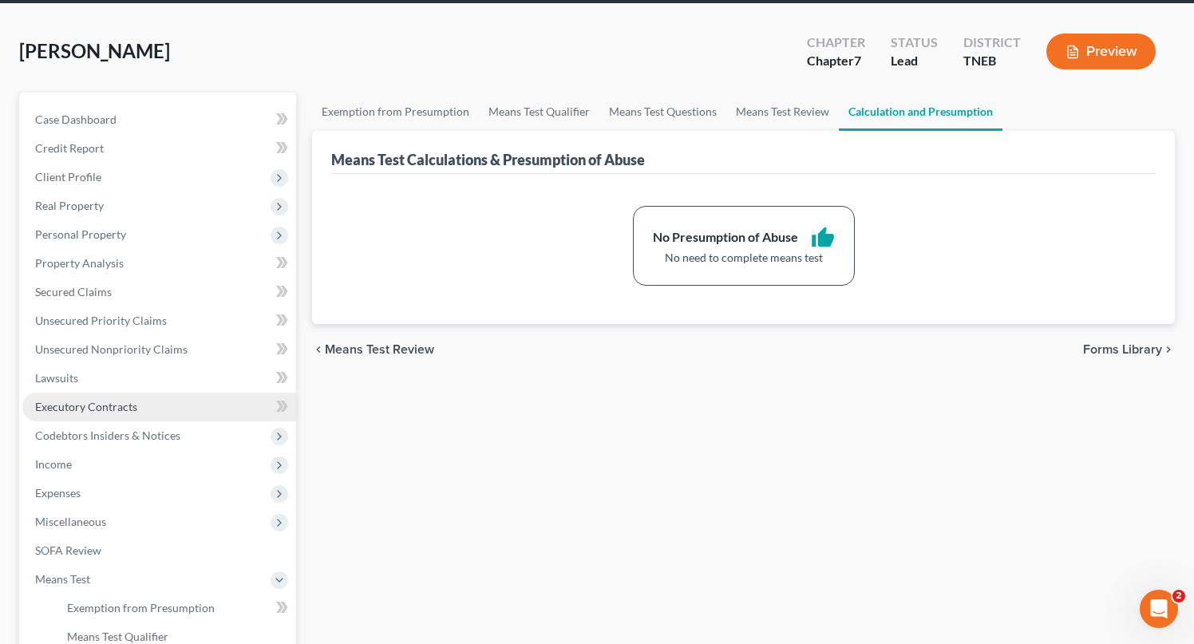
scroll to position [75, 0]
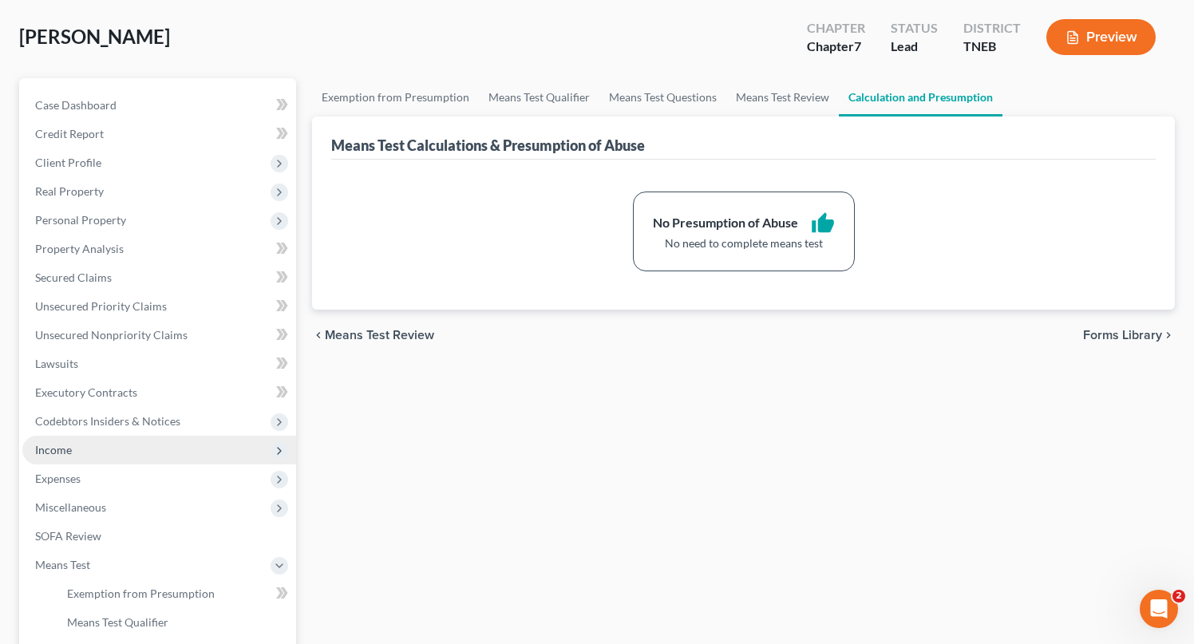
click at [101, 456] on span "Income" at bounding box center [159, 450] width 274 height 29
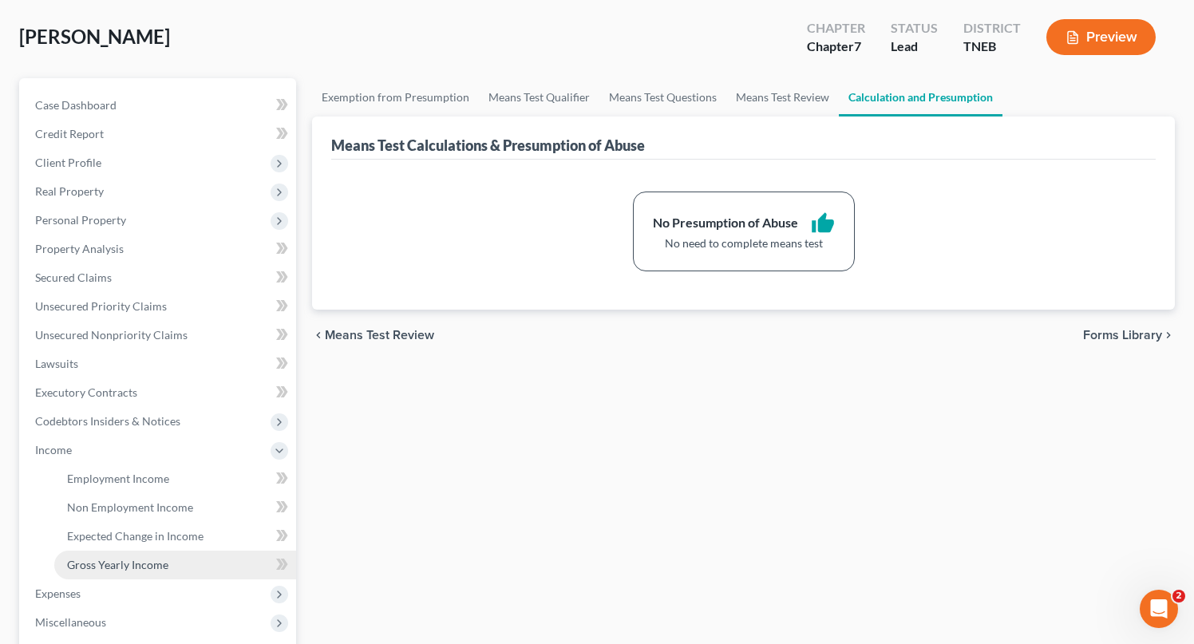
click at [115, 554] on link "Gross Yearly Income" at bounding box center [175, 565] width 242 height 29
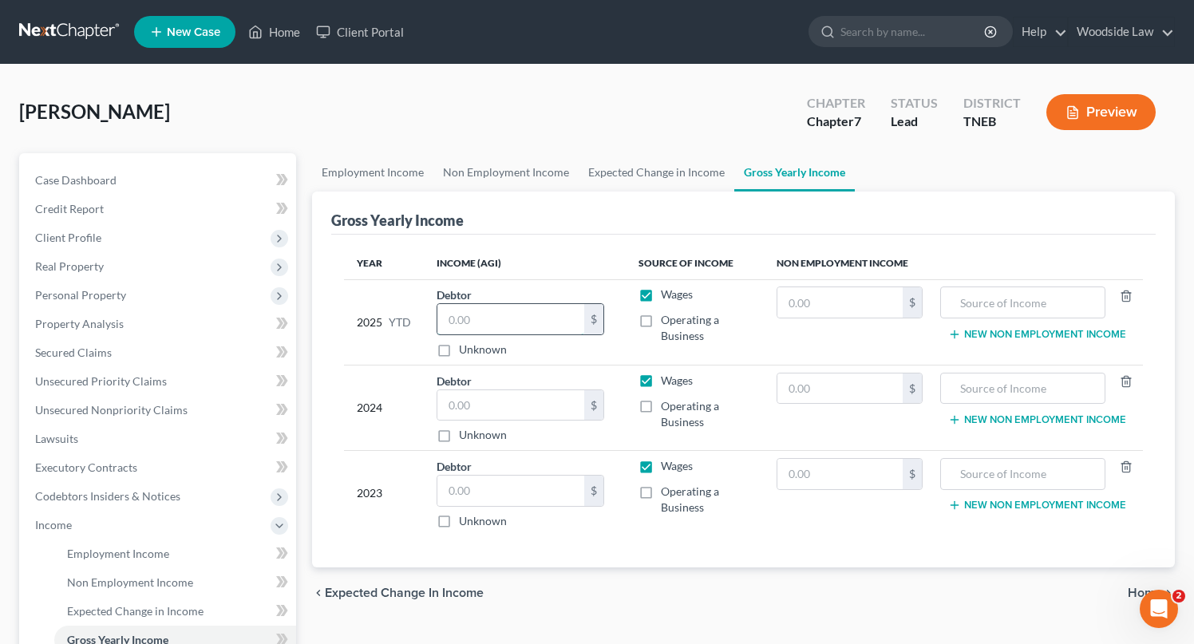
click at [517, 316] on input "text" at bounding box center [510, 319] width 147 height 30
type input "44,000.00"
click at [495, 408] on input "text" at bounding box center [510, 405] width 147 height 30
type input "0.00"
click at [515, 484] on input "text" at bounding box center [510, 491] width 147 height 30
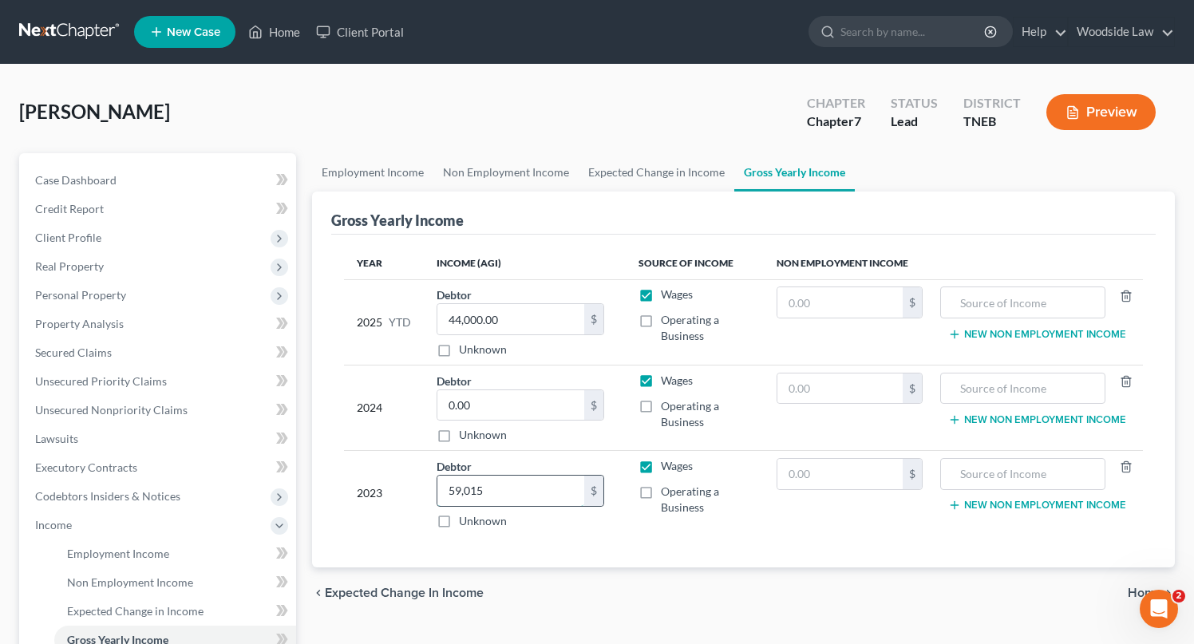
type input "59,015"
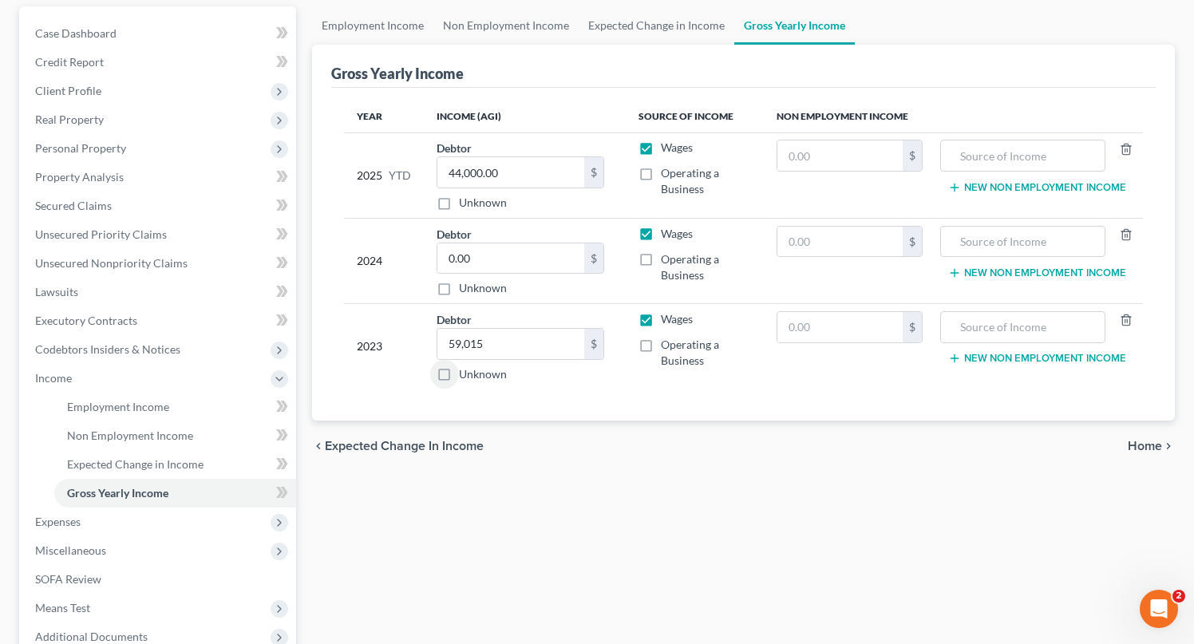
scroll to position [142, 0]
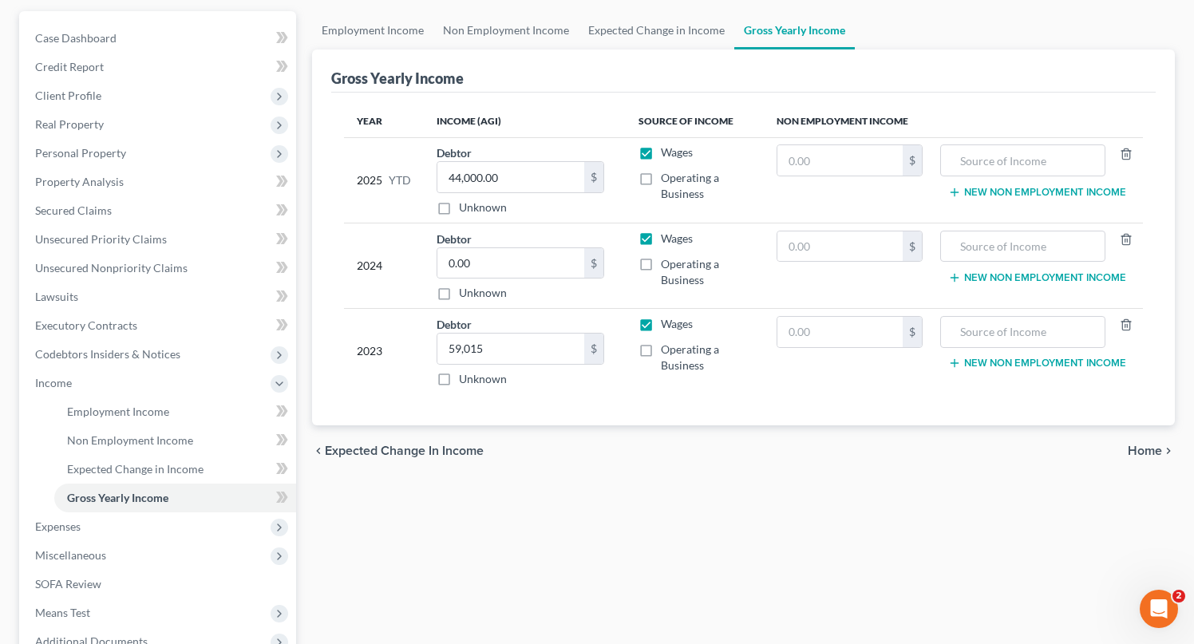
click at [1136, 451] on span "Home" at bounding box center [1144, 450] width 34 height 13
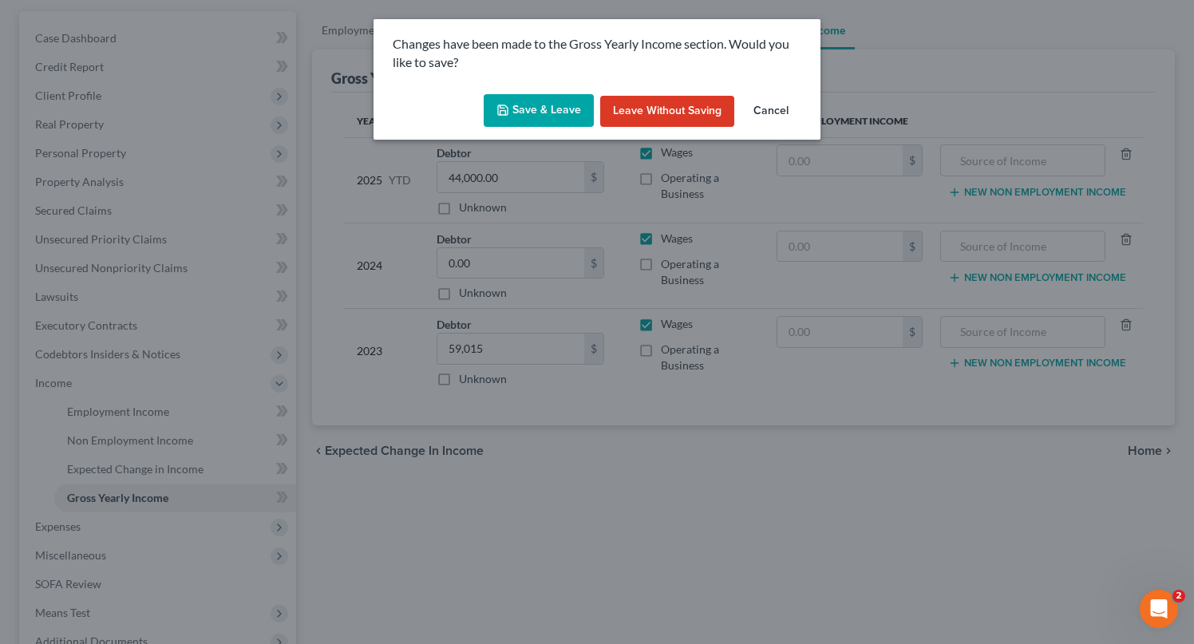
click at [540, 109] on button "Save & Leave" at bounding box center [539, 111] width 110 height 34
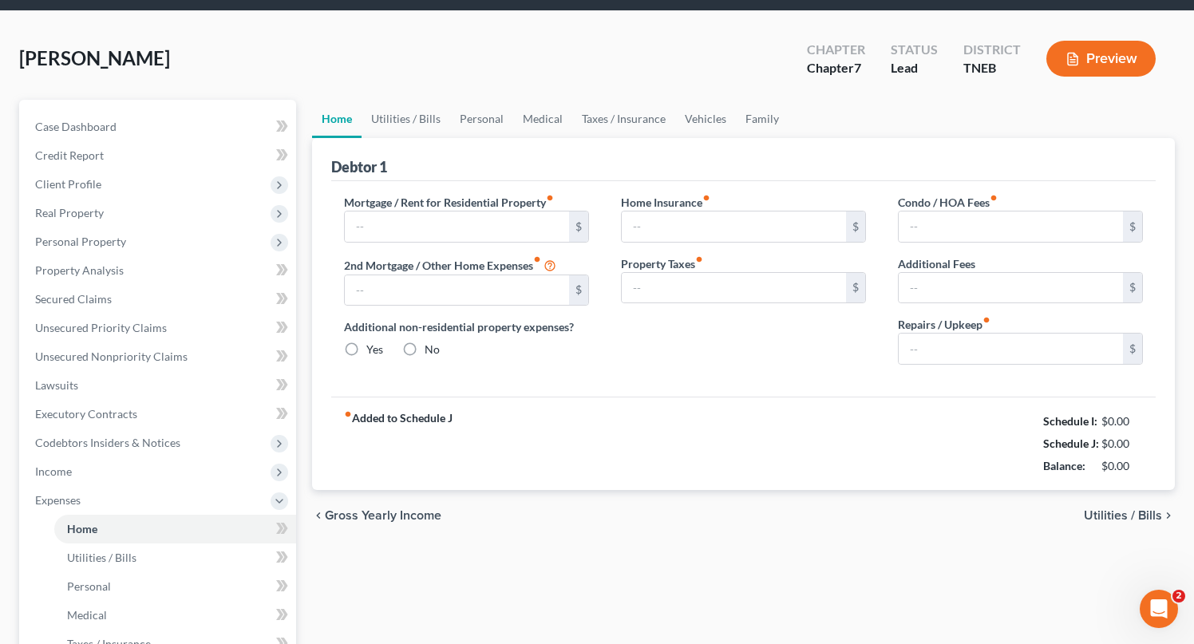
type input "0.00"
radio input "true"
type input "0.00"
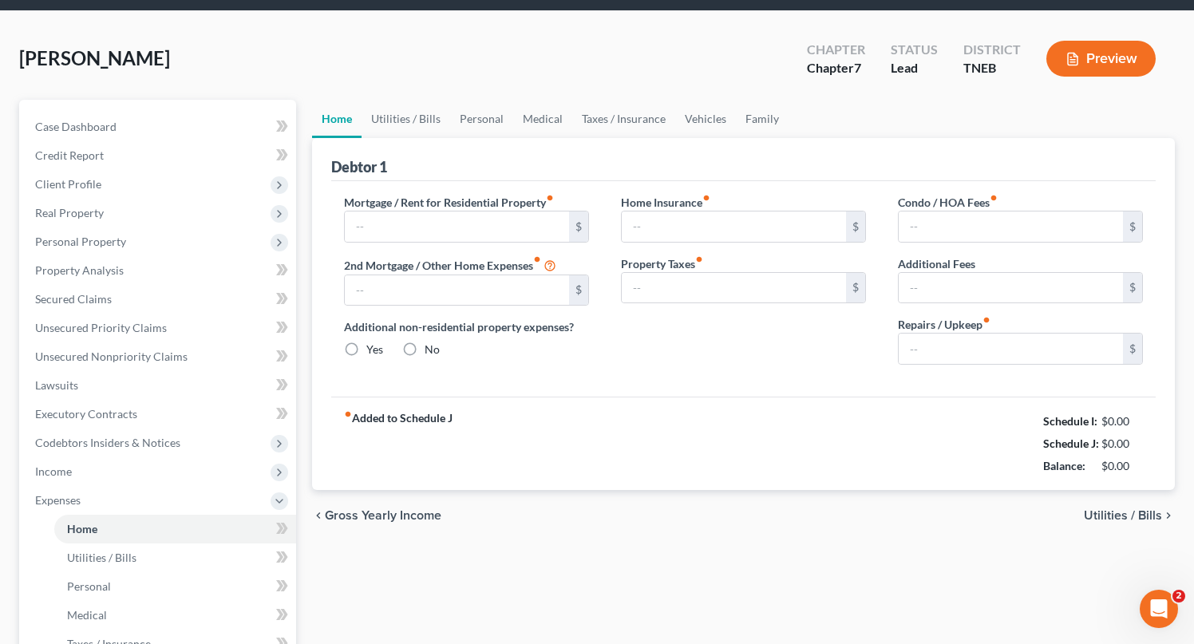
type input "0.00"
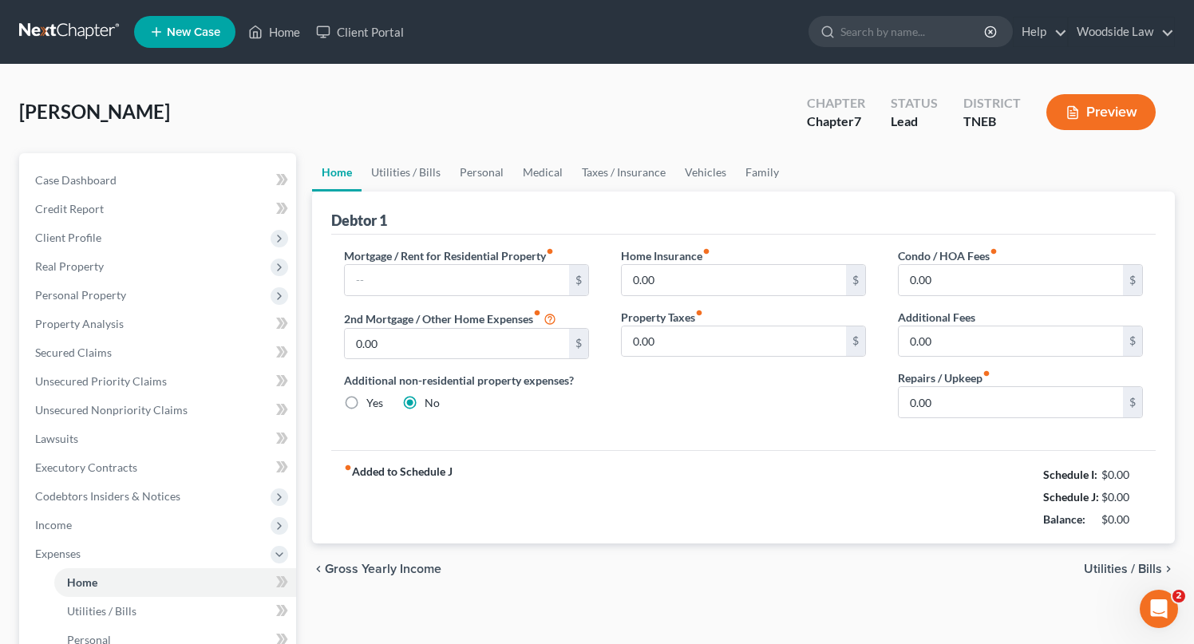
scroll to position [82, 0]
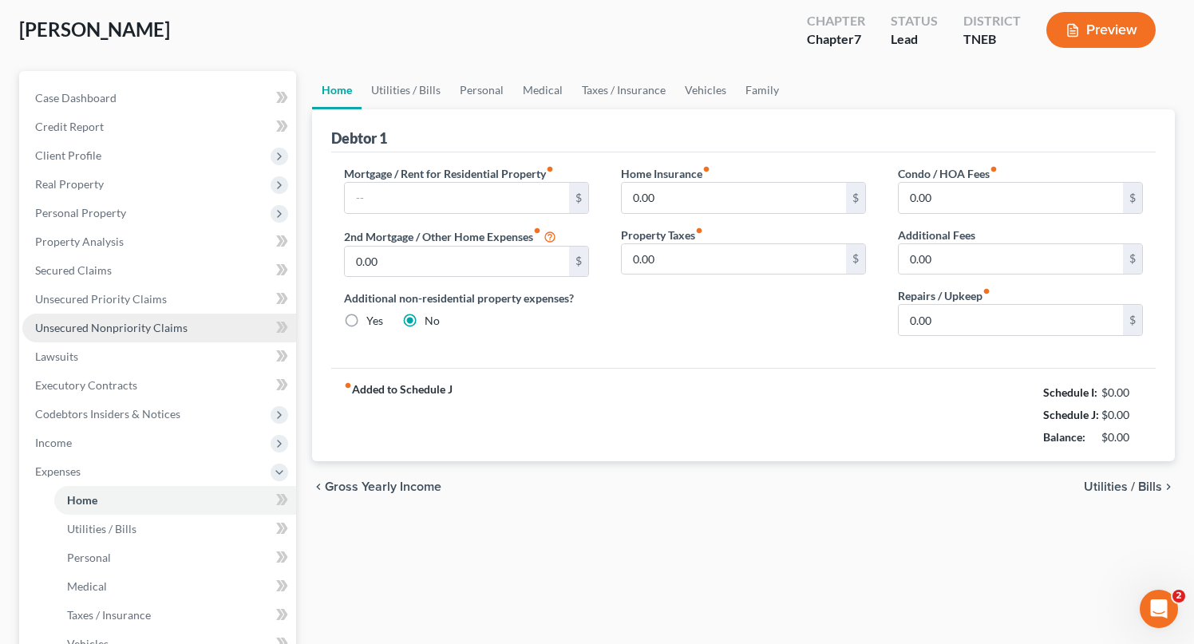
click at [163, 322] on span "Unsecured Nonpriority Claims" at bounding box center [111, 328] width 152 height 14
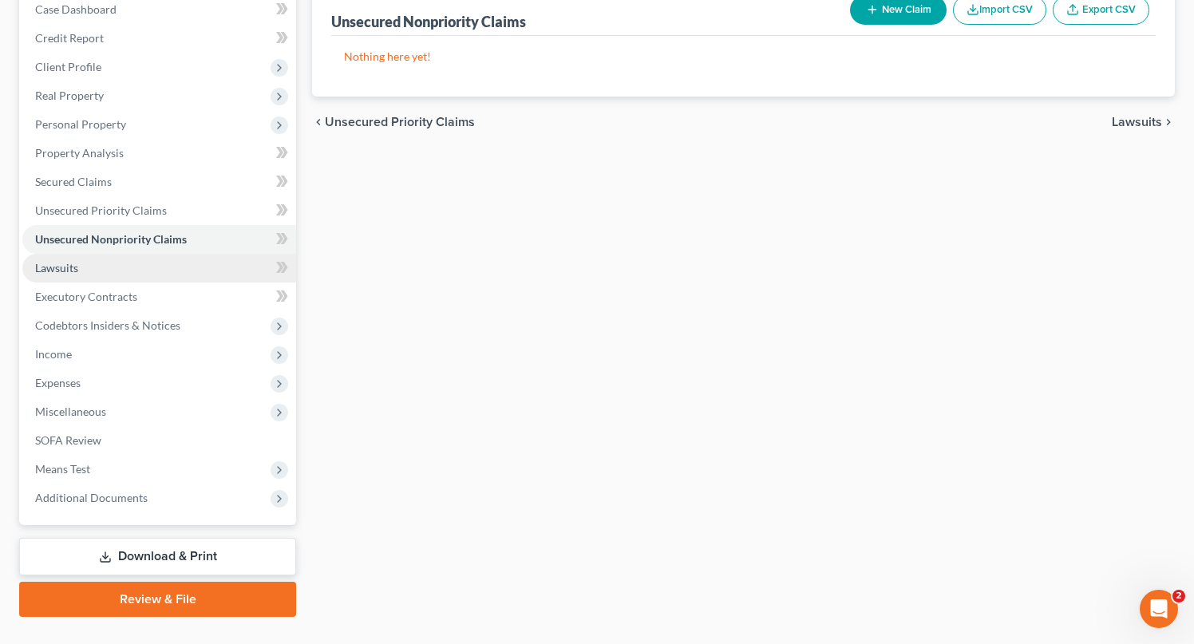
scroll to position [170, 0]
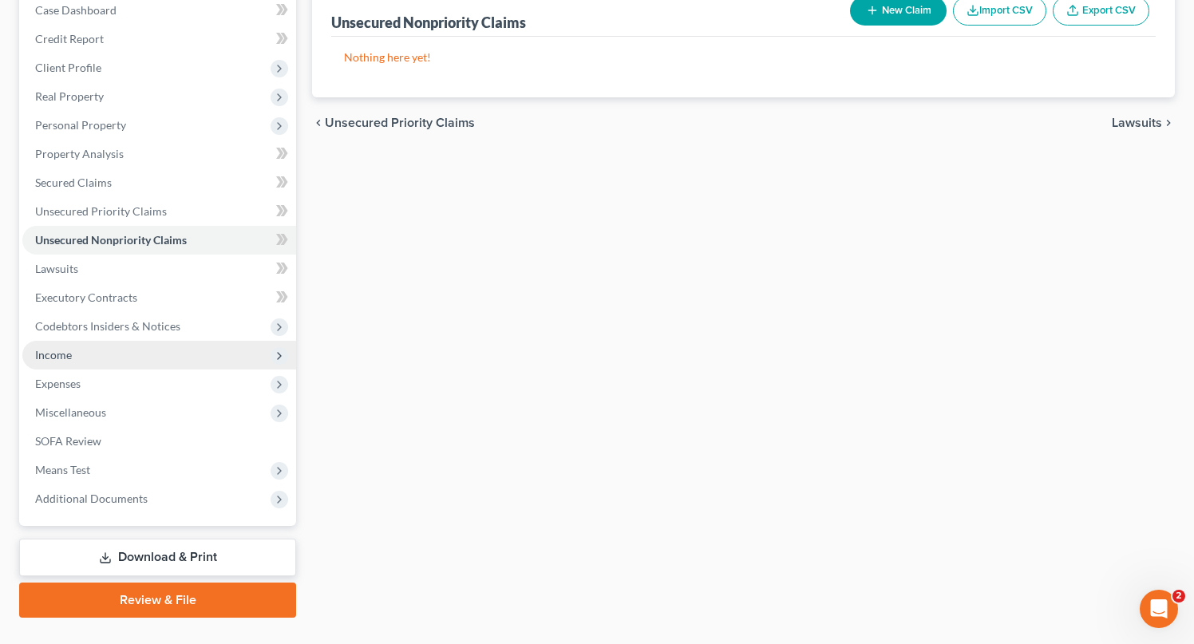
click at [60, 356] on span "Income" at bounding box center [53, 355] width 37 height 14
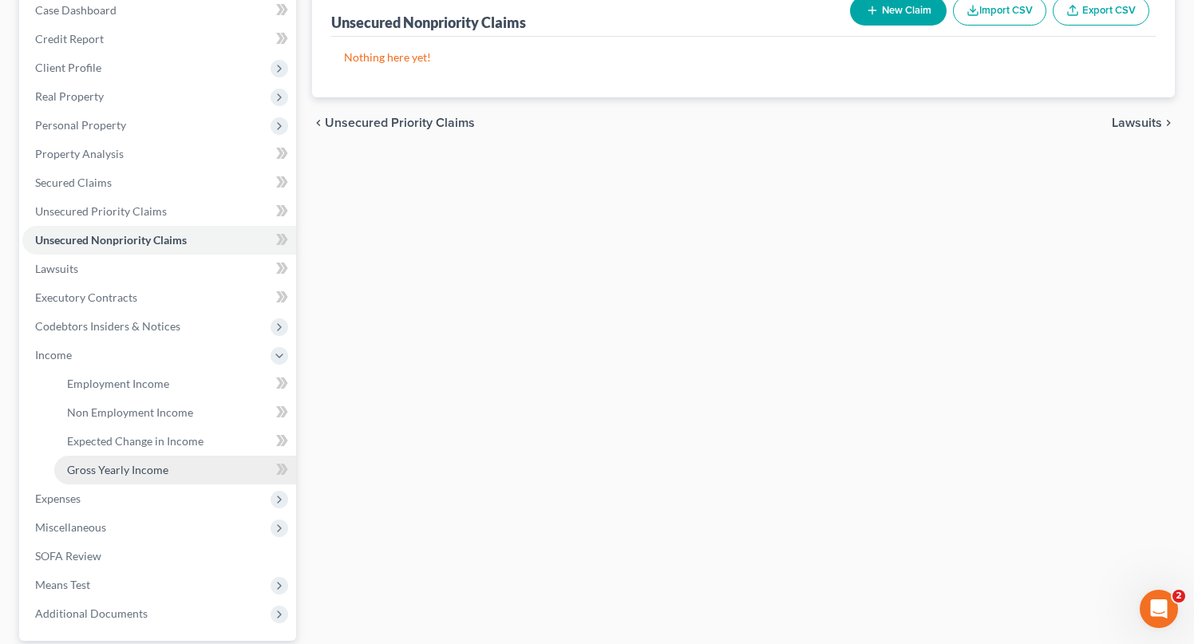
click at [136, 469] on span "Gross Yearly Income" at bounding box center [117, 470] width 101 height 14
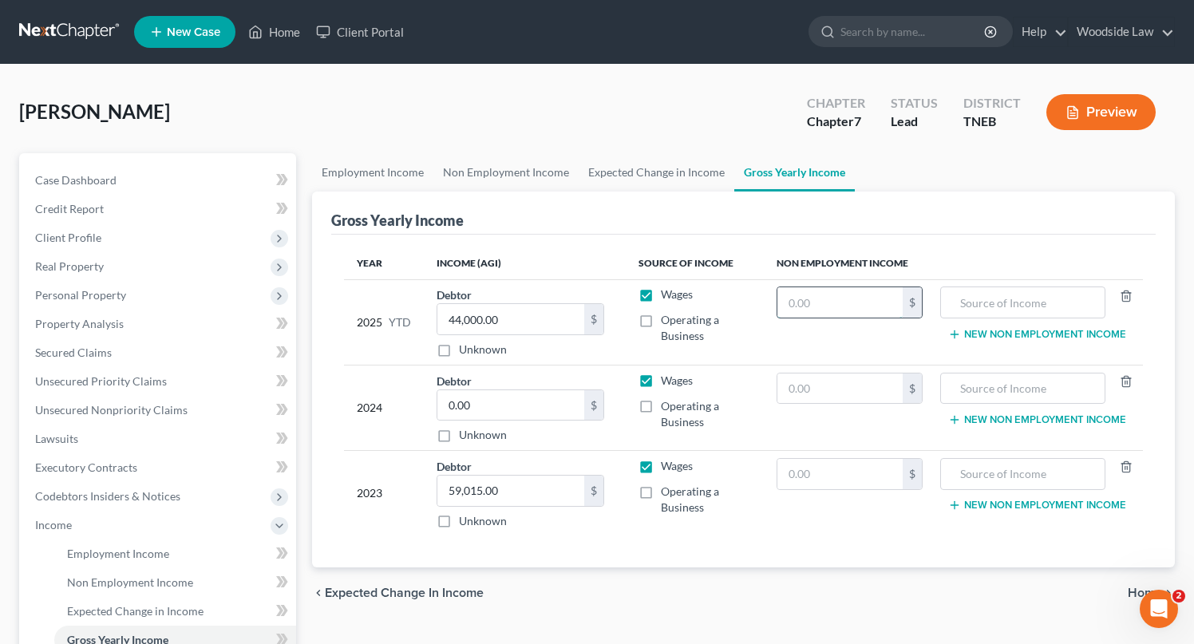
click at [858, 312] on input "text" at bounding box center [839, 302] width 125 height 30
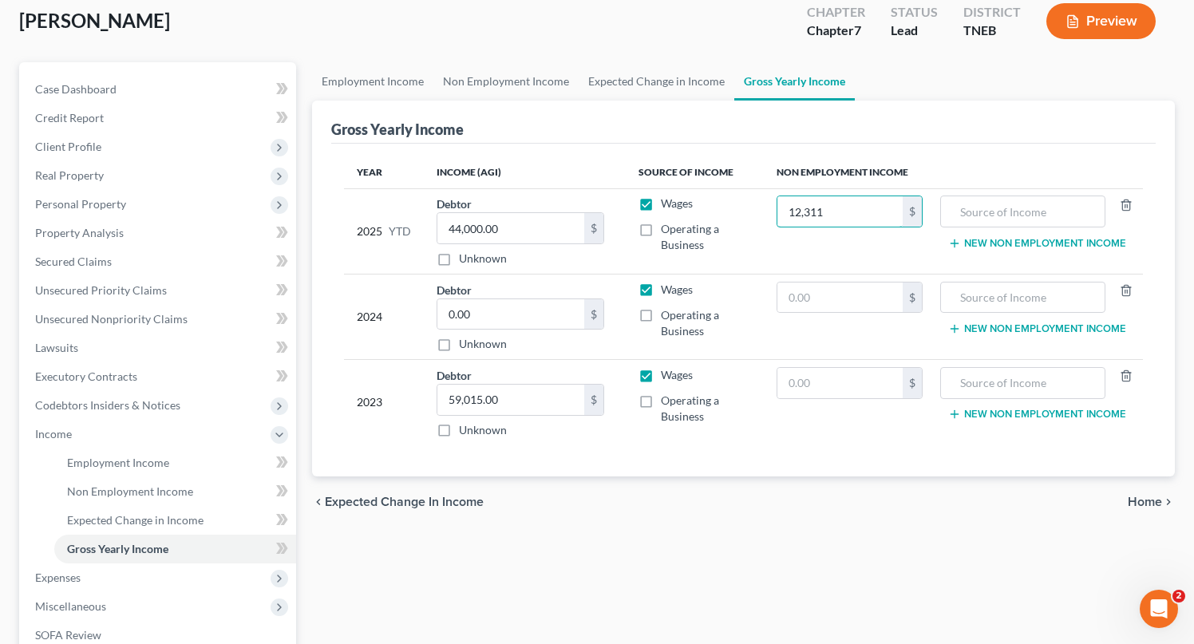
scroll to position [89, 0]
type input "12,311"
click at [1005, 204] on input "text" at bounding box center [1023, 213] width 148 height 30
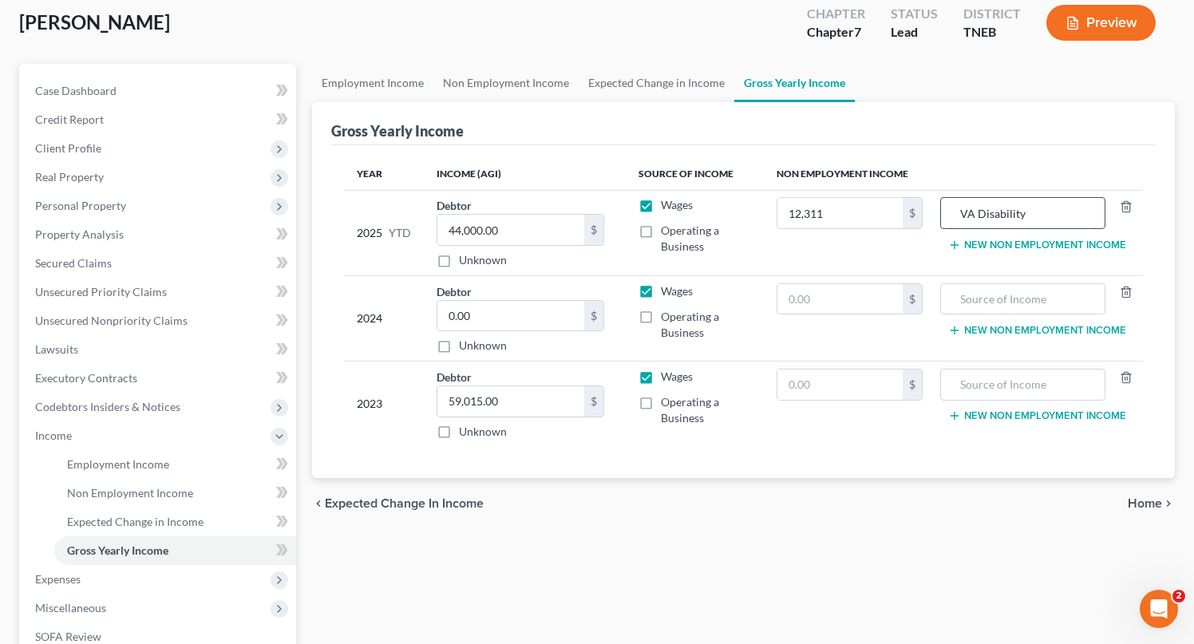
type input "VA Disability"
click at [1142, 500] on span "Home" at bounding box center [1144, 503] width 34 height 13
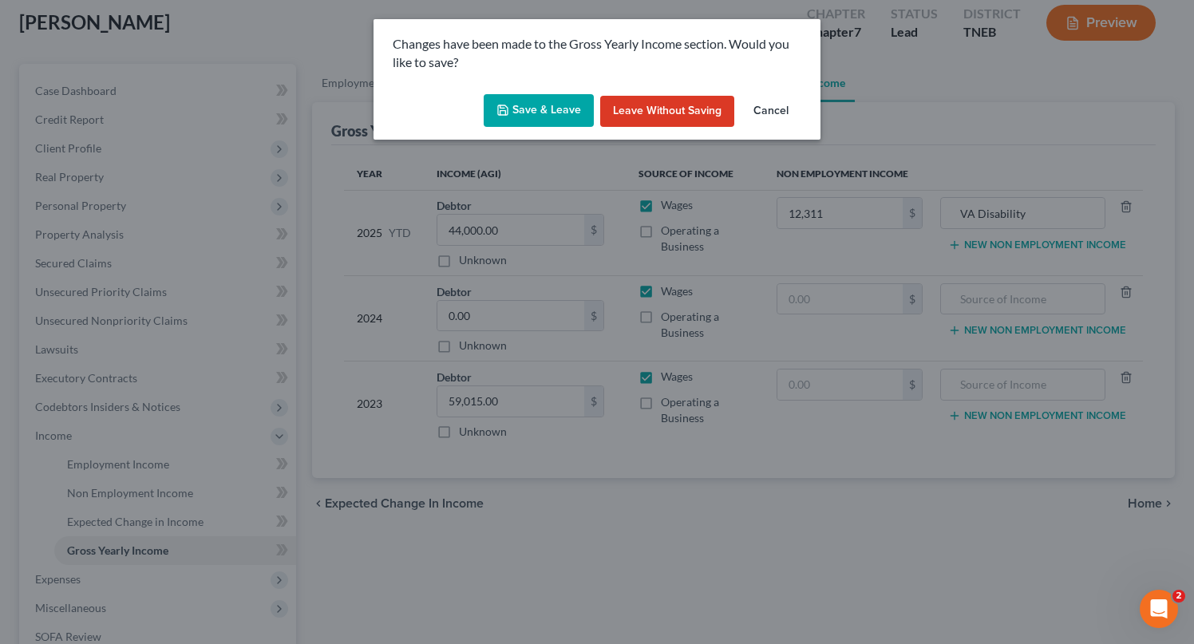
click at [550, 102] on button "Save & Leave" at bounding box center [539, 111] width 110 height 34
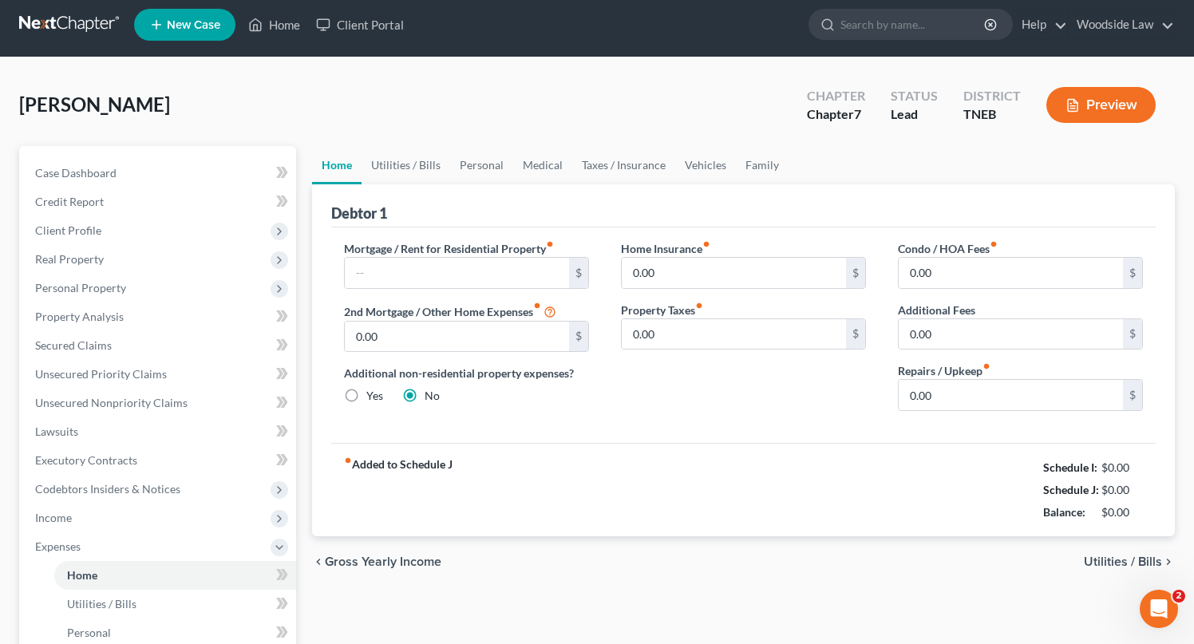
scroll to position [16, 0]
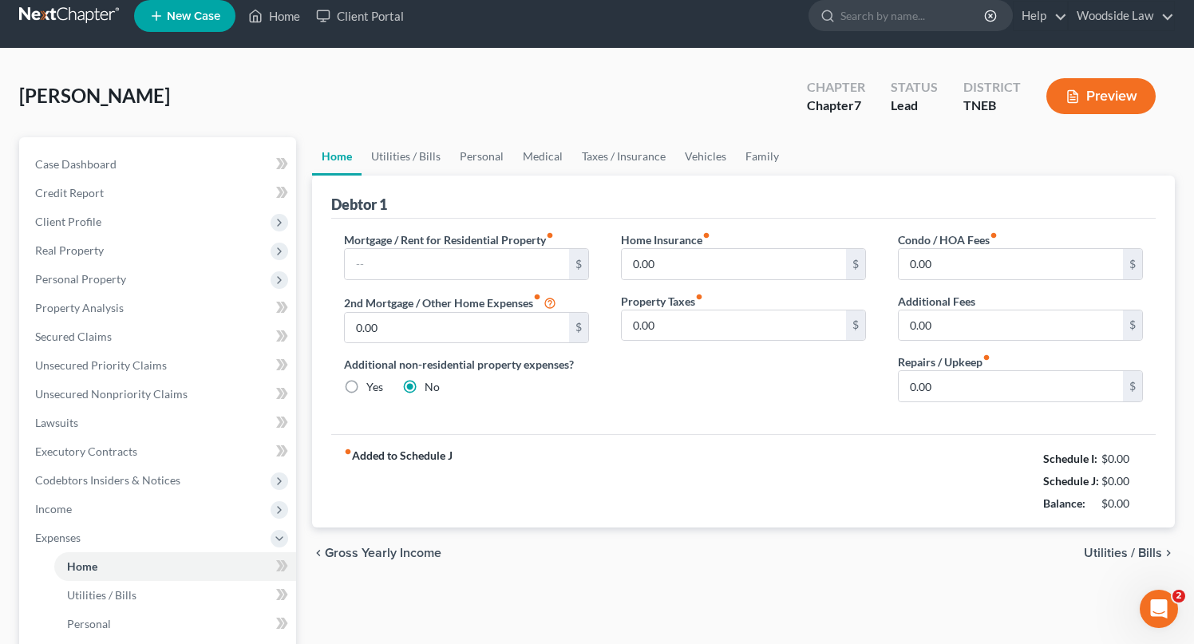
click at [1123, 547] on span "Utilities / Bills" at bounding box center [1123, 553] width 78 height 13
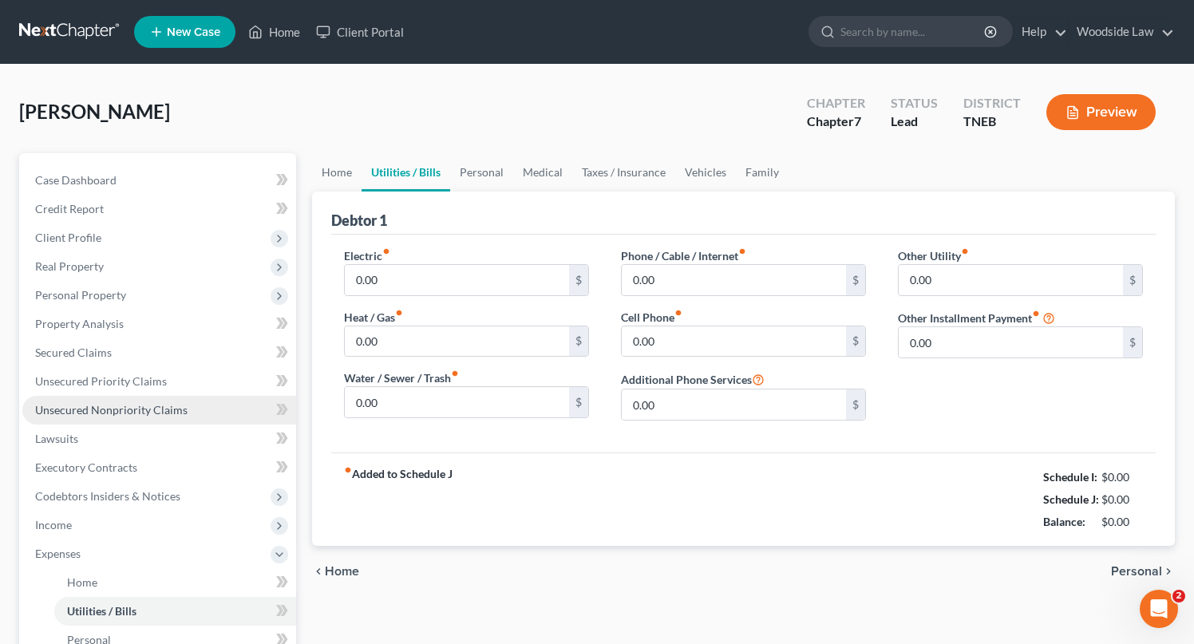
click at [154, 413] on span "Unsecured Nonpriority Claims" at bounding box center [111, 410] width 152 height 14
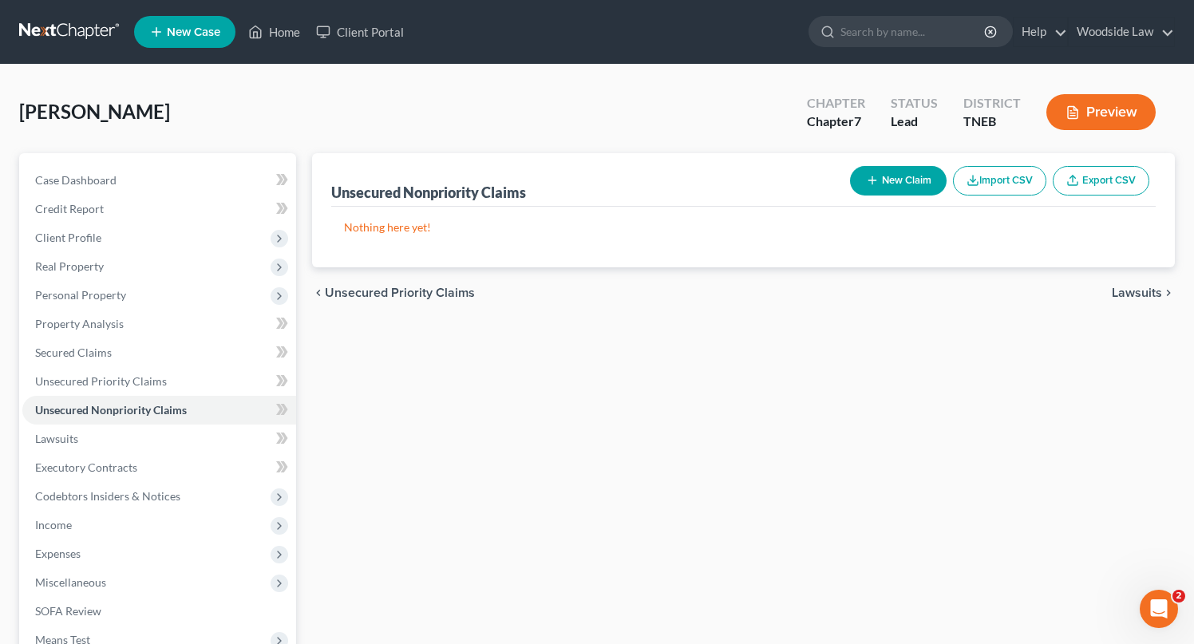
click at [512, 249] on div "Nothing here yet!" at bounding box center [743, 237] width 824 height 61
click at [904, 188] on button "New Claim" at bounding box center [898, 181] width 97 height 30
select select "0"
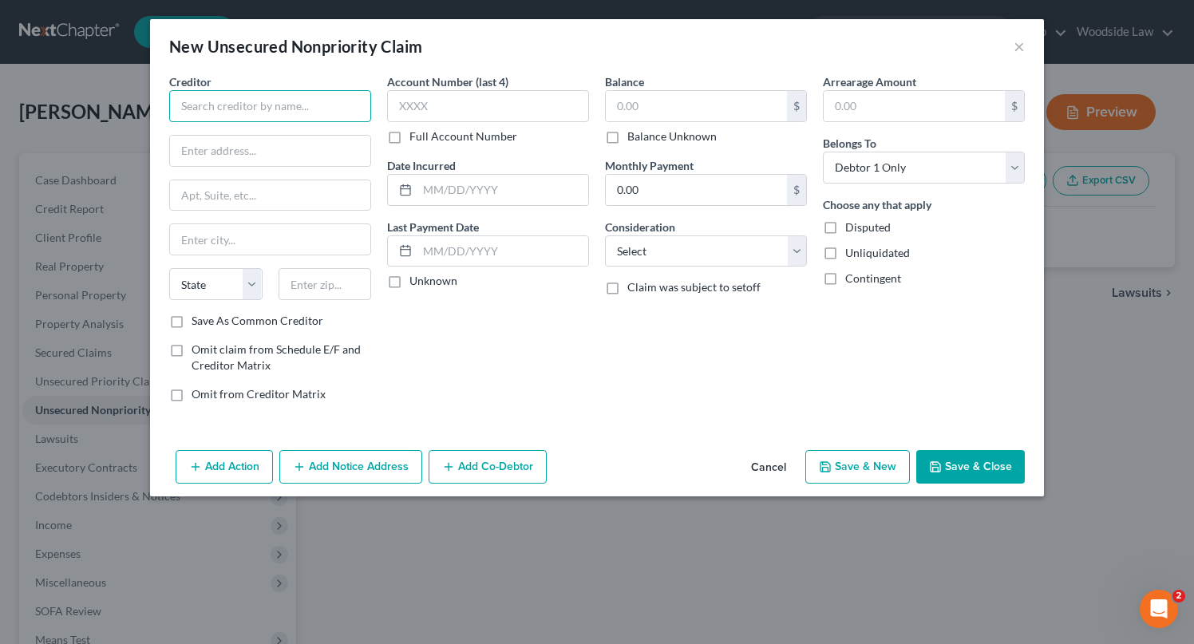
click at [357, 113] on input "text" at bounding box center [270, 106] width 202 height 32
type input "Army/Air Force Exchange"
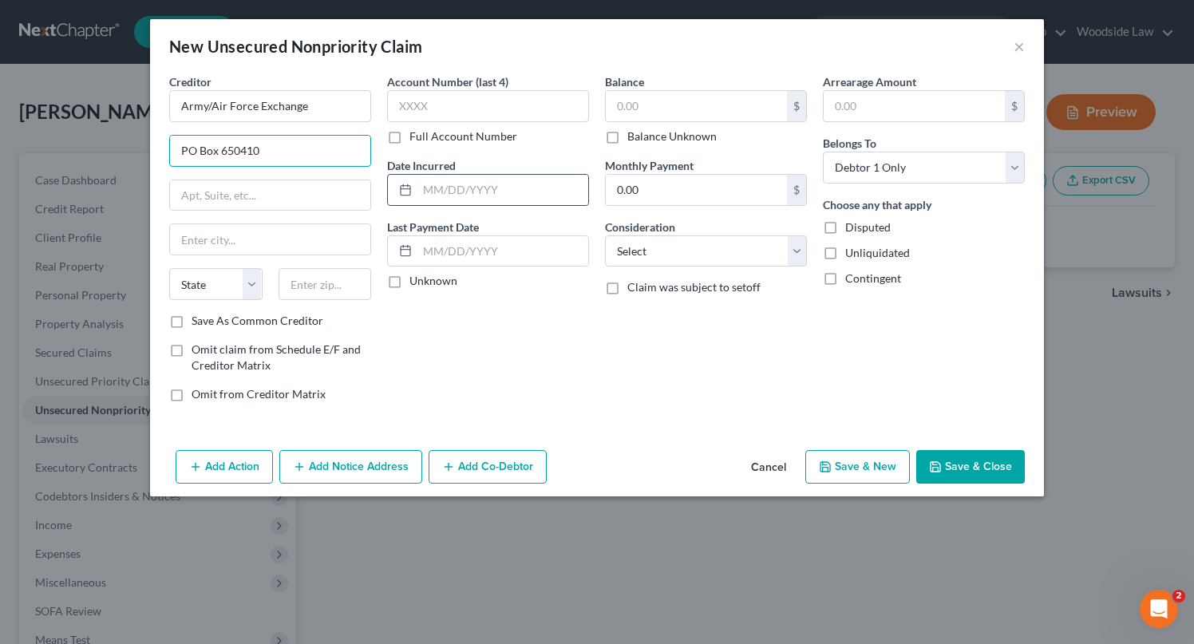
type input "PO Box 650410"
click at [191, 320] on label "Save As Common Creditor" at bounding box center [257, 321] width 132 height 16
click at [198, 320] on input "Save As Common Creditor" at bounding box center [203, 318] width 10 height 10
checkbox input "true"
click at [326, 301] on div "State AL AK AR AZ CA CO CT DE DC FL GA GU HI ID IL IN IA KS KY LA ME MD MA MI M…" at bounding box center [270, 290] width 218 height 45
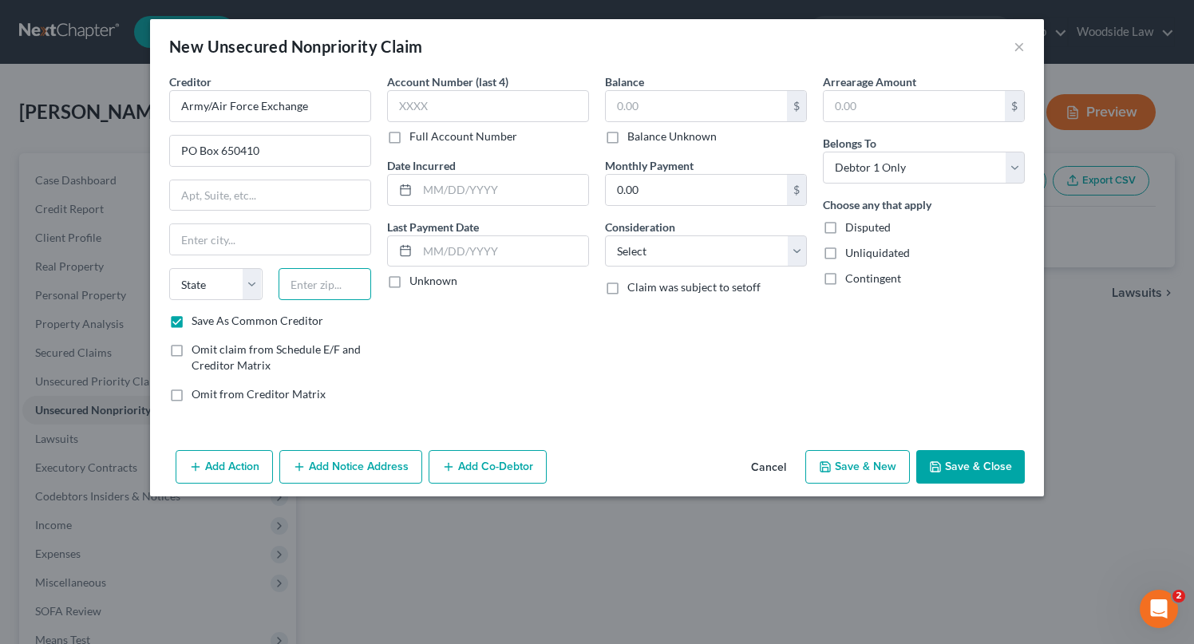
click at [323, 288] on input "text" at bounding box center [324, 284] width 93 height 32
type input "75265"
type input "Dallas"
select select "45"
click at [348, 277] on input "75265" at bounding box center [324, 284] width 93 height 32
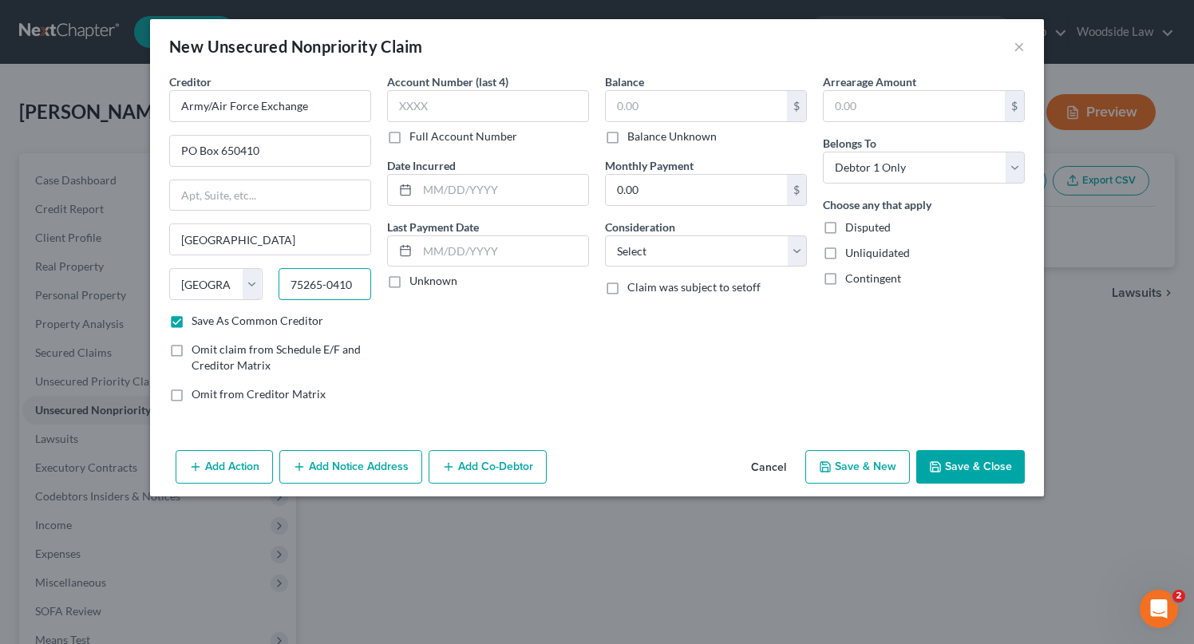
type input "75265-0410"
click at [511, 196] on input "text" at bounding box center [502, 190] width 171 height 30
type input "2011"
click at [730, 107] on input "text" at bounding box center [696, 106] width 181 height 30
type input "227"
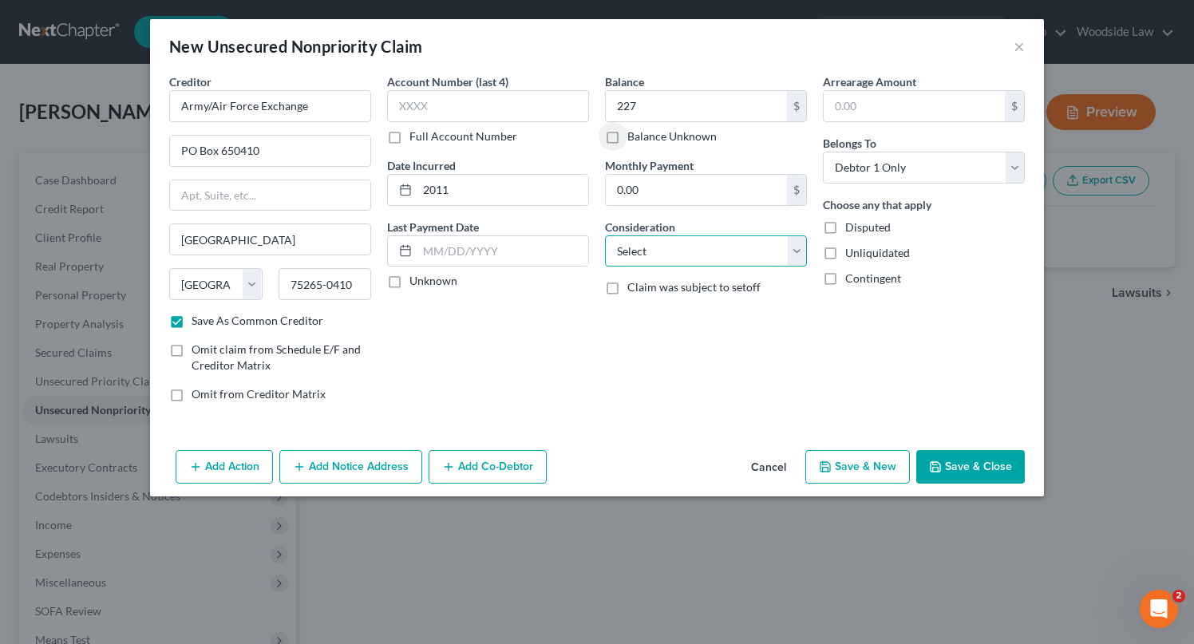
click at [745, 255] on select "Select Cable / Satellite Services Collection Agency Credit Card Debt Debt Couns…" at bounding box center [706, 251] width 202 height 32
select select "2"
click at [605, 235] on select "Select Cable / Satellite Services Collection Agency Credit Card Debt Debt Couns…" at bounding box center [706, 251] width 202 height 32
click at [863, 458] on button "Save & New" at bounding box center [857, 467] width 105 height 34
checkbox input "false"
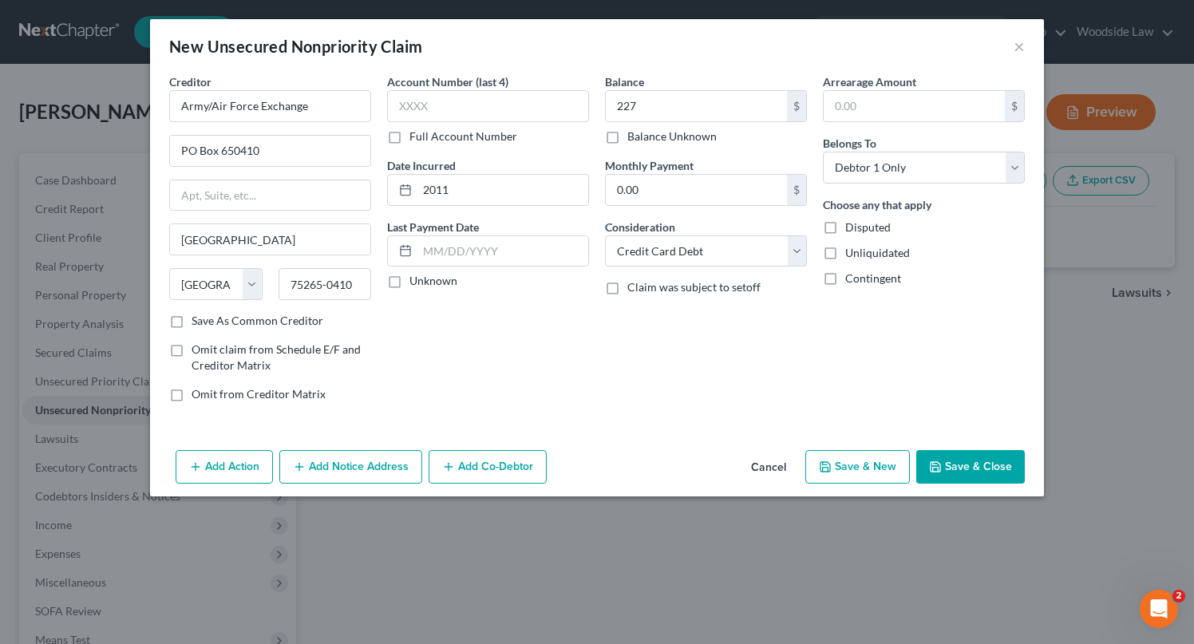
select select "0"
type input "227.00"
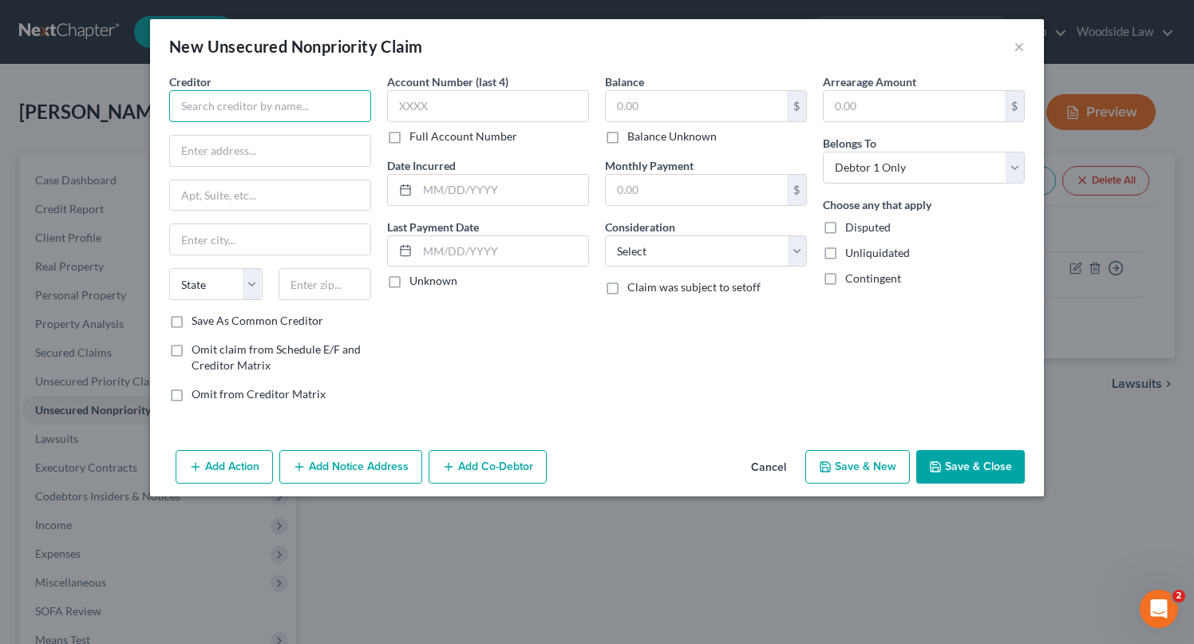
click at [325, 107] on input "text" at bounding box center [270, 106] width 202 height 32
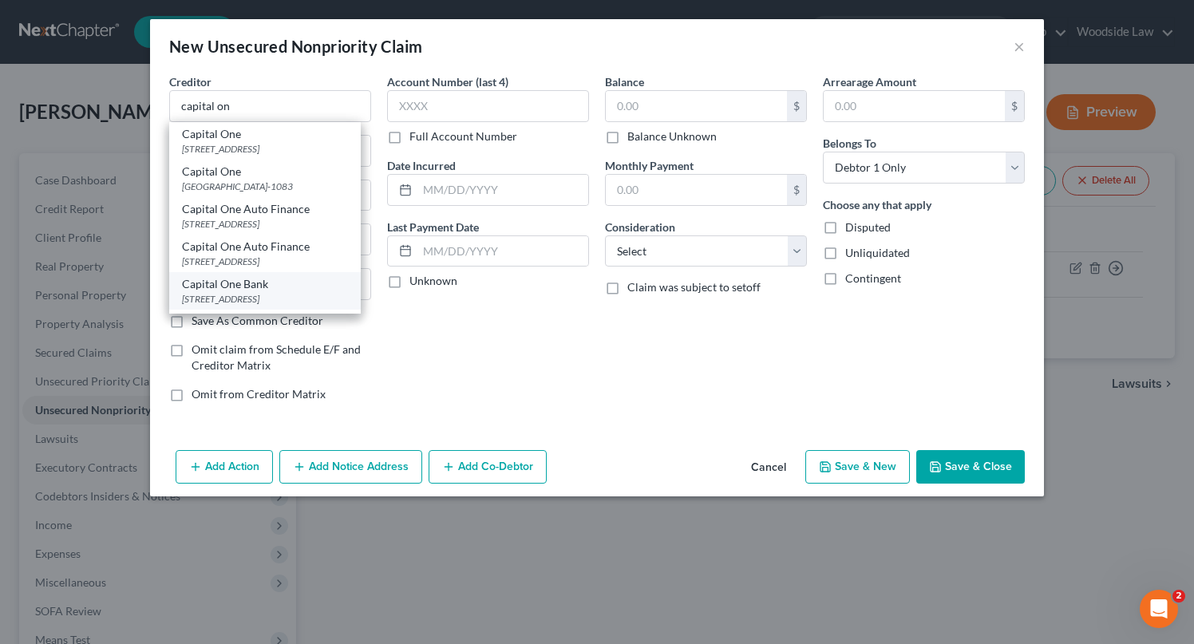
click at [315, 294] on div "PO Box 31293, Salt Lake City, UT 84131" at bounding box center [265, 299] width 166 height 14
type input "Capital One Bank"
type input "PO Box 31293"
type input "Salt Lake City"
select select "46"
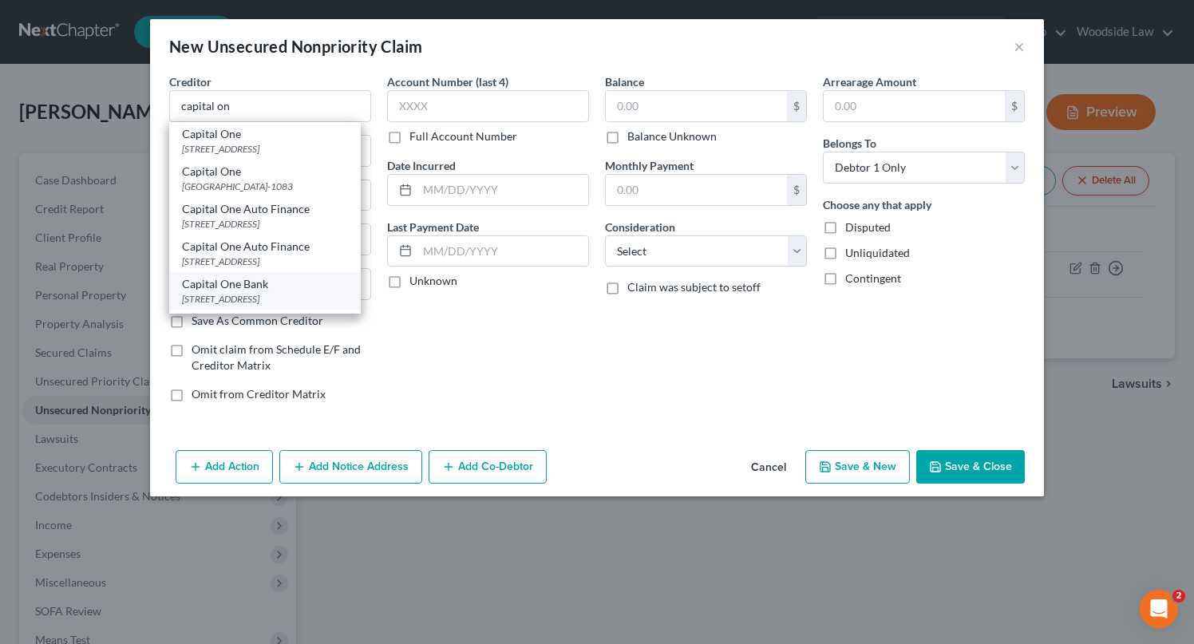
type input "84131"
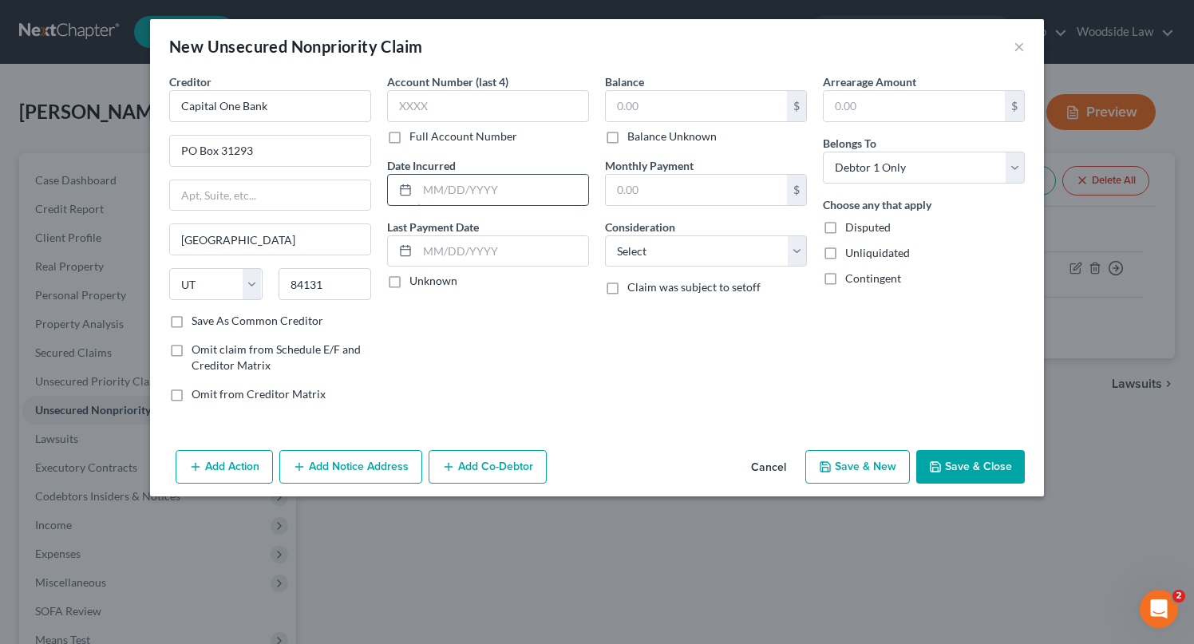
click at [490, 200] on input "text" at bounding box center [502, 190] width 171 height 30
type input "2021"
click at [665, 101] on input "text" at bounding box center [696, 106] width 181 height 30
type input "395"
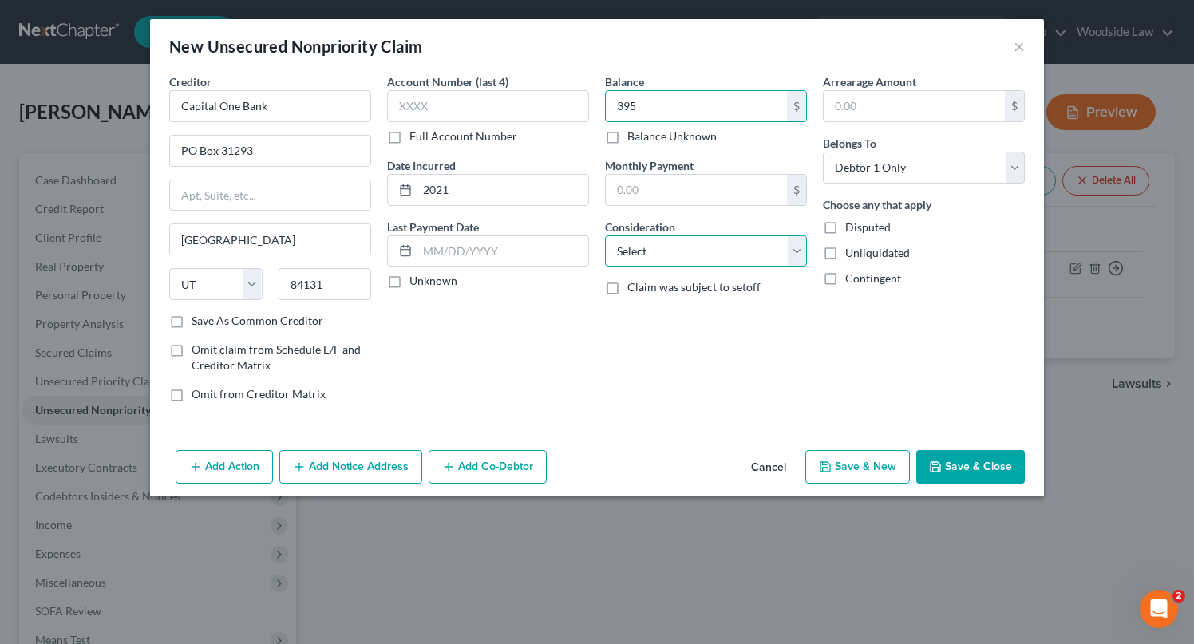
click at [756, 246] on select "Select Cable / Satellite Services Collection Agency Credit Card Debt Debt Couns…" at bounding box center [706, 251] width 202 height 32
select select "2"
click at [605, 235] on select "Select Cable / Satellite Services Collection Agency Credit Card Debt Debt Couns…" at bounding box center [706, 251] width 202 height 32
click at [860, 476] on button "Save & New" at bounding box center [857, 467] width 105 height 34
select select "0"
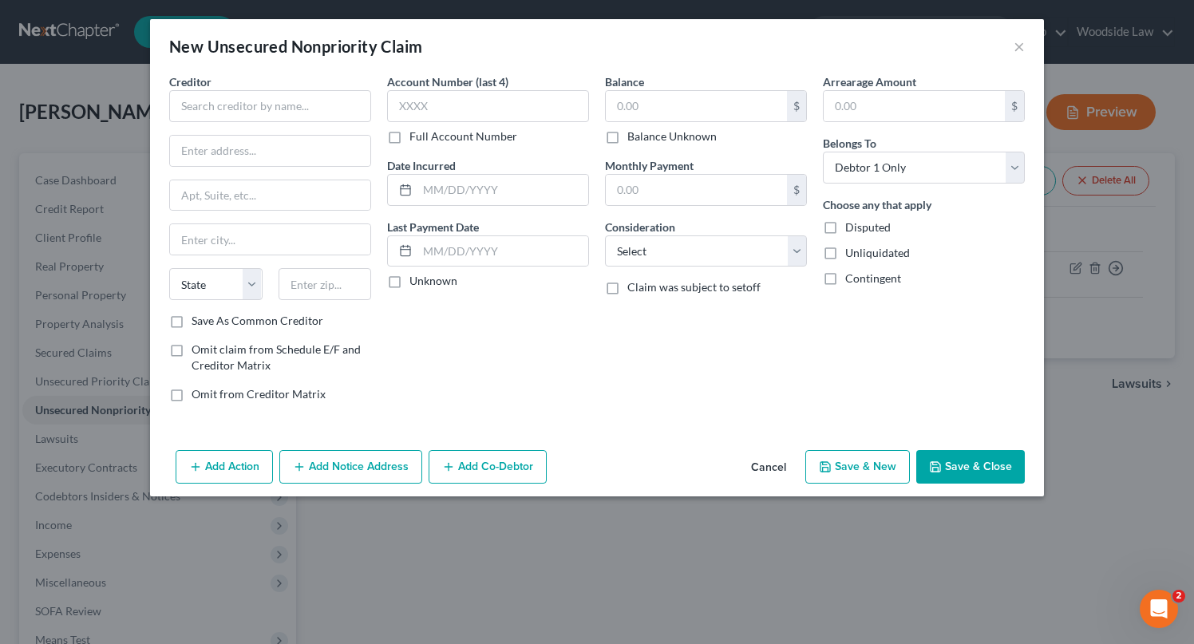
type input "395.00"
type input "0.00"
click at [262, 107] on input "text" at bounding box center [270, 106] width 202 height 32
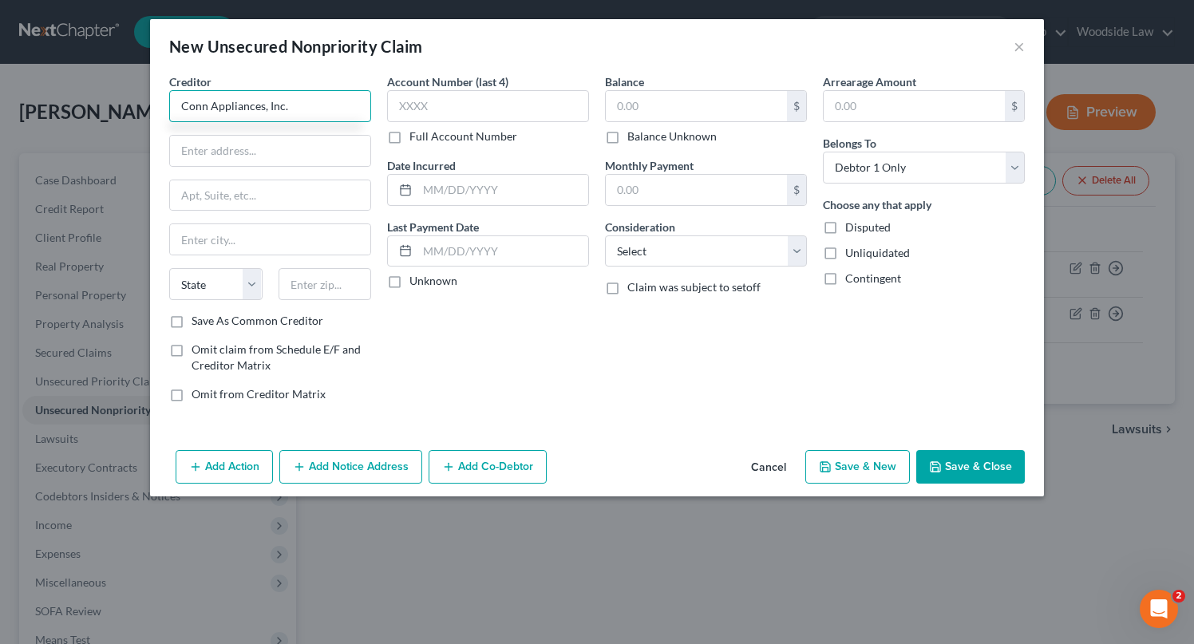
type input "Conn Appliances, Inc."
click at [191, 321] on label "Save As Common Creditor" at bounding box center [257, 321] width 132 height 16
click at [198, 321] on input "Save As Common Creditor" at bounding box center [203, 318] width 10 height 10
checkbox input "true"
click at [305, 152] on input "text" at bounding box center [270, 151] width 200 height 30
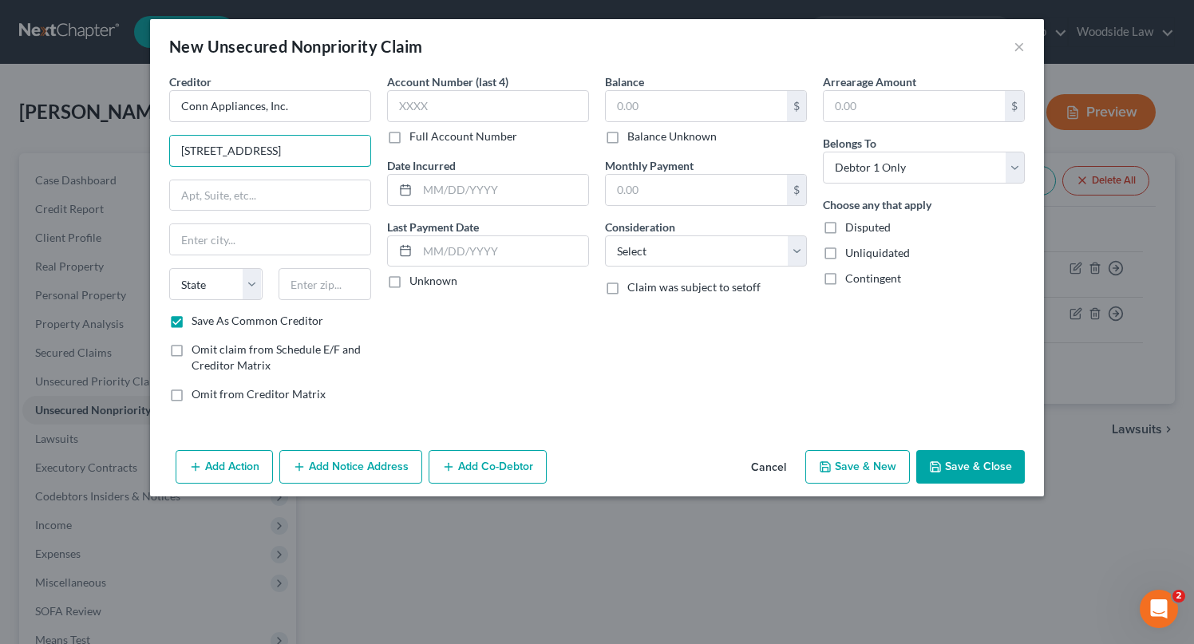
type input "10130 Highway 151"
type input "Suite 101"
click at [356, 289] on input "text" at bounding box center [324, 284] width 93 height 32
click at [334, 279] on input "7825" at bounding box center [324, 284] width 93 height 32
type input "78251"
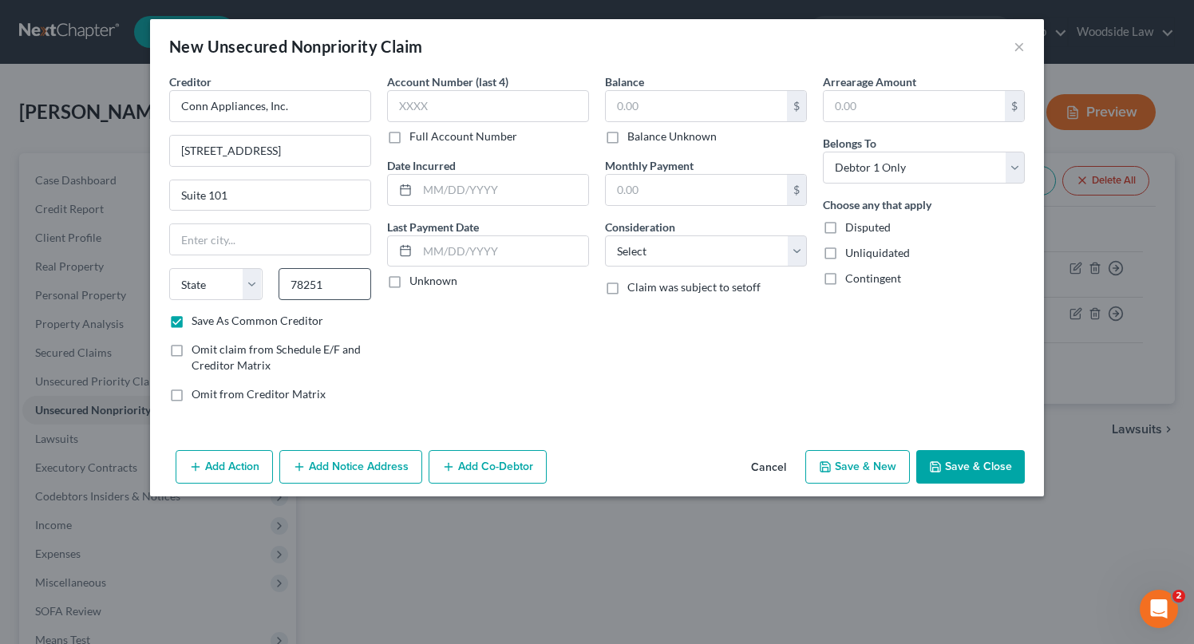
type input "San Antonio"
select select "45"
click at [521, 203] on input "text" at bounding box center [502, 190] width 171 height 30
type input "2018"
click at [669, 105] on input "text" at bounding box center [696, 106] width 181 height 30
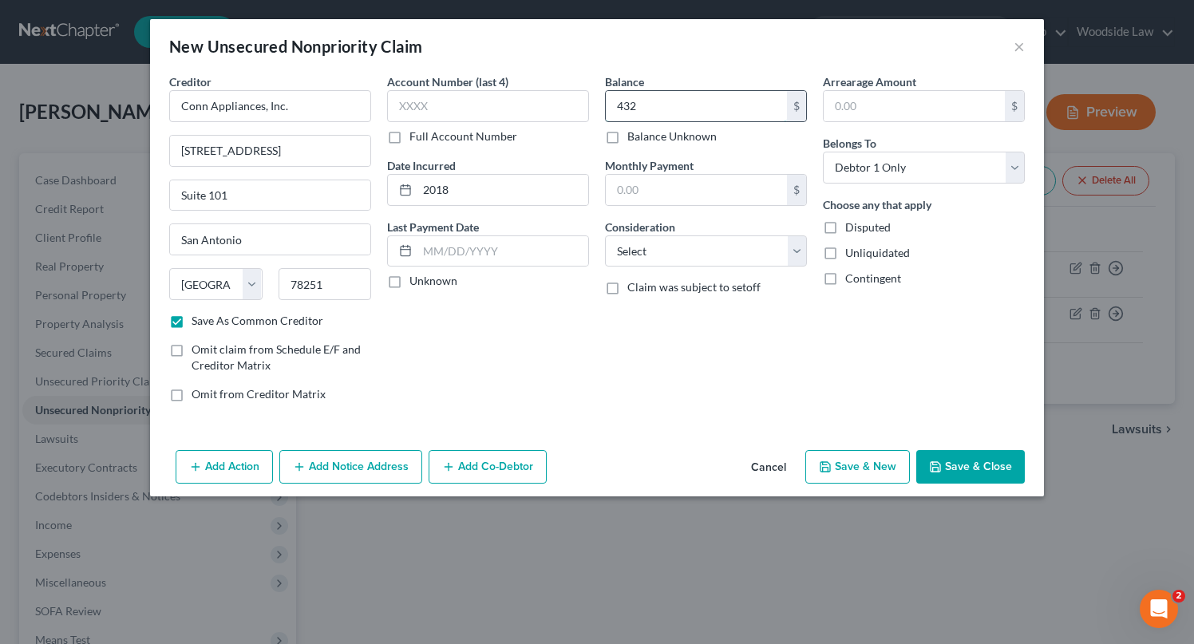
click at [632, 99] on input "432" at bounding box center [696, 106] width 181 height 30
type input "3,432"
click at [724, 253] on select "Select Cable / Satellite Services Collection Agency Credit Card Debt Debt Couns…" at bounding box center [706, 251] width 202 height 32
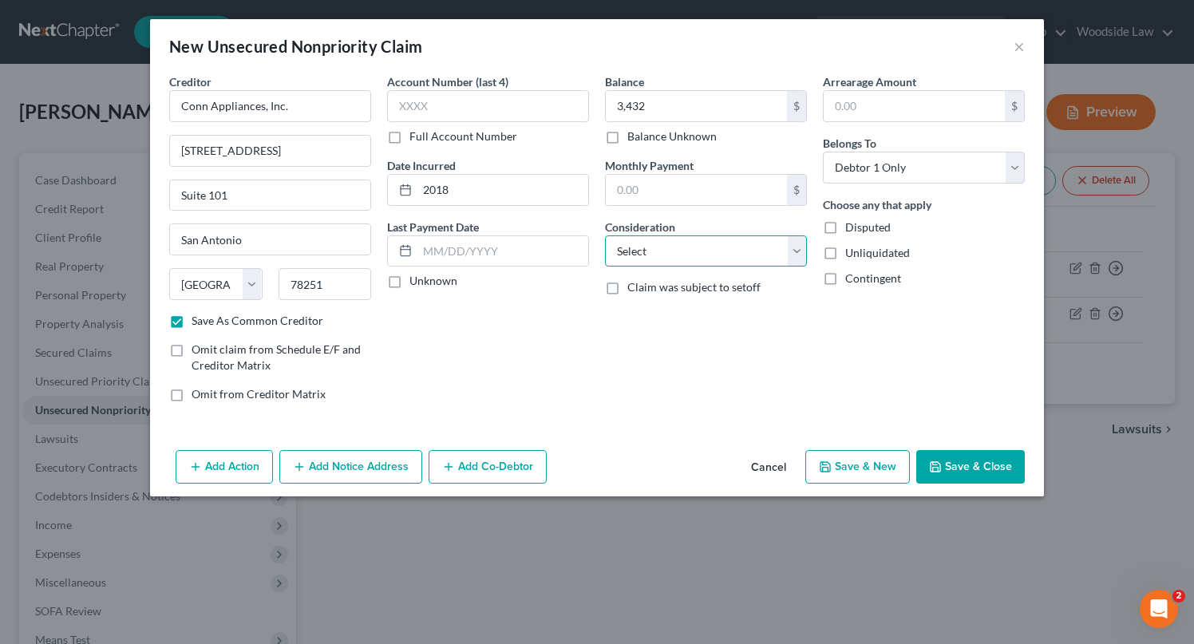
select select "10"
click at [605, 235] on select "Select Cable / Satellite Services Collection Agency Credit Card Debt Debt Couns…" at bounding box center [706, 251] width 202 height 32
click at [873, 468] on button "Save & New" at bounding box center [857, 467] width 105 height 34
checkbox input "false"
select select "0"
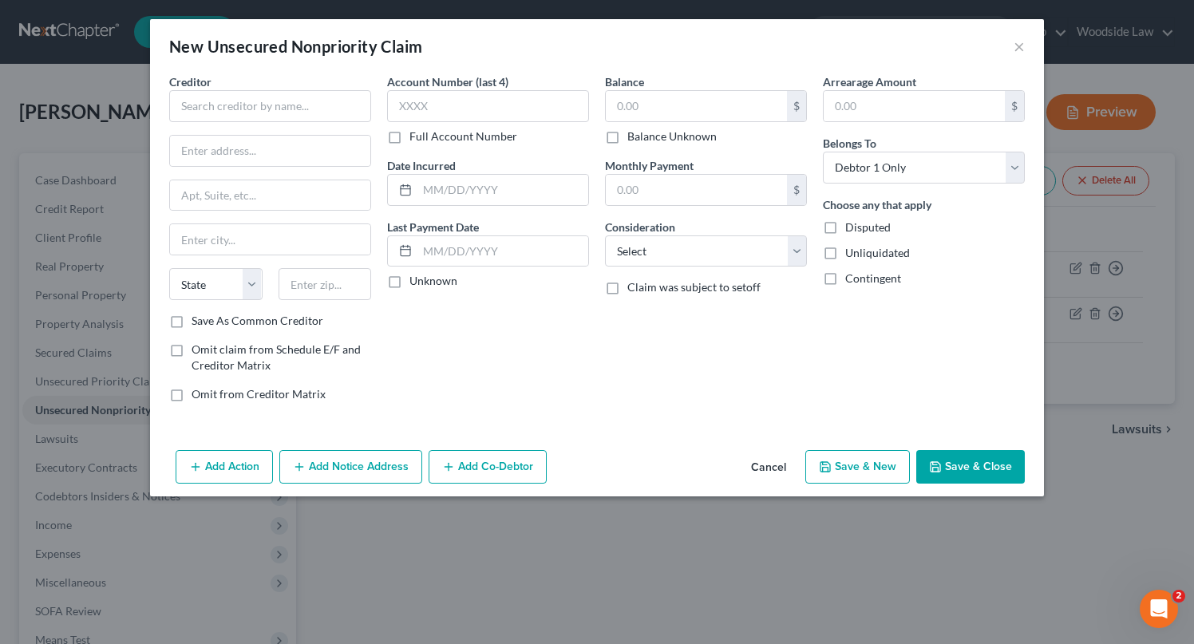
type input "3,432.00"
type input "0.00"
click at [253, 101] on input "text" at bounding box center [270, 106] width 202 height 32
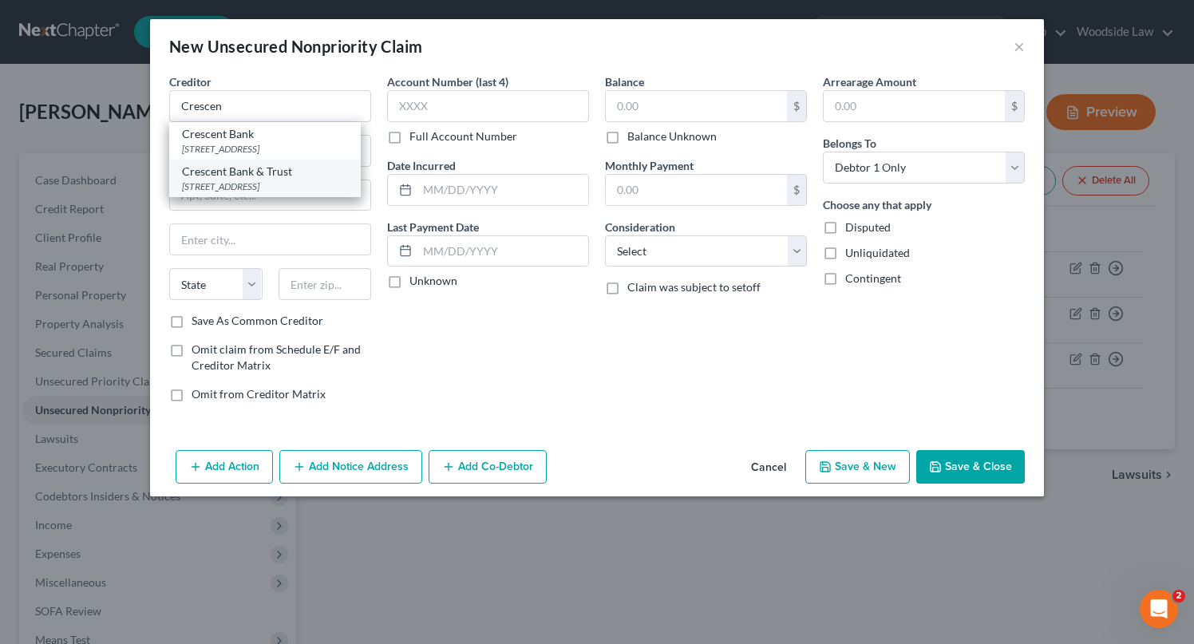
click at [236, 176] on div "Crescent Bank & Trust" at bounding box center [265, 172] width 166 height 16
type input "Crescent Bank & Trust"
type input "PO Box 2585"
type input "Addison"
select select "45"
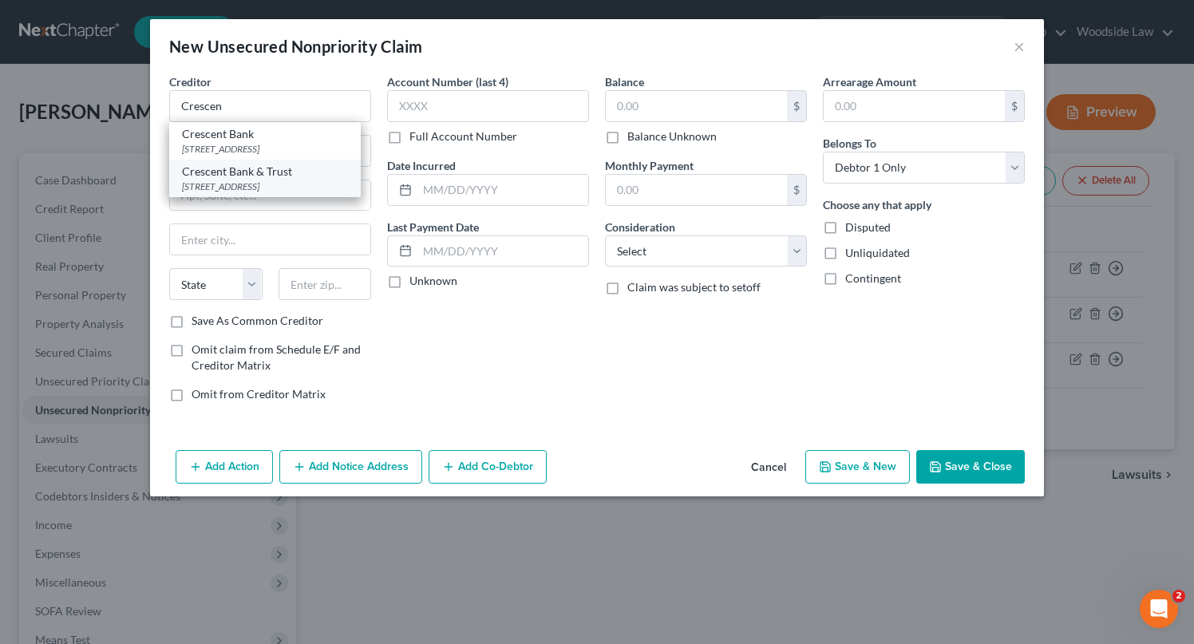
type input "75001"
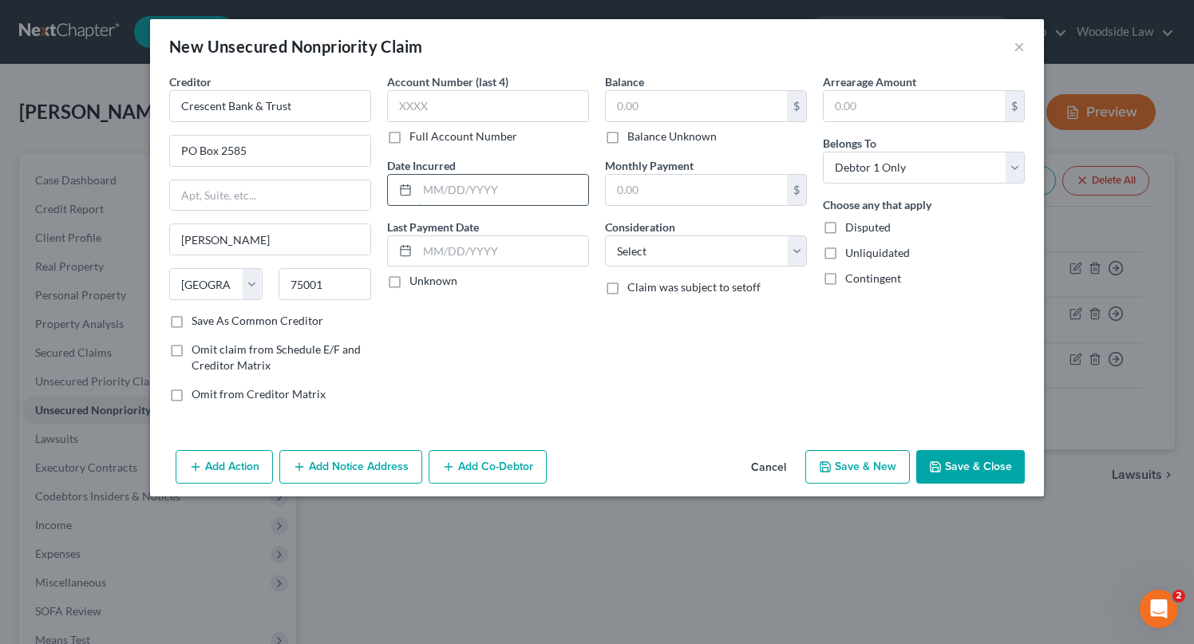
click at [506, 191] on input "text" at bounding box center [502, 190] width 171 height 30
type input "2022"
click at [664, 113] on input "text" at bounding box center [696, 106] width 181 height 30
type input "32,561"
click at [747, 251] on select "Select Cable / Satellite Services Collection Agency Credit Card Debt Debt Couns…" at bounding box center [706, 251] width 202 height 32
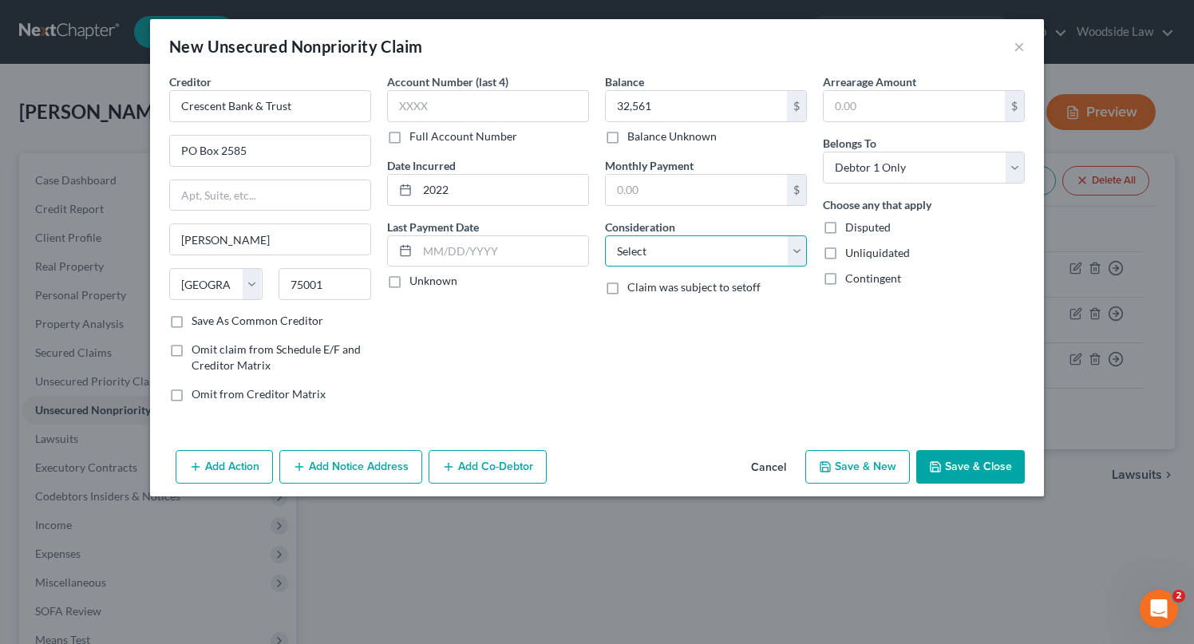
select select "4"
click at [605, 235] on select "Select Cable / Satellite Services Collection Agency Credit Card Debt Debt Couns…" at bounding box center [706, 251] width 202 height 32
click at [221, 477] on button "Add Action" at bounding box center [224, 467] width 97 height 34
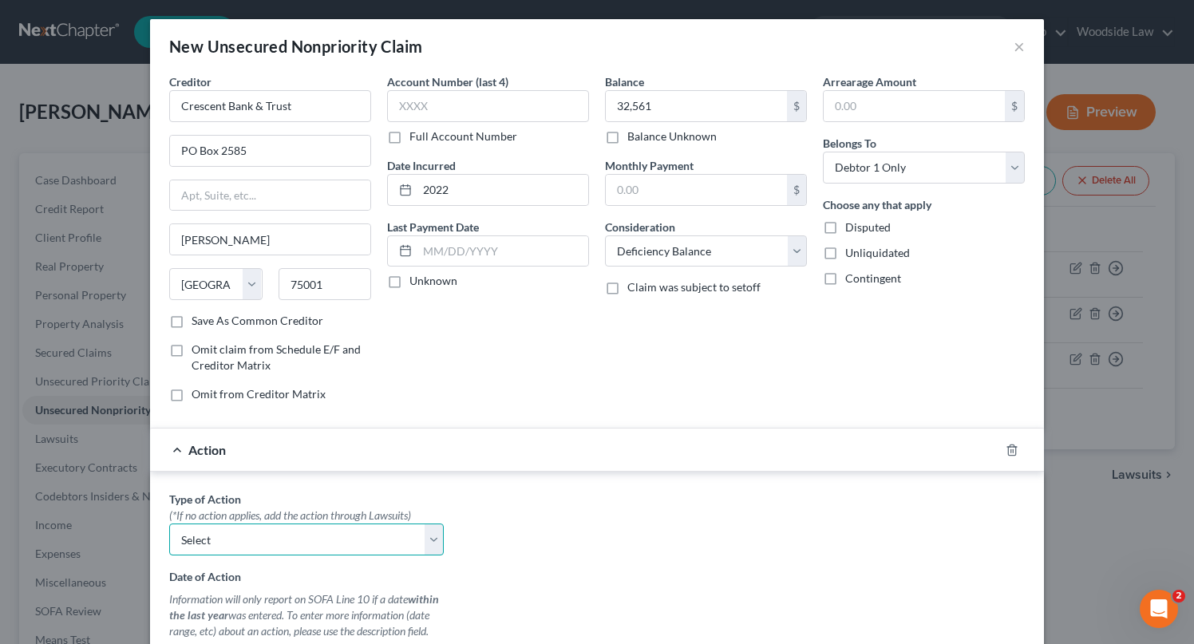
click at [357, 538] on select "Select Repossession Garnishment Foreclosure Personal Injury Attached, Seized, O…" at bounding box center [306, 539] width 274 height 32
select select "0"
click at [169, 523] on select "Select Repossession Garnishment Foreclosure Personal Injury Attached, Seized, O…" at bounding box center [306, 539] width 274 height 32
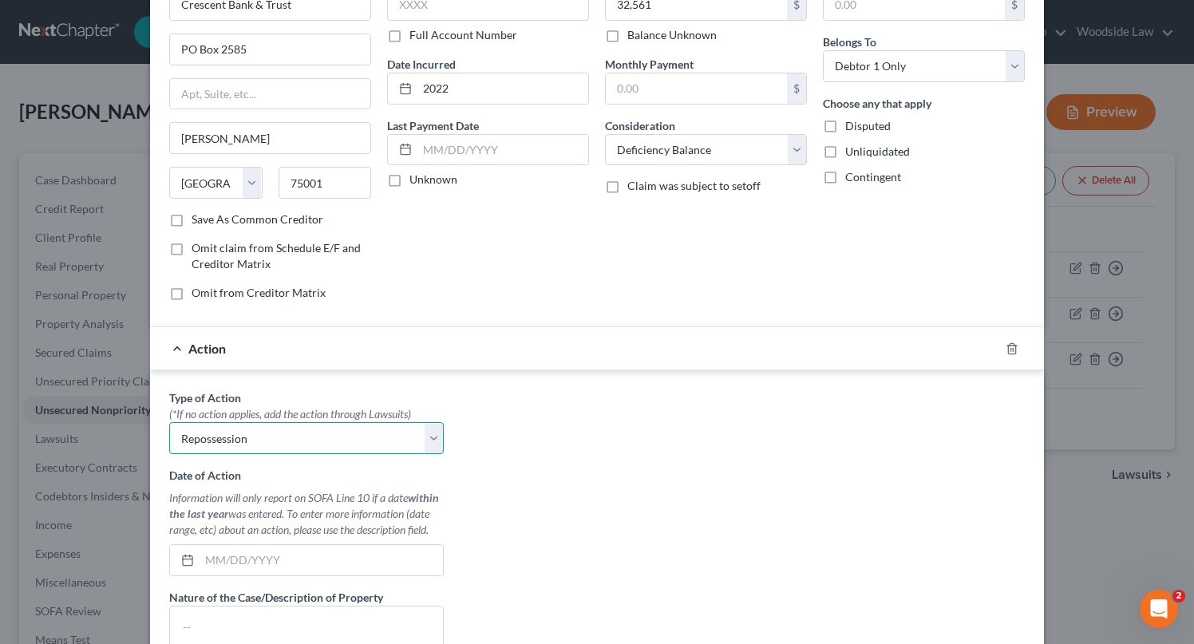
scroll to position [232, 0]
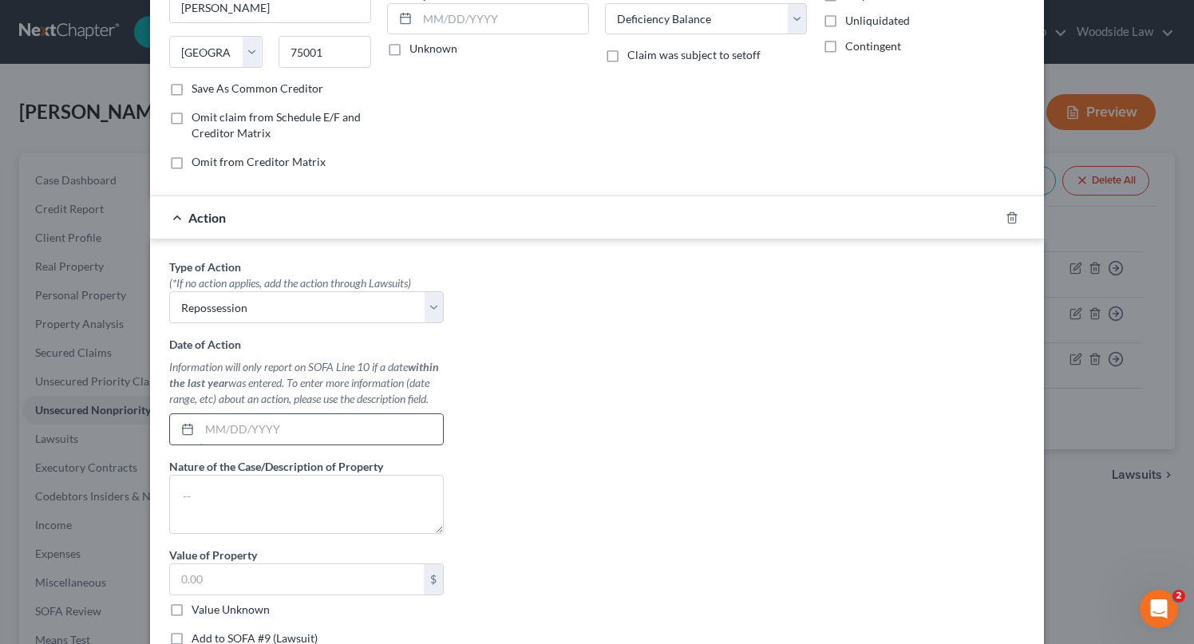
click at [328, 421] on input "text" at bounding box center [320, 429] width 243 height 30
type input "08/01/2025"
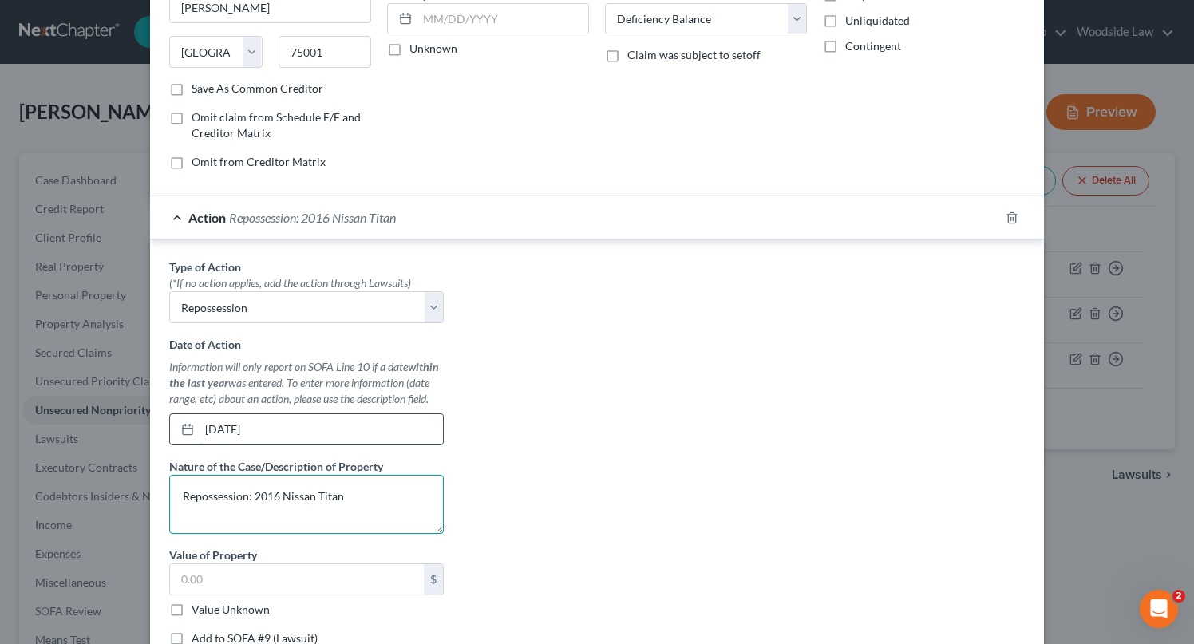
type textarea "Repossession: 2016 Nissan Titan"
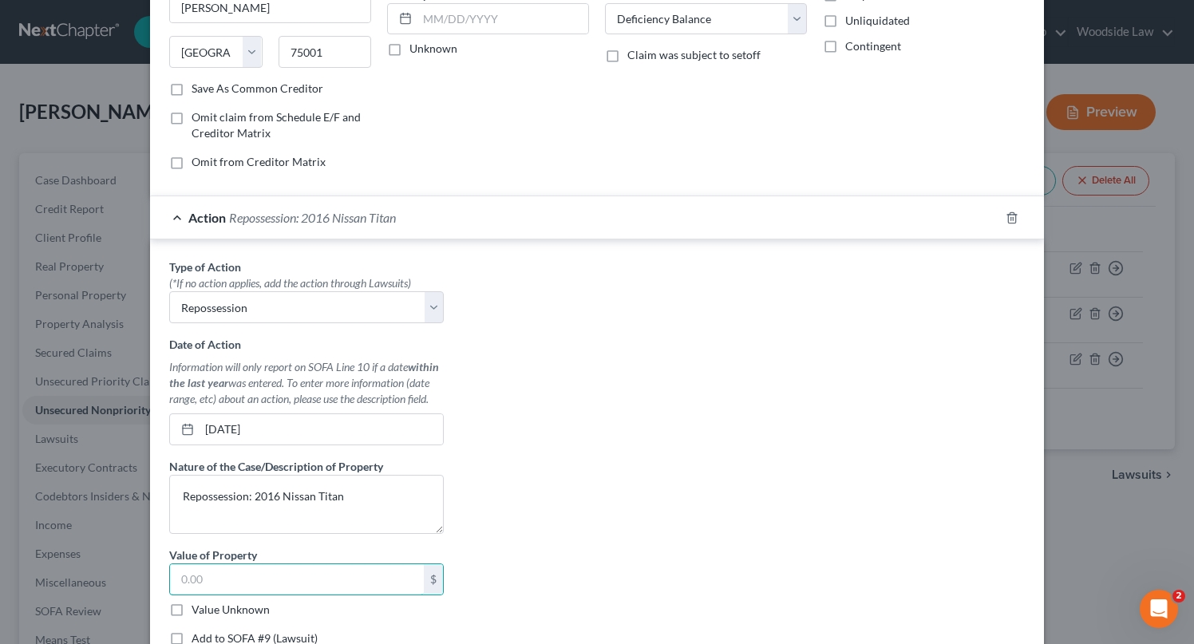
scroll to position [347, 0]
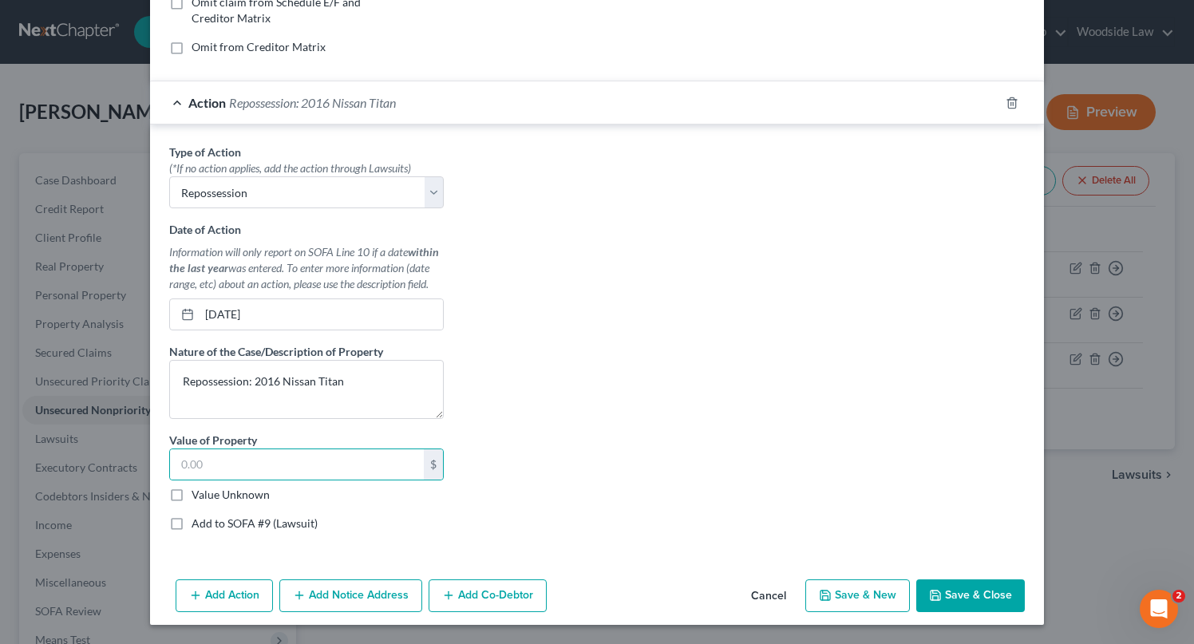
click at [191, 495] on label "Value Unknown" at bounding box center [230, 495] width 78 height 16
click at [198, 495] on input "Value Unknown" at bounding box center [203, 492] width 10 height 10
checkbox input "true"
type input "0.00"
click at [967, 586] on button "Save & Close" at bounding box center [970, 596] width 109 height 34
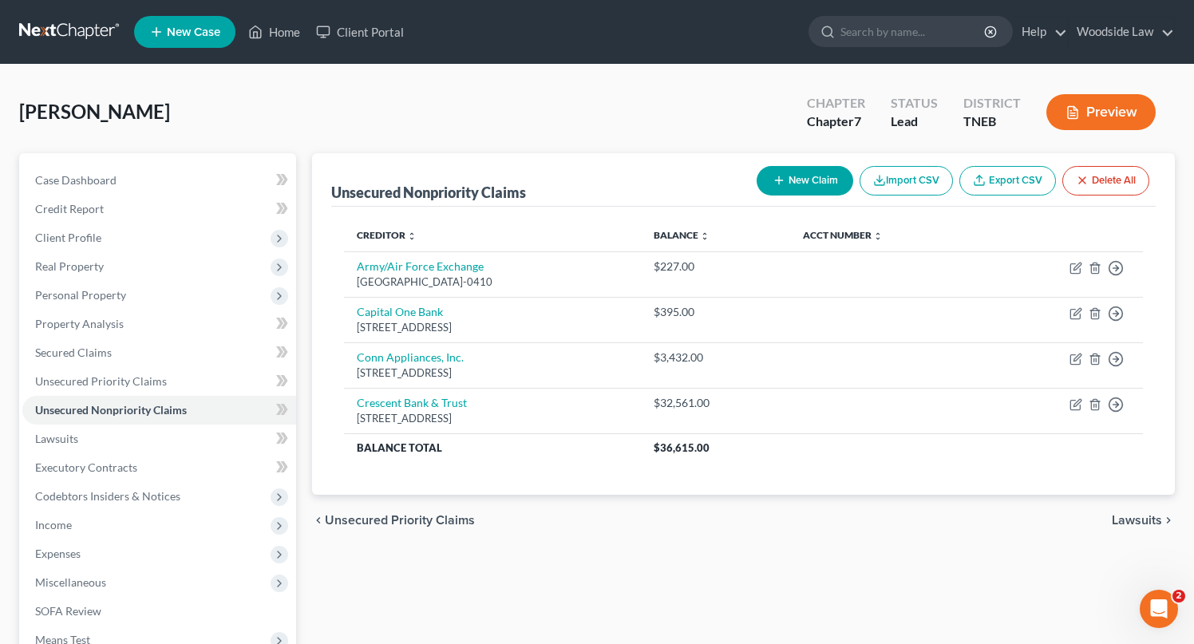
click at [804, 176] on button "New Claim" at bounding box center [804, 181] width 97 height 30
select select "0"
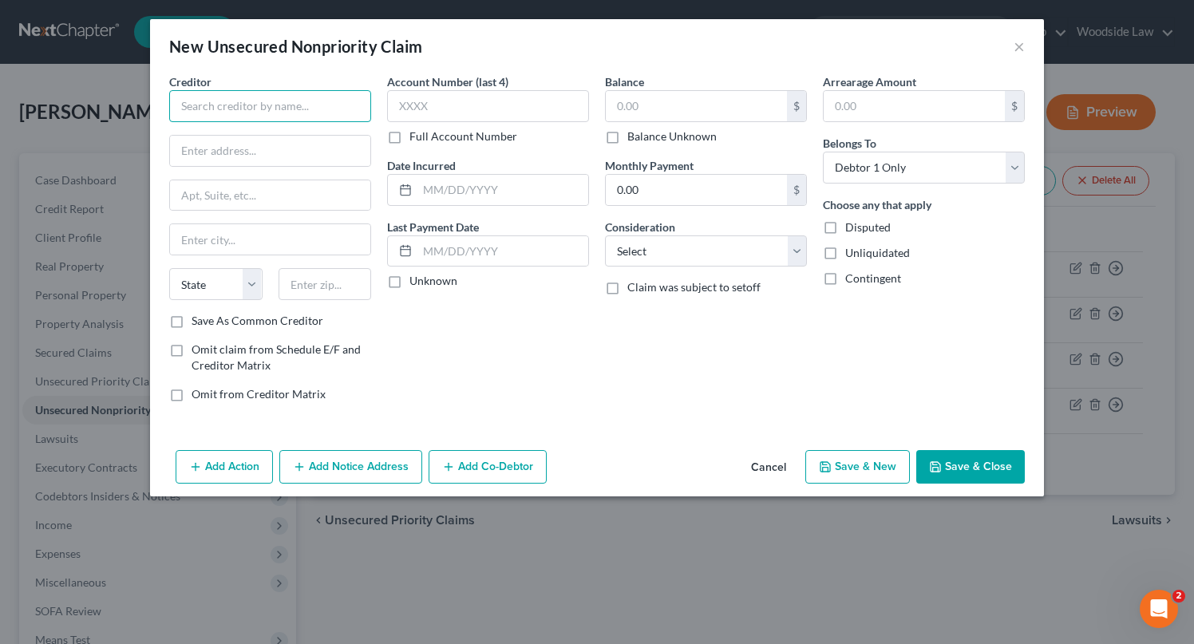
click at [326, 115] on input "text" at bounding box center [270, 106] width 202 height 32
type input "Mountain Federal Credit Union"
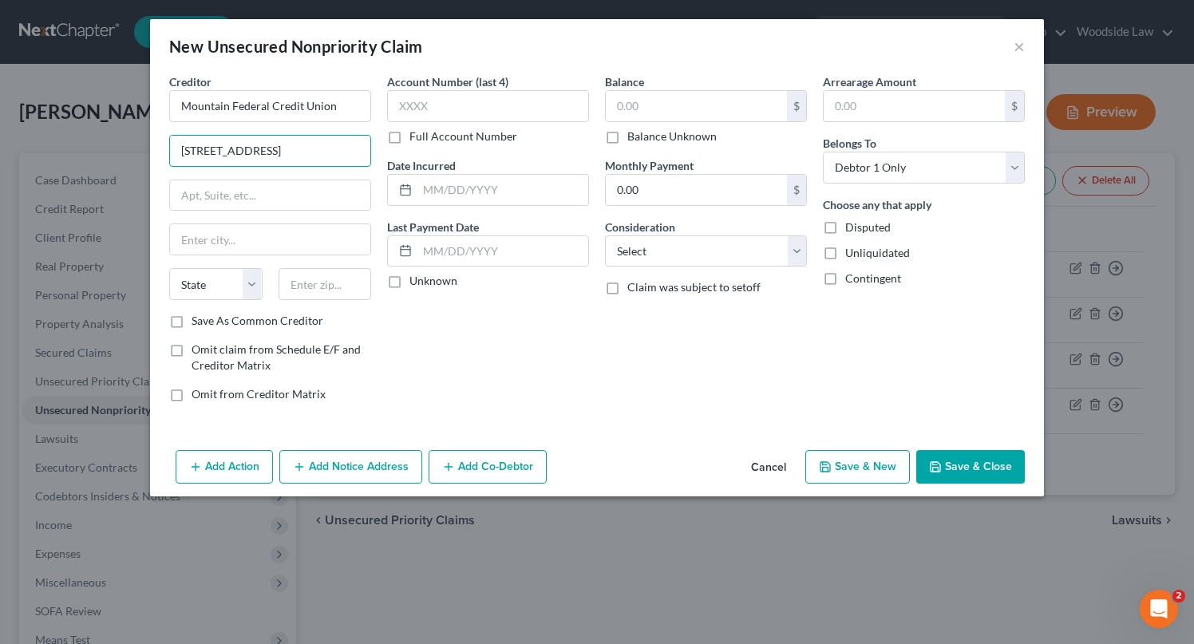
type input "38 Maple Street"
click at [344, 293] on input "text" at bounding box center [324, 284] width 93 height 32
type input "28786"
type input "Waynesville"
select select "28"
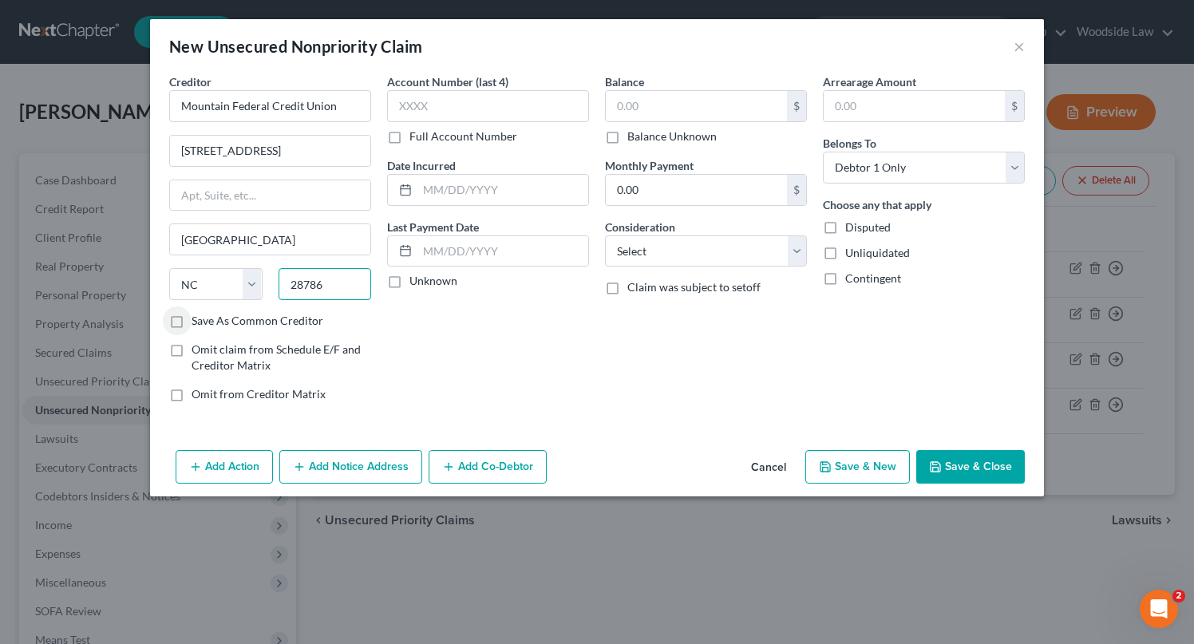
click at [364, 279] on input "28786" at bounding box center [324, 284] width 93 height 32
type input "28786-5764"
click at [522, 195] on input "text" at bounding box center [502, 190] width 171 height 30
type input "2023"
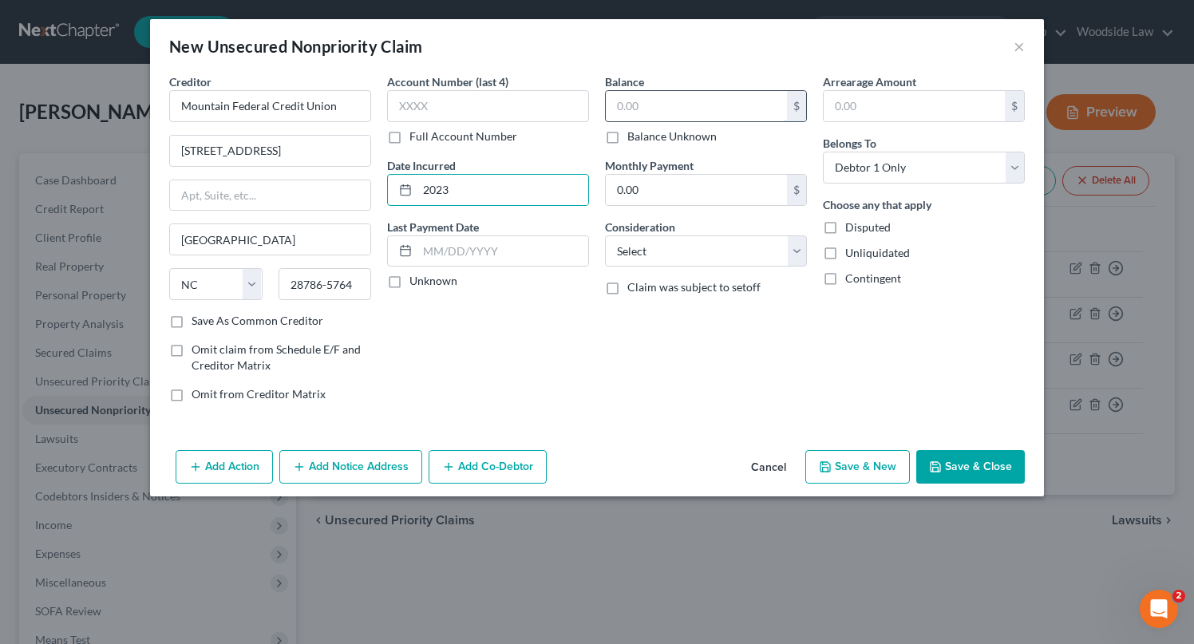
click at [740, 116] on input "text" at bounding box center [696, 106] width 181 height 30
type input "7,394"
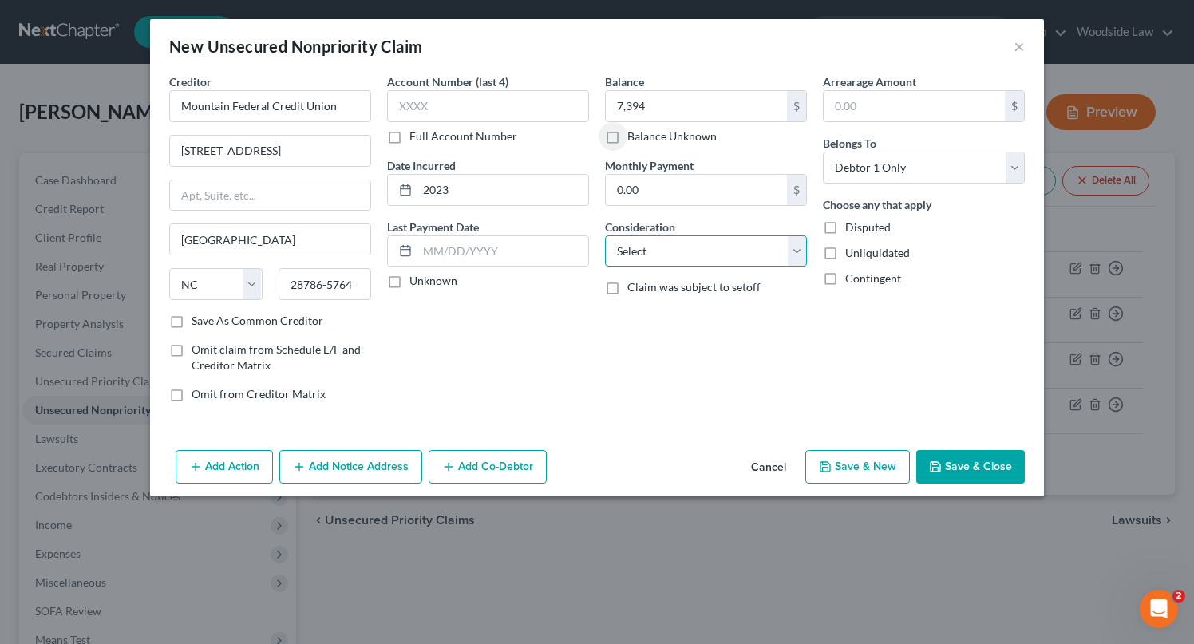
click at [756, 259] on select "Select Cable / Satellite Services Collection Agency Credit Card Debt Debt Couns…" at bounding box center [706, 251] width 202 height 32
select select "10"
click at [605, 235] on select "Select Cable / Satellite Services Collection Agency Credit Card Debt Debt Couns…" at bounding box center [706, 251] width 202 height 32
click at [870, 460] on button "Save & New" at bounding box center [857, 467] width 105 height 34
select select "0"
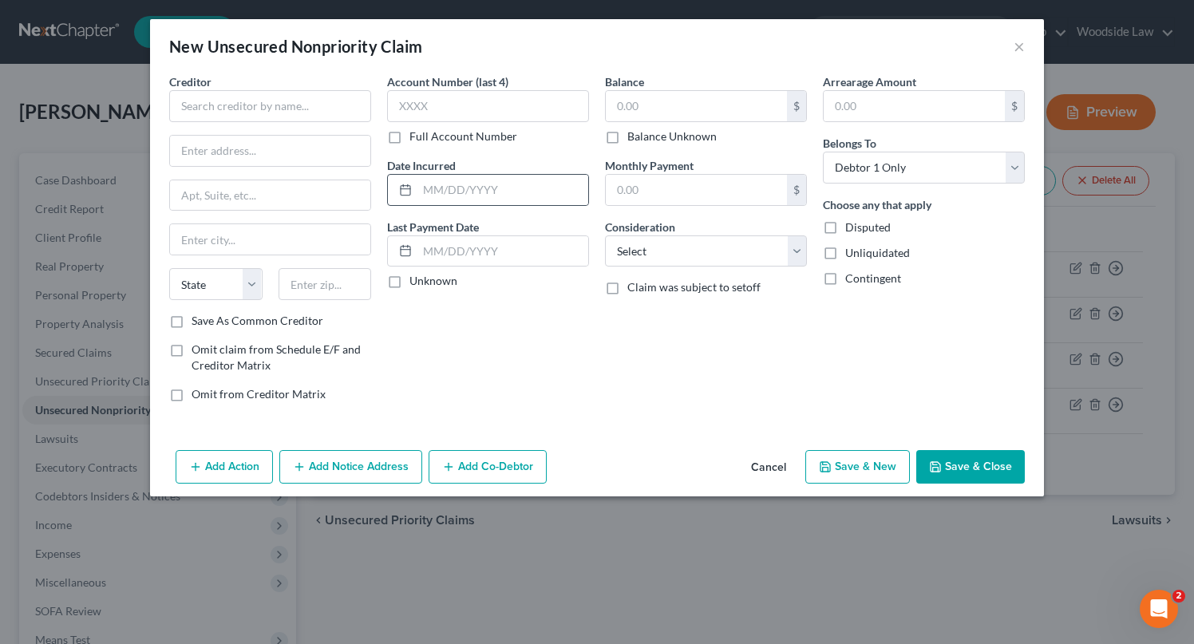
type input "7,394.00"
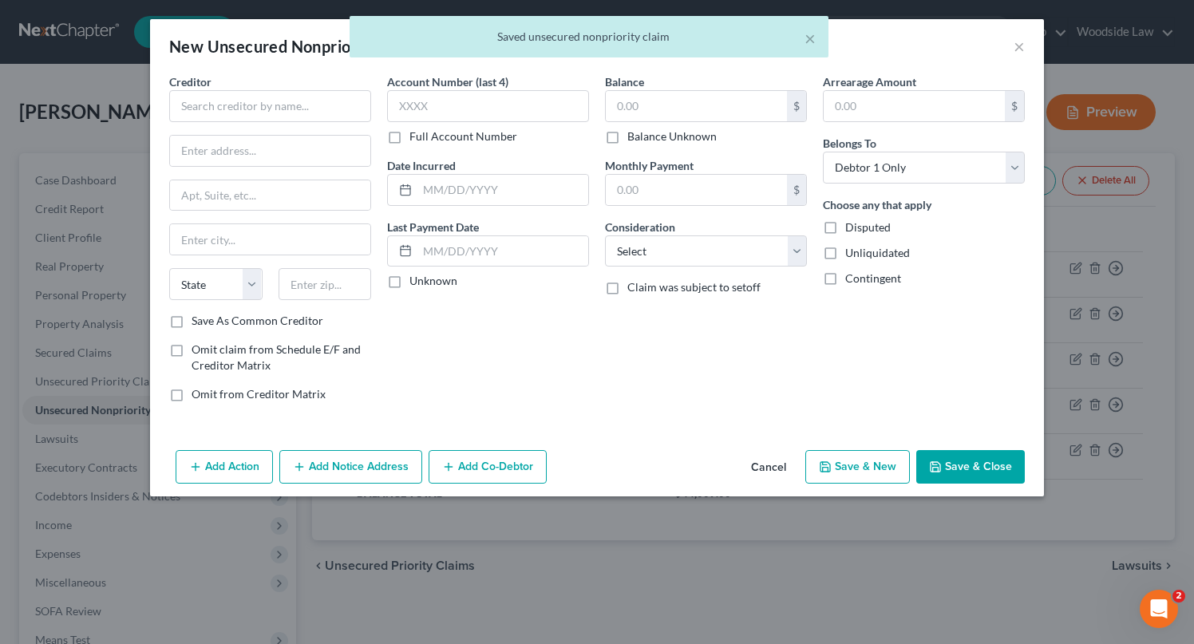
click at [324, 124] on div "Creditor * State AL AK AR AZ CA CO CT DE DC FL GA GU HI ID IL IN IA KS KY LA ME…" at bounding box center [270, 192] width 202 height 239
click at [307, 105] on input "text" at bounding box center [270, 106] width 202 height 32
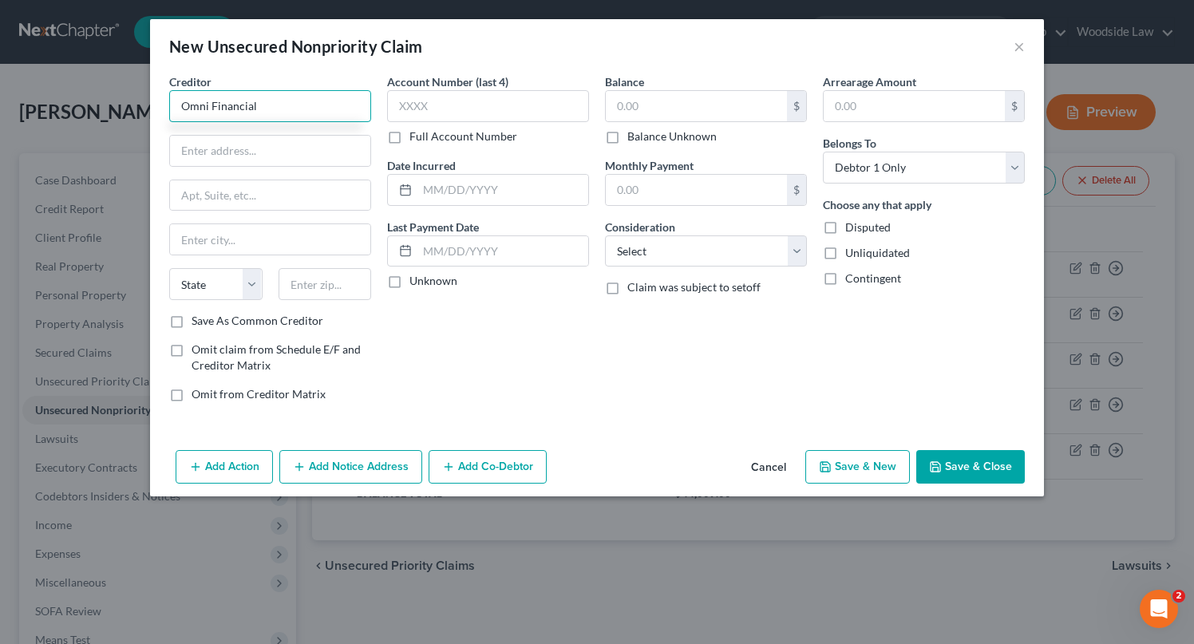
type input "Omni Financial"
type input "PO Box 1811"
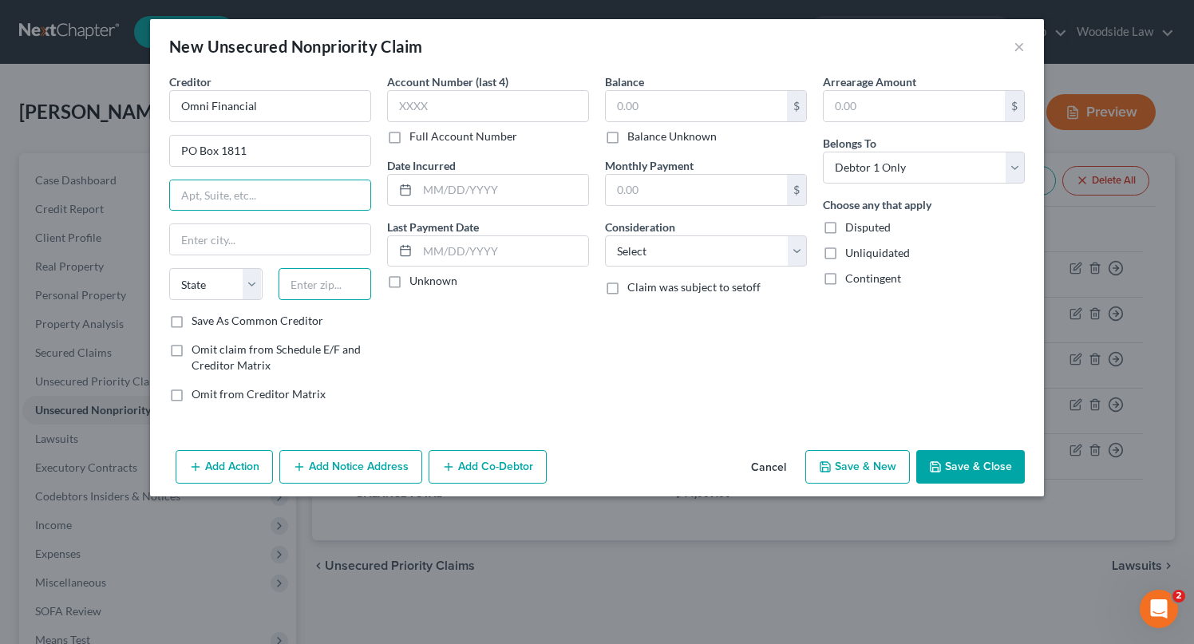
click at [307, 290] on input "text" at bounding box center [324, 284] width 93 height 32
type input "10802"
type input "New Rochelle"
select select "35"
click at [519, 189] on input "text" at bounding box center [502, 190] width 171 height 30
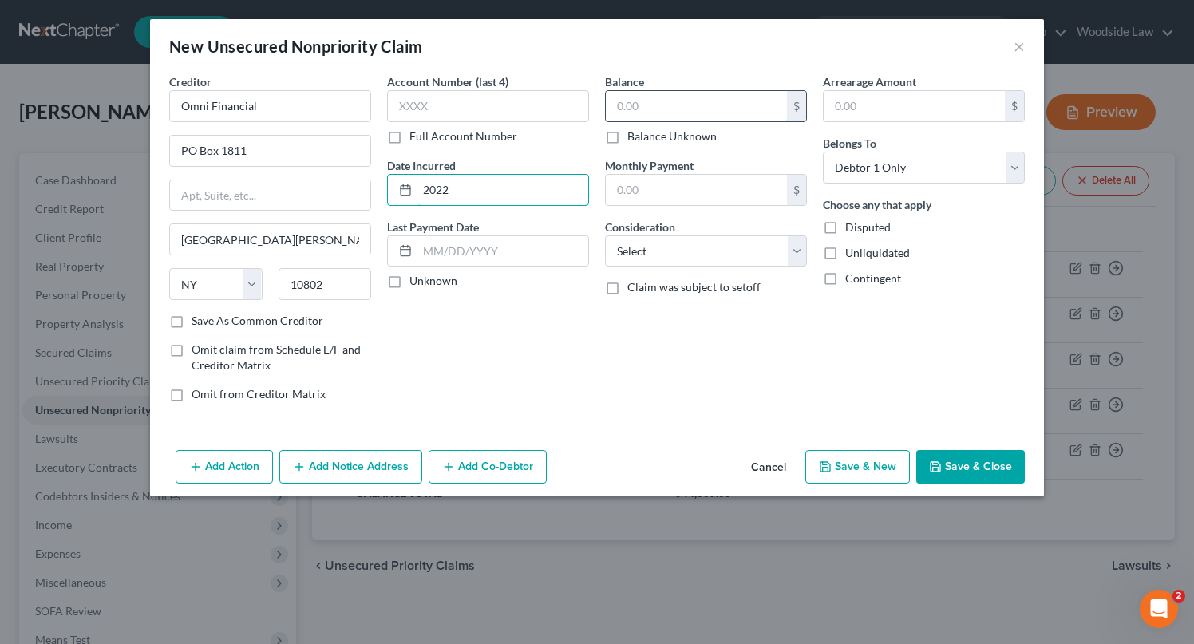
type input "2022"
click at [707, 98] on input "text" at bounding box center [696, 106] width 181 height 30
type input "371"
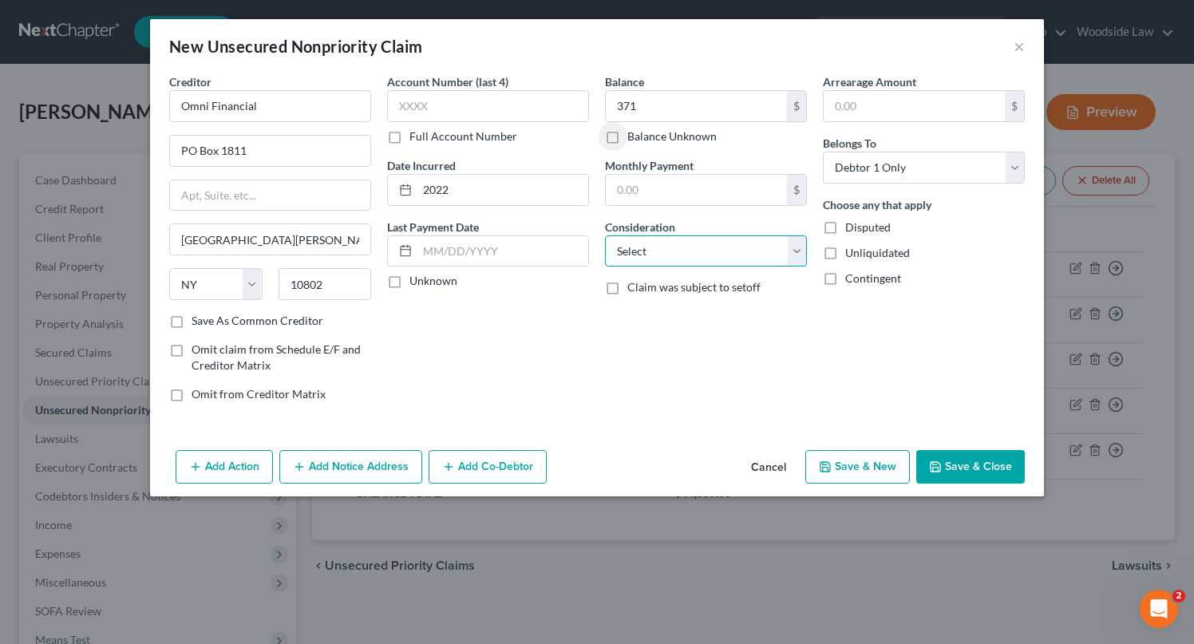
click at [785, 259] on select "Select Cable / Satellite Services Collection Agency Credit Card Debt Debt Couns…" at bounding box center [706, 251] width 202 height 32
select select "10"
click at [605, 235] on select "Select Cable / Satellite Services Collection Agency Credit Card Debt Debt Couns…" at bounding box center [706, 251] width 202 height 32
click at [191, 320] on label "Save As Common Creditor" at bounding box center [257, 321] width 132 height 16
click at [198, 320] on input "Save As Common Creditor" at bounding box center [203, 318] width 10 height 10
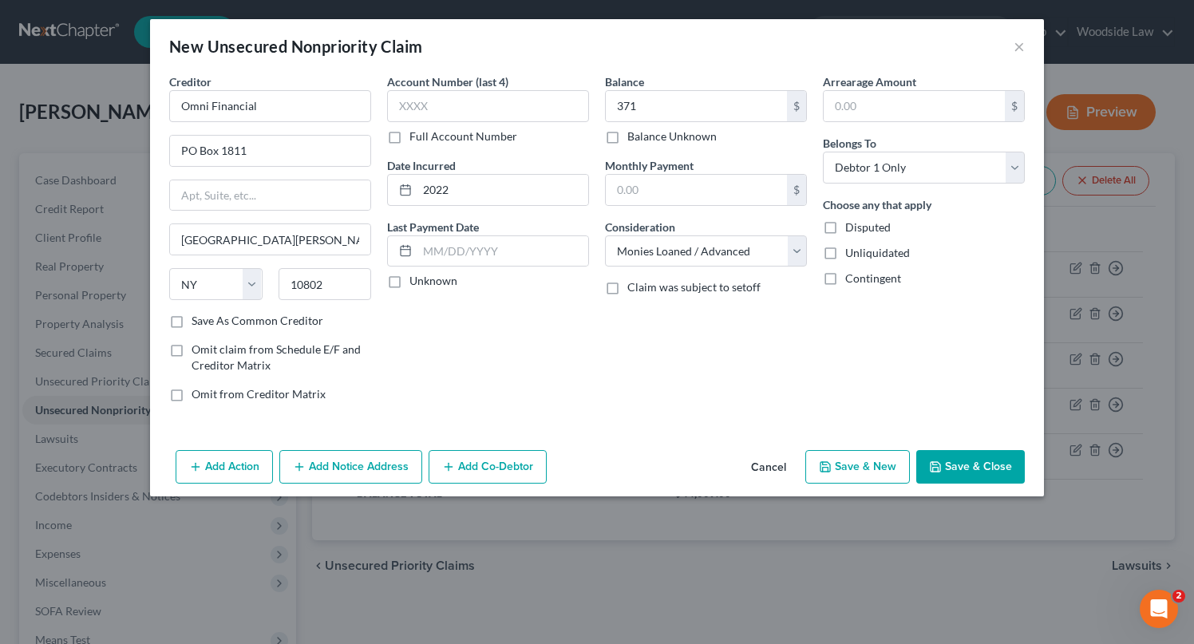
checkbox input "true"
click at [876, 472] on button "Save & New" at bounding box center [857, 467] width 105 height 34
select select "0"
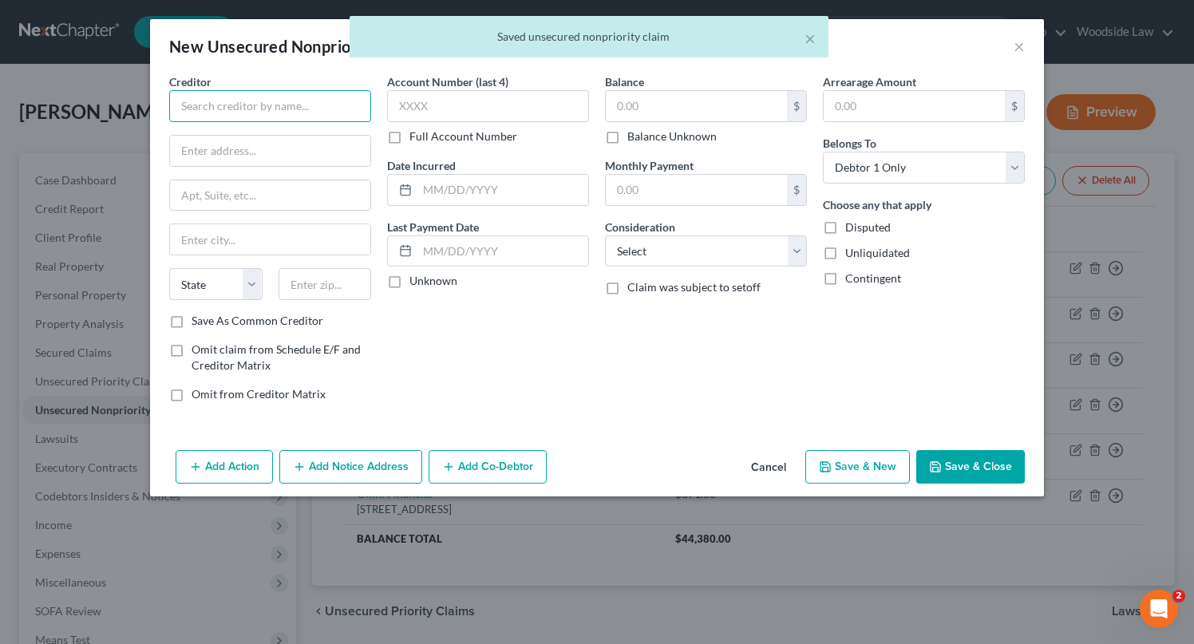
click at [265, 110] on input "text" at bounding box center [270, 106] width 202 height 32
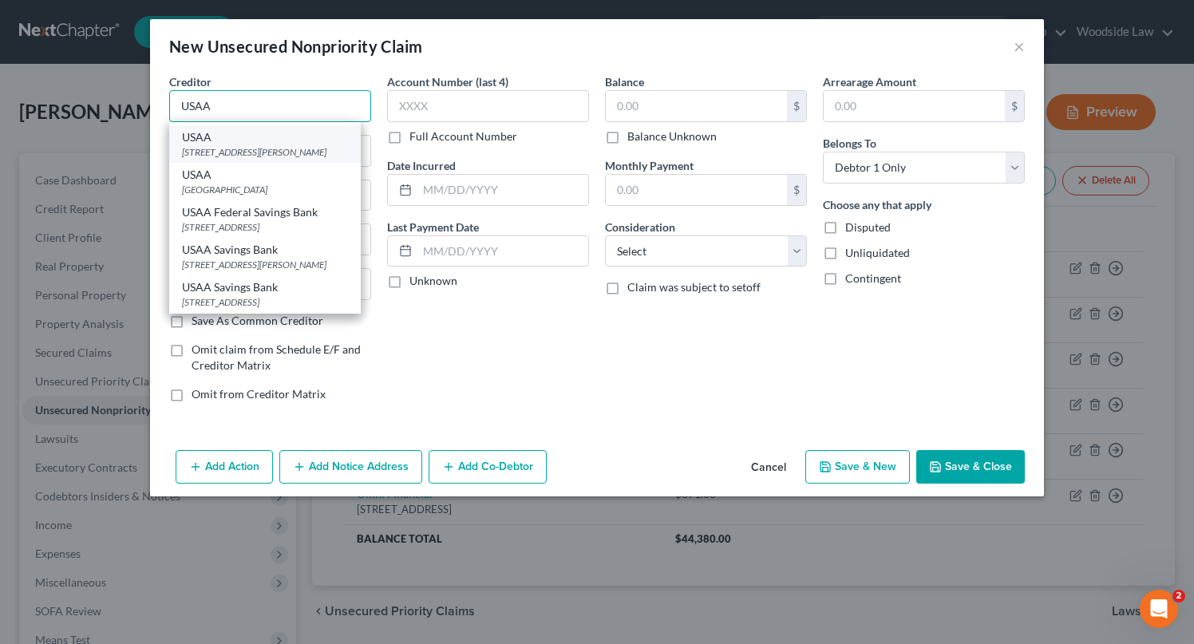
scroll to position [0, 0]
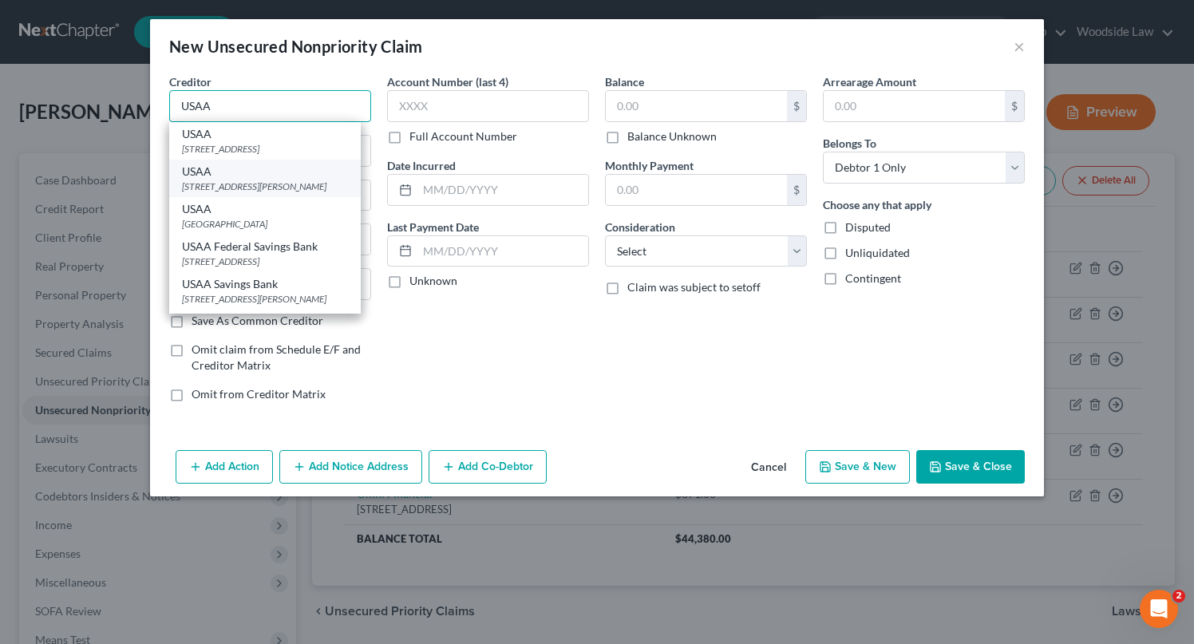
type input "USAA"
click at [287, 193] on div "10750 McDermott Freeway, San Antonio, TX 78288" at bounding box center [265, 187] width 166 height 14
type input "10750 McDermott Freeway"
type input "San Antonio"
select select "45"
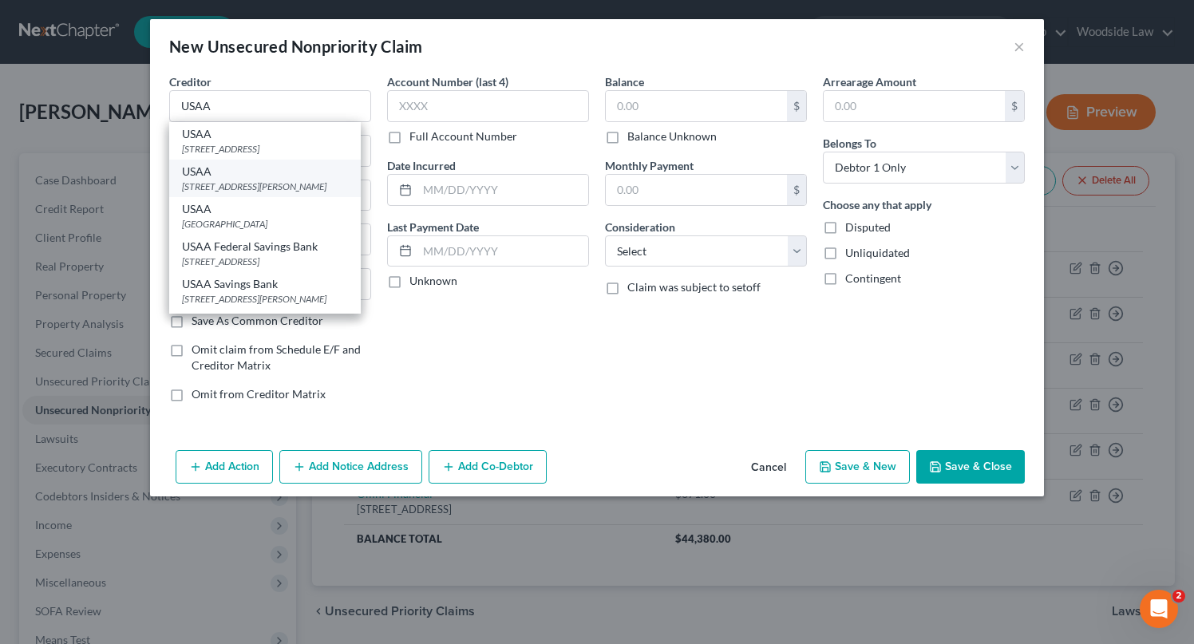
type input "78288"
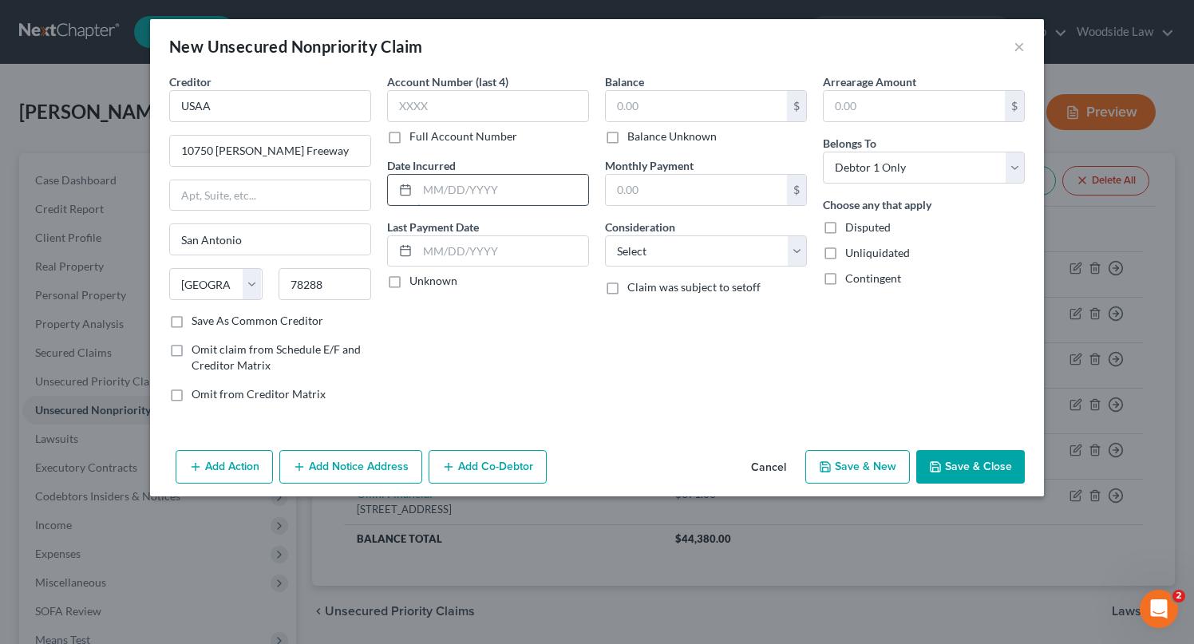
click at [475, 197] on input "text" at bounding box center [502, 190] width 171 height 30
type input "2018"
click at [675, 91] on input "text" at bounding box center [696, 106] width 181 height 30
type input "620"
click at [761, 266] on div "Balance 620.00 $ Balance Unknown Balance Undetermined 620 $ Balance Unknown Mon…" at bounding box center [706, 243] width 218 height 341
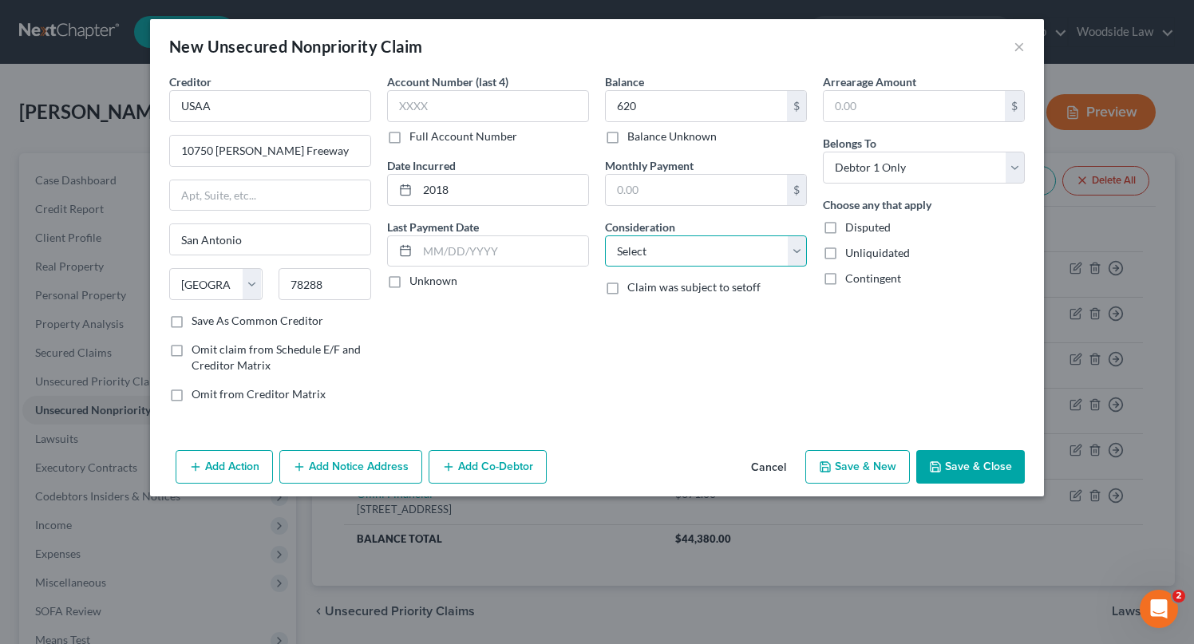
click at [761, 264] on select "Select Cable / Satellite Services Collection Agency Credit Card Debt Debt Couns…" at bounding box center [706, 251] width 202 height 32
select select "2"
click at [605, 235] on select "Select Cable / Satellite Services Collection Agency Credit Card Debt Debt Couns…" at bounding box center [706, 251] width 202 height 32
click at [976, 454] on button "Save & Close" at bounding box center [970, 467] width 109 height 34
